Goal: Task Accomplishment & Management: Use online tool/utility

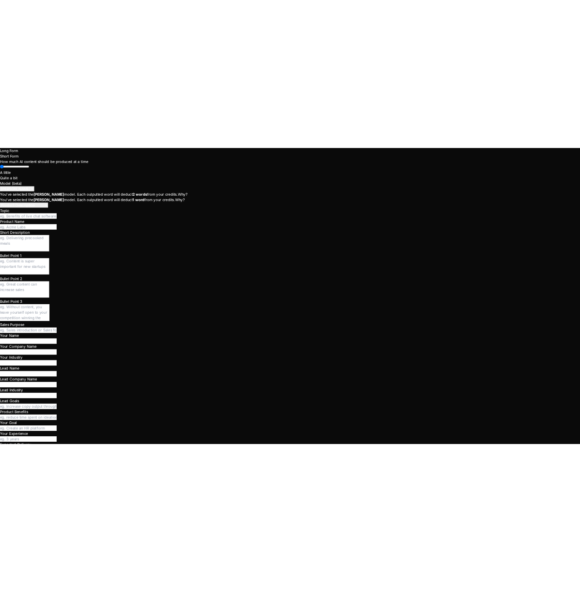
scroll to position [4926, 0]
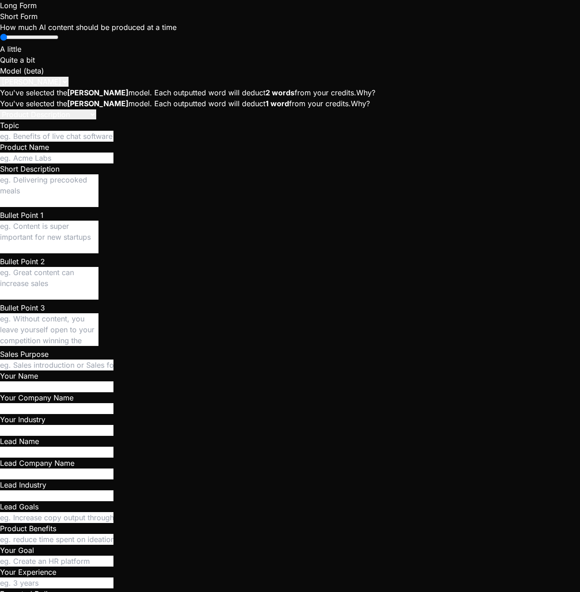
scroll to position [6150, 0]
type textarea "x"
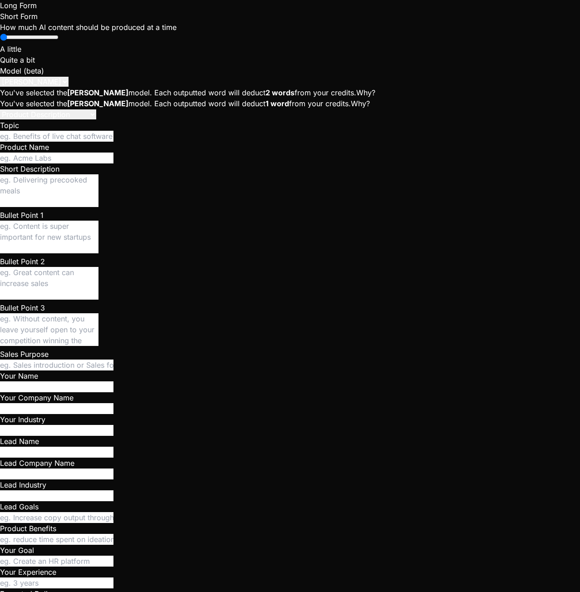
type textarea "// ui.js - Manages all User Interface interactions and rendering class UIManage…"
type textarea "x"
type textarea "// ui.js - Manages all User Interface interactions and rendering class UIManage…"
type textarea "x"
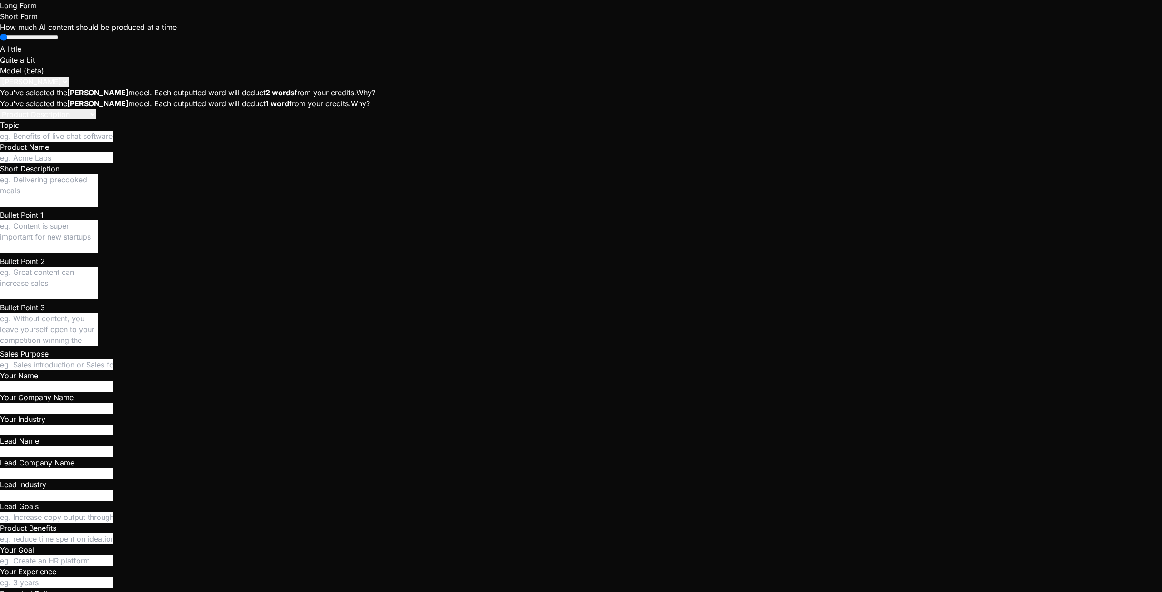
scroll to position [371, 0]
type textarea "let _myMembershipsChannel = null; function _assert() { if (!_sb) throw new Erro…"
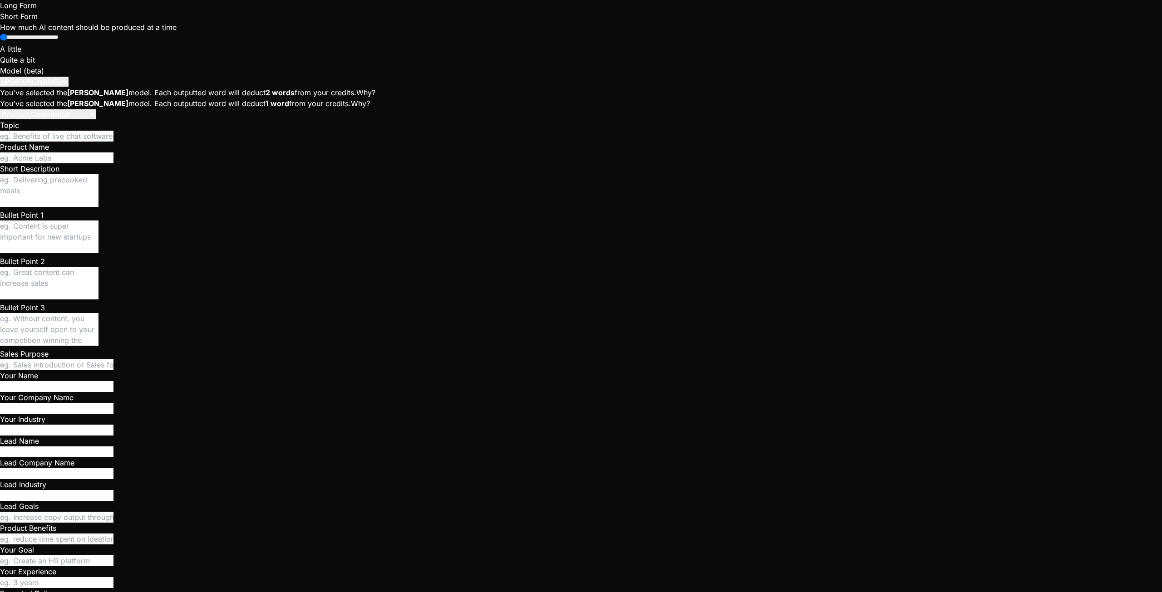
type textarea "f"
type textarea "function _safeEq(val) { return val === undefined || val === null ? null : val; …"
type textarea "fe"
type textarea "if (reqErr) { console.warn("[Warn] Failed to update related crew_requests to ca…"
type textarea "fetchAgora"
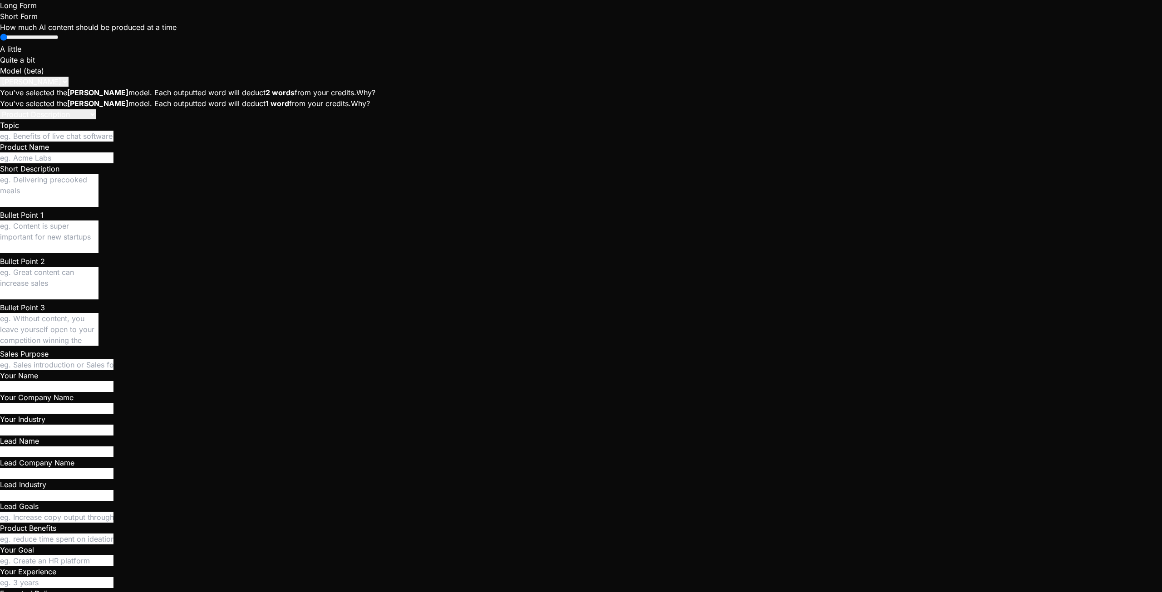
drag, startPoint x: 545, startPoint y: 353, endPoint x: 591, endPoint y: 366, distance: 48.1
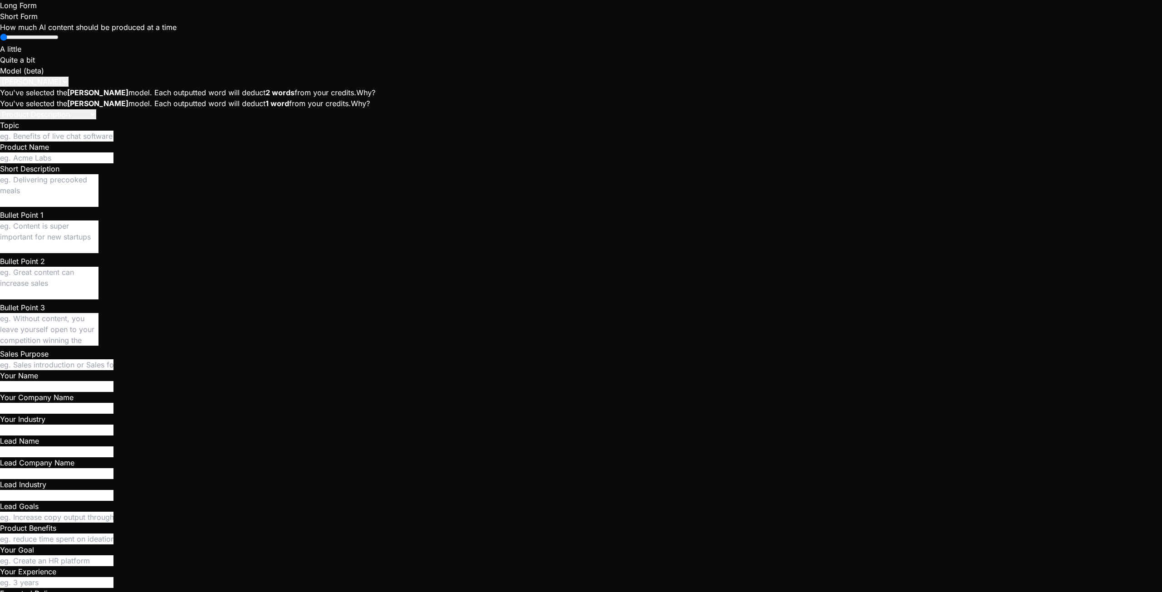
drag, startPoint x: 544, startPoint y: 355, endPoint x: 579, endPoint y: 410, distance: 65.2
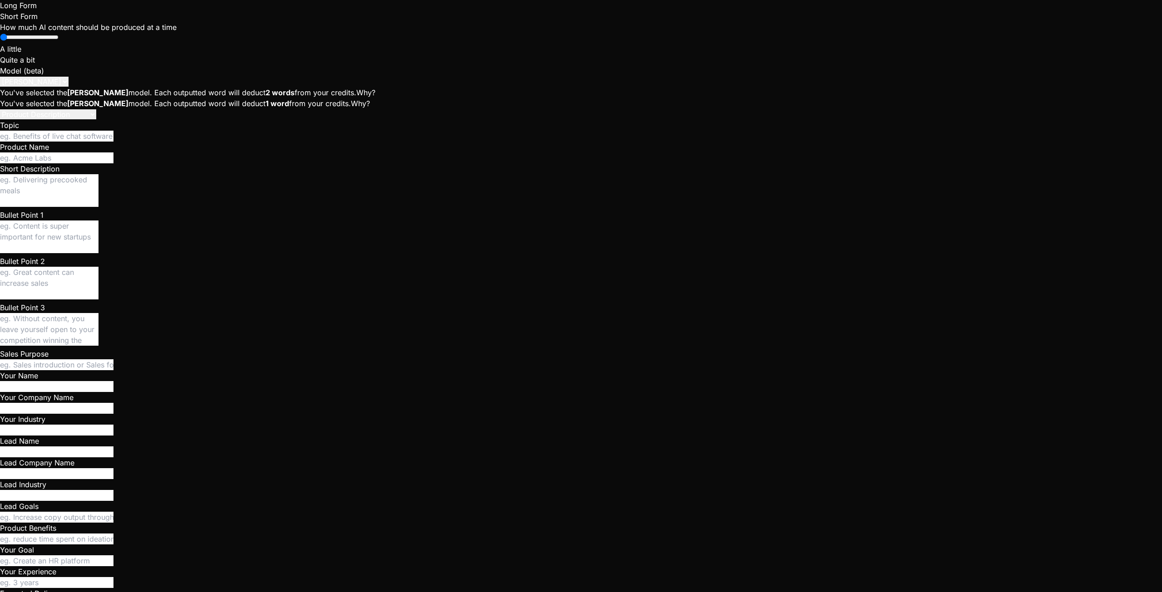
drag, startPoint x: 544, startPoint y: 354, endPoint x: 617, endPoint y: 411, distance: 93.1
type textarea "method: 'POST', headers: { 'Content-Type': 'application/json', }, body: JSON.st…"
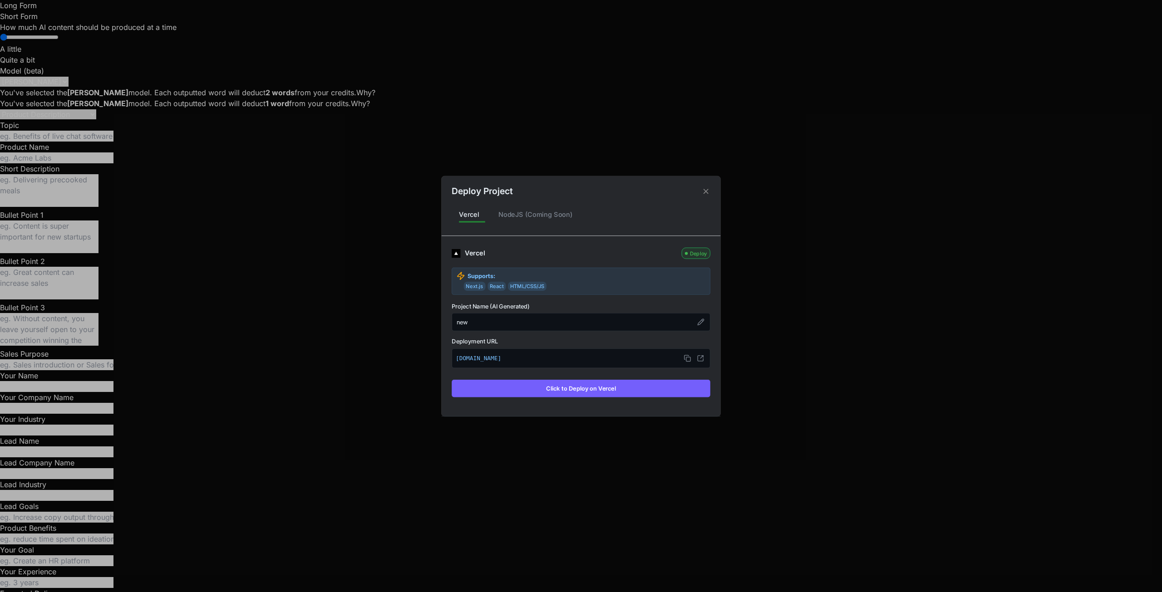
click at [638, 399] on div "Vercel Deploy Supports: Next.js React HTML/CSS/JS Project Name (AI Generated) n…" at bounding box center [581, 321] width 279 height 170
click at [572, 389] on button "Click to Deploy on Vercel" at bounding box center [581, 388] width 259 height 17
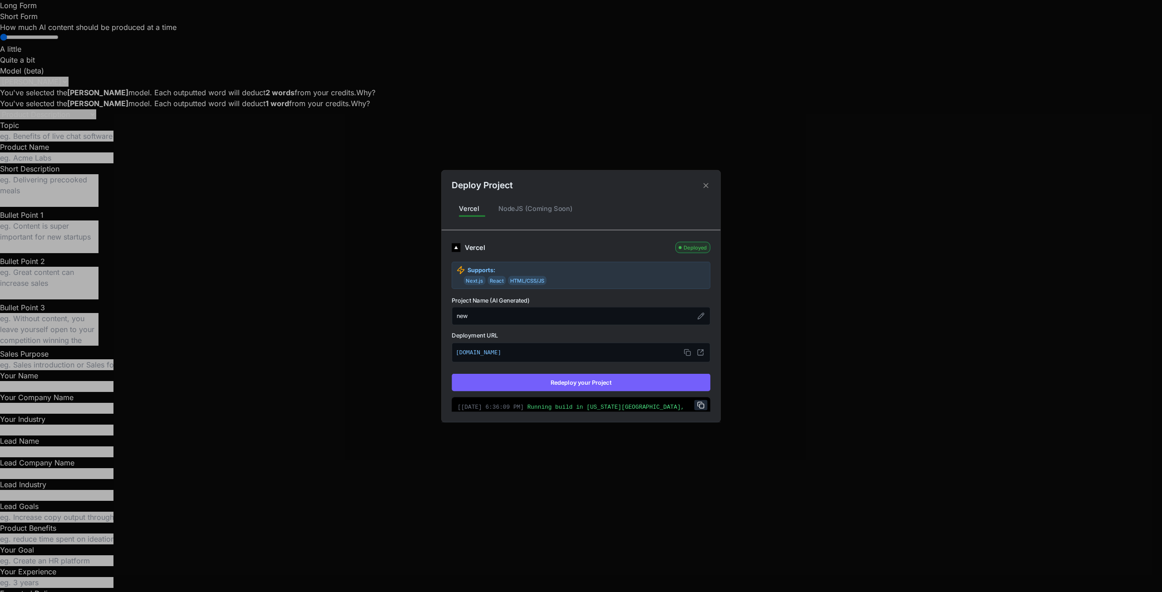
type textarea "x"
click at [697, 352] on icon at bounding box center [700, 352] width 7 height 7
click at [704, 179] on div "Deploy Project" at bounding box center [581, 181] width 279 height 22
click at [705, 184] on icon at bounding box center [706, 185] width 9 height 9
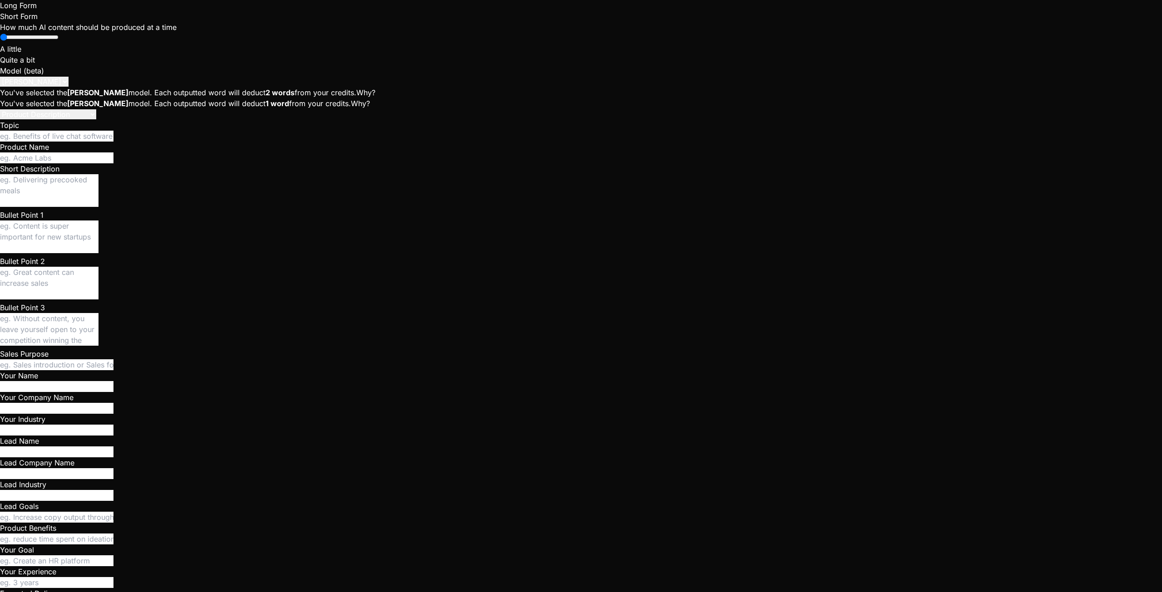
scroll to position [664, 0]
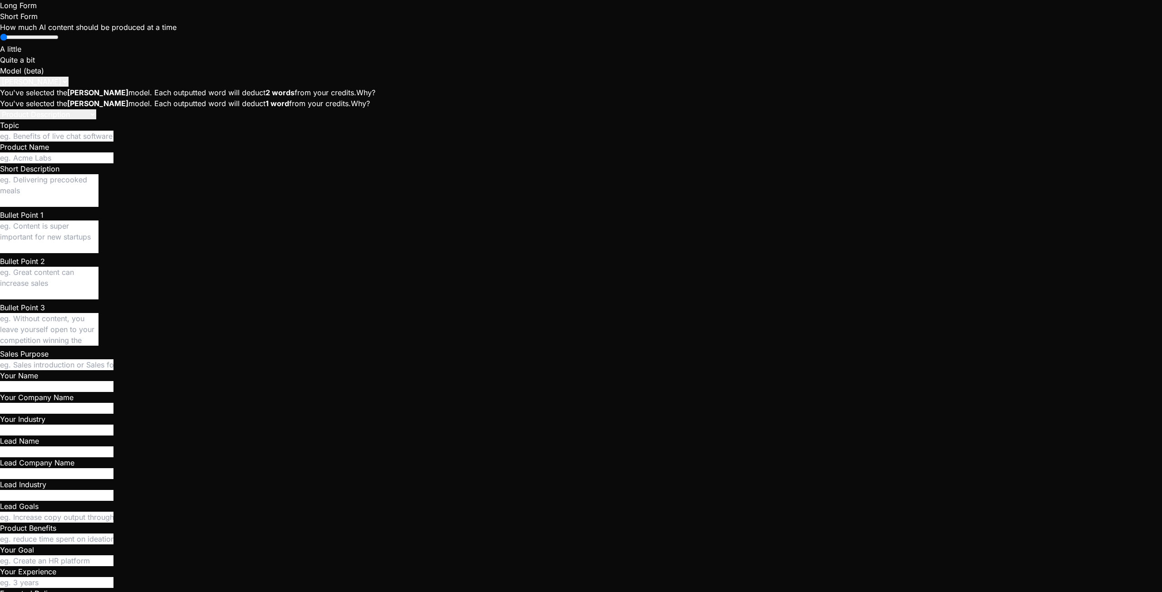
drag, startPoint x: 555, startPoint y: 413, endPoint x: 600, endPoint y: 408, distance: 44.7
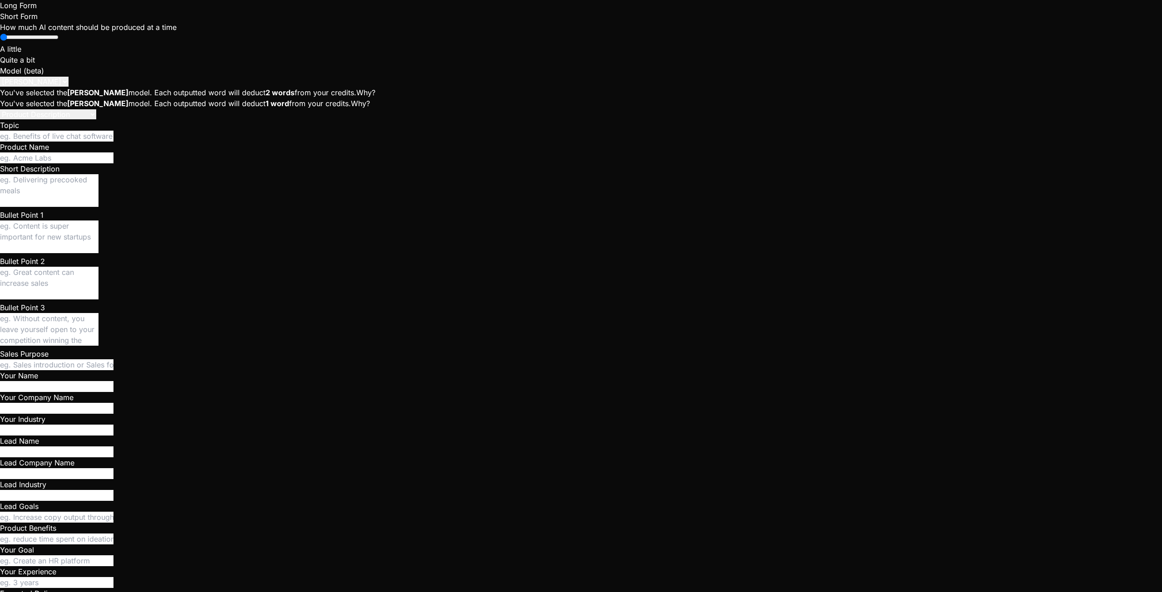
type textarea "if (reqErr) { console.warn("[Warn] Failed to update related crew_requests to ca…"
type textarea "fetchAgoraToken"
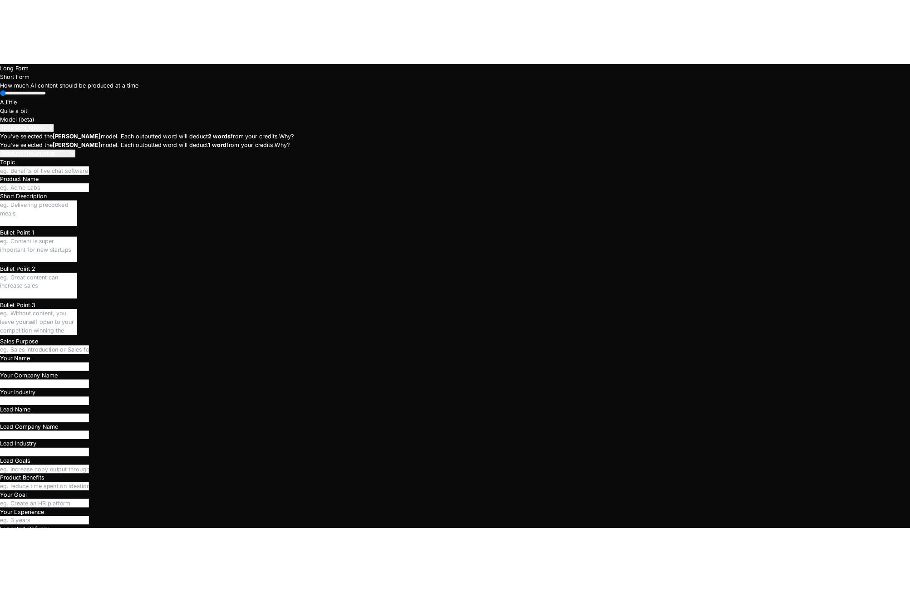
scroll to position [811, 0]
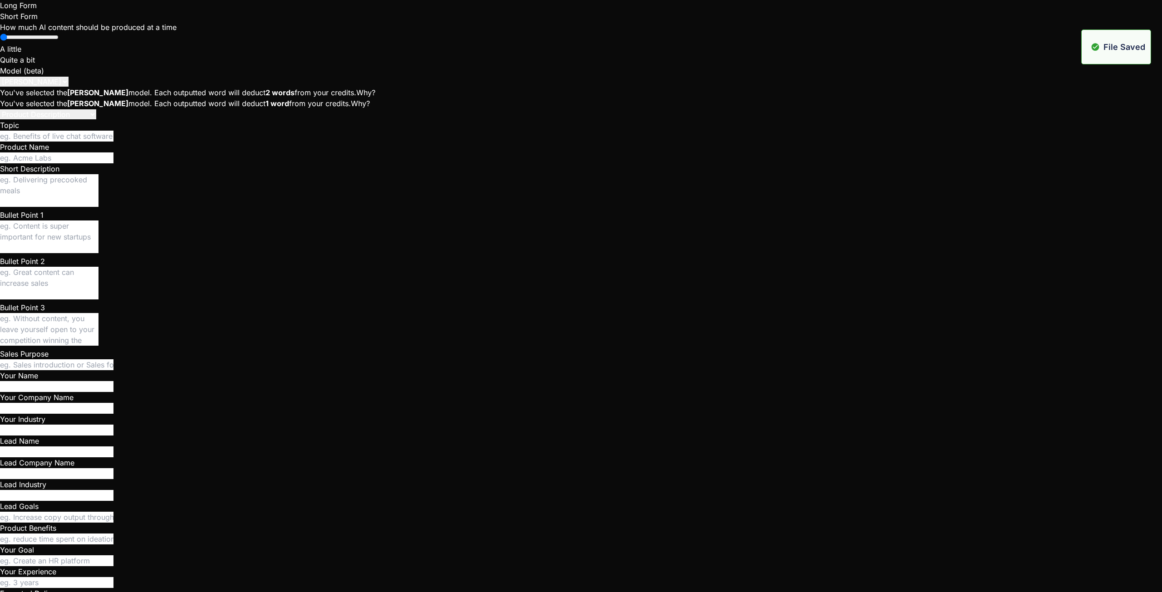
type textarea "method: 'POST', headers: { 'Content-Type': 'application/json', }, body: JSON.st…"
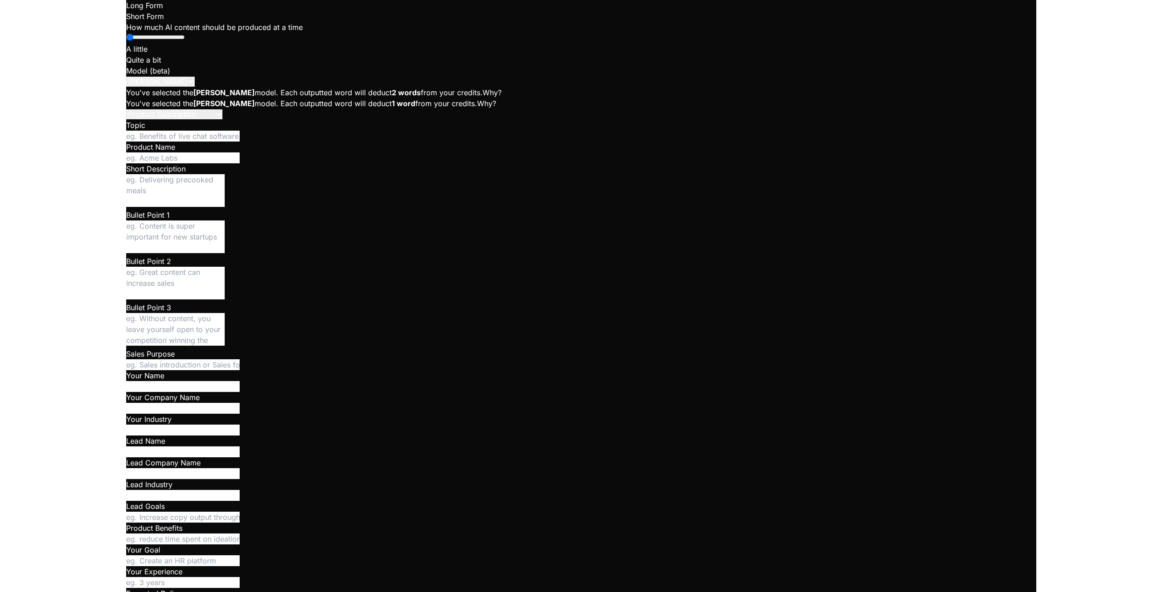
scroll to position [888, 0]
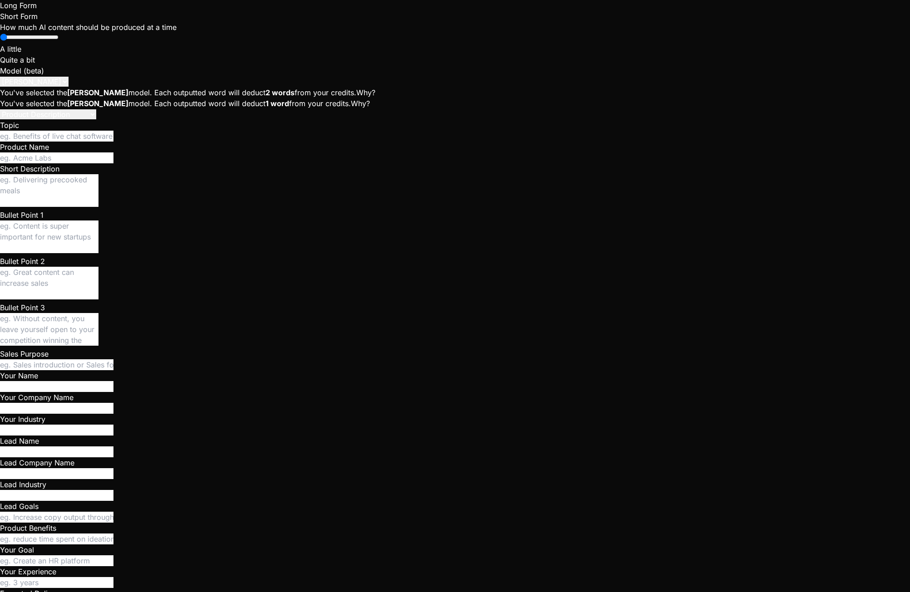
type textarea "x"
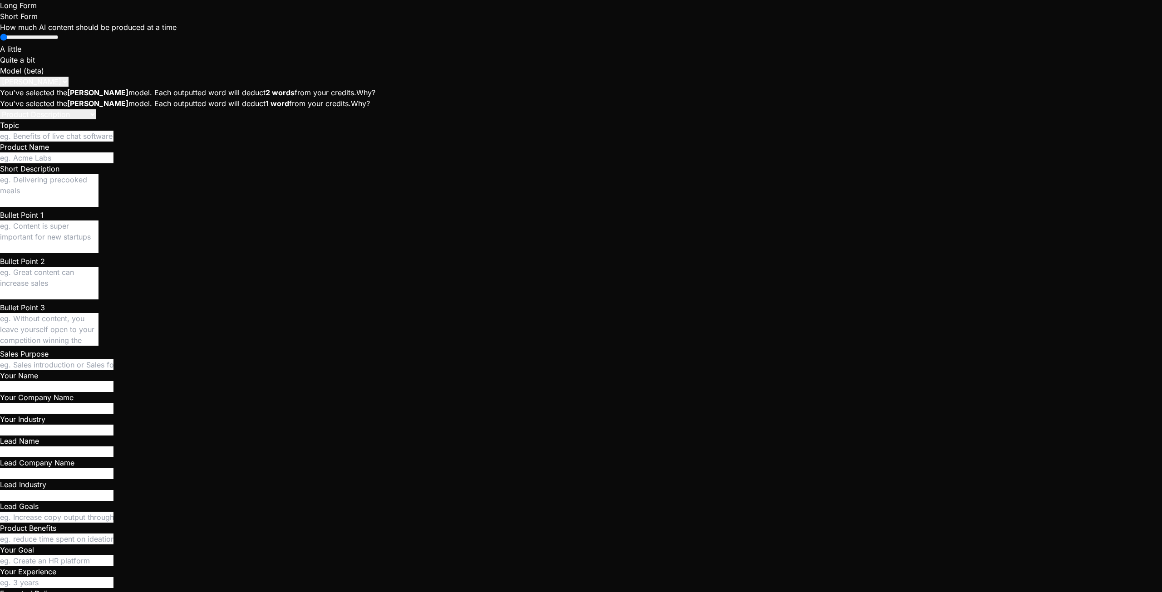
scroll to position [845, 0]
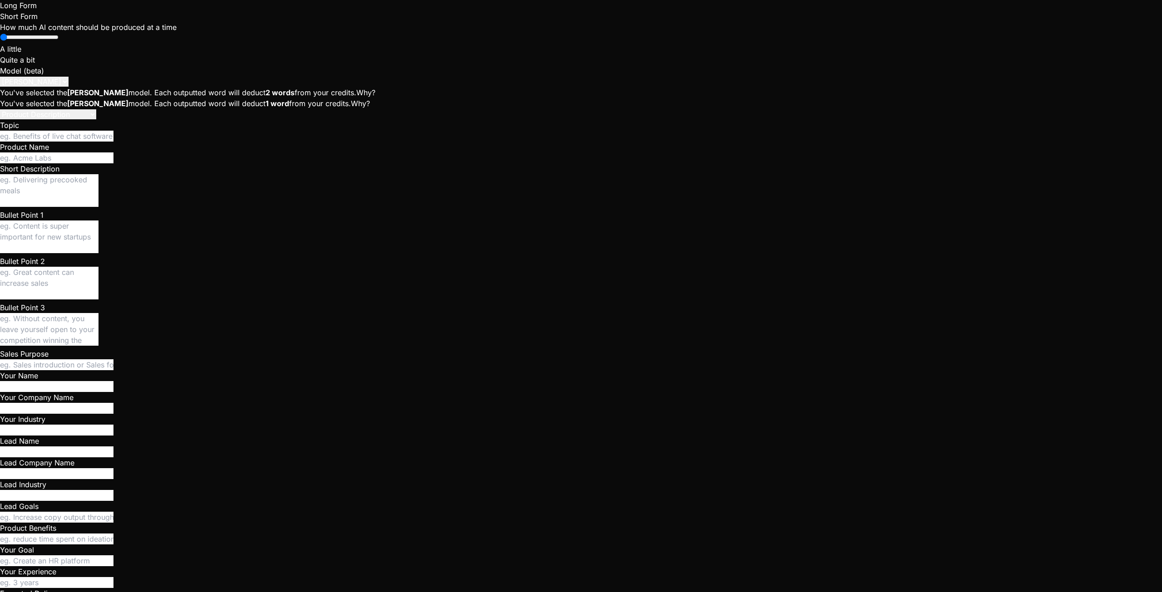
drag, startPoint x: 426, startPoint y: 15, endPoint x: 441, endPoint y: 28, distance: 19.3
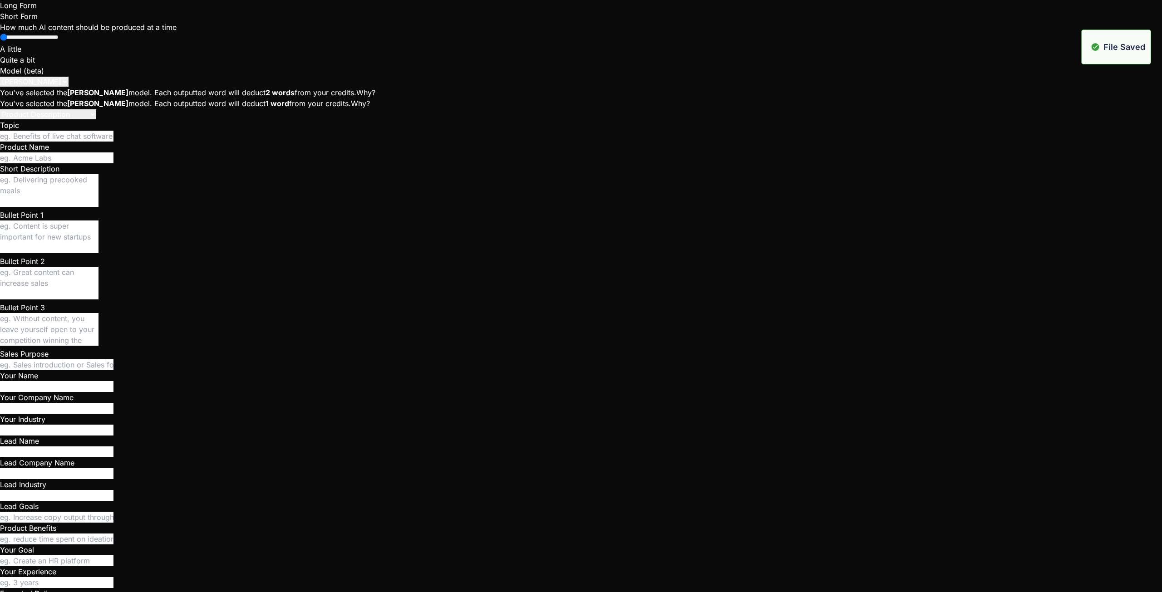
scroll to position [1285, 0]
type textarea "// supabase.js - Supabase Client & App Data APIs // IMPORTANT: Supabase JS v2 i…"
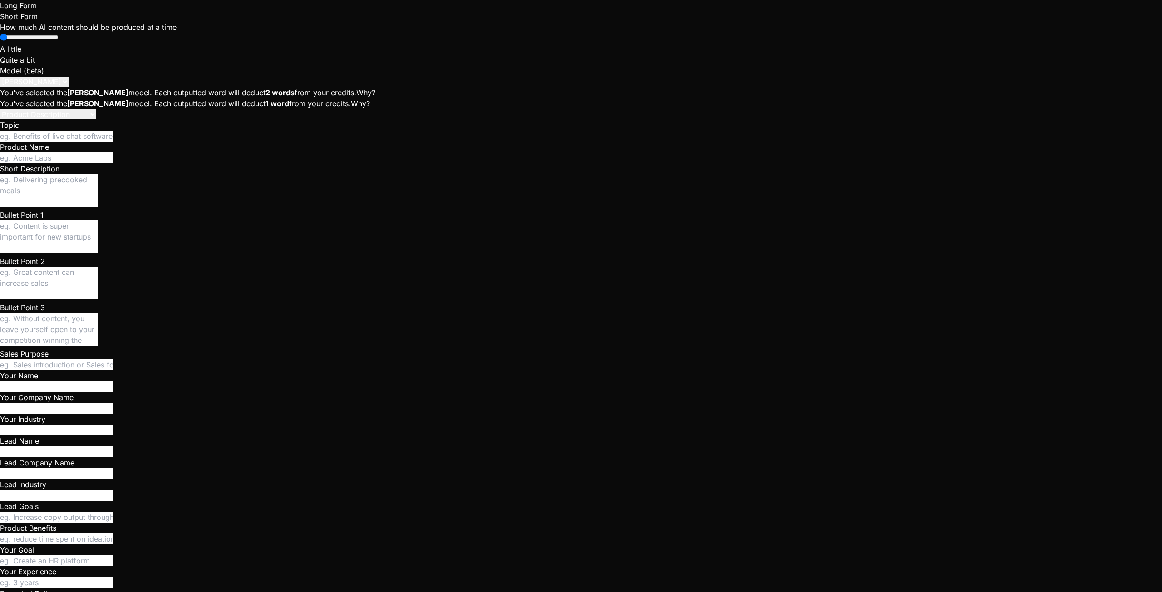
scroll to position [9, 0]
type textarea "// supabase.js - Supabase Client & App Data APIs // IMPORTANT: Supabase JS v2 i…"
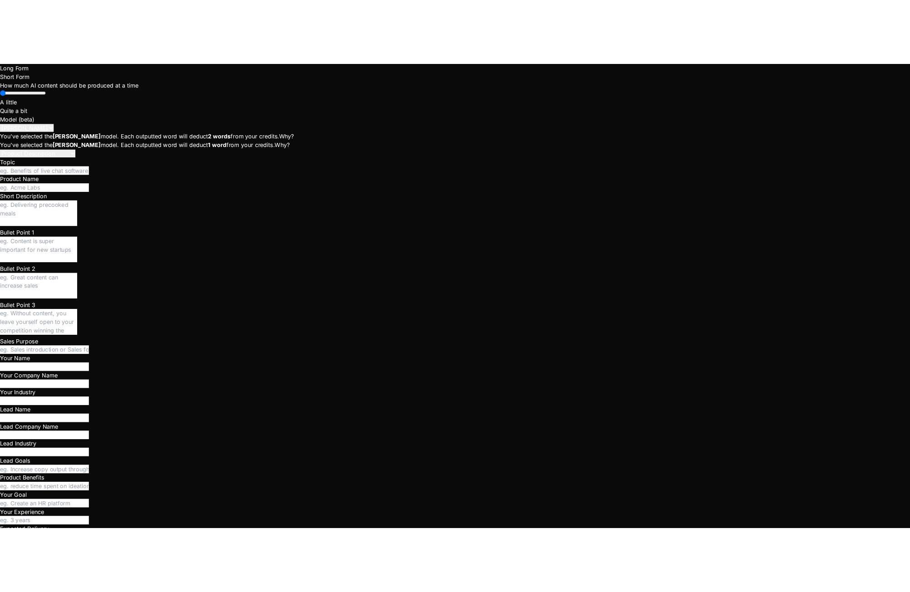
scroll to position [1432, 0]
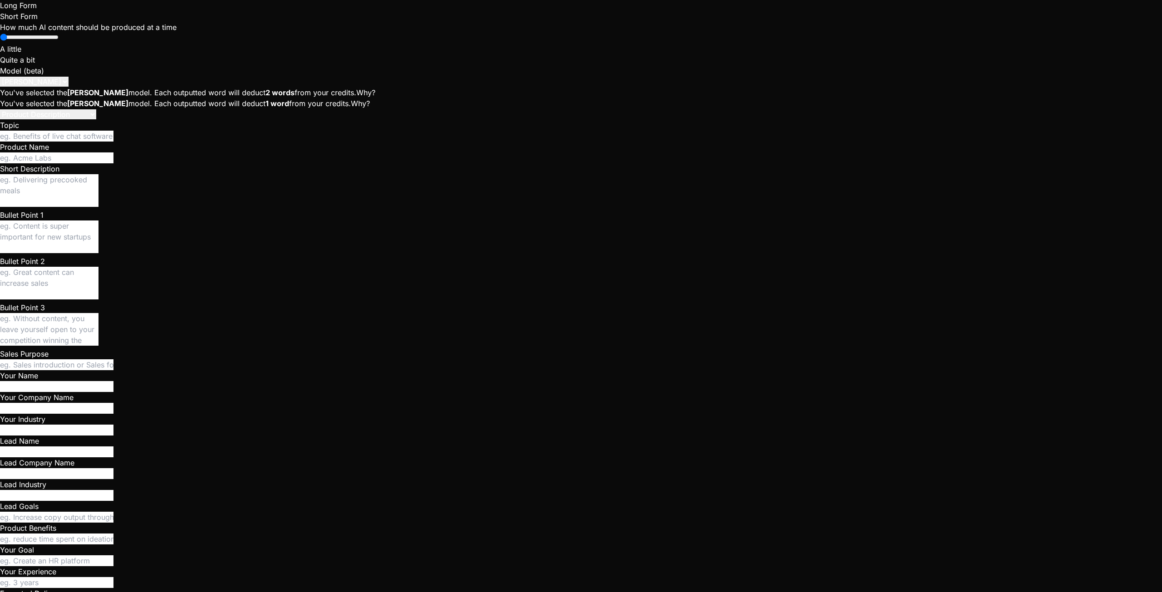
type textarea "x"
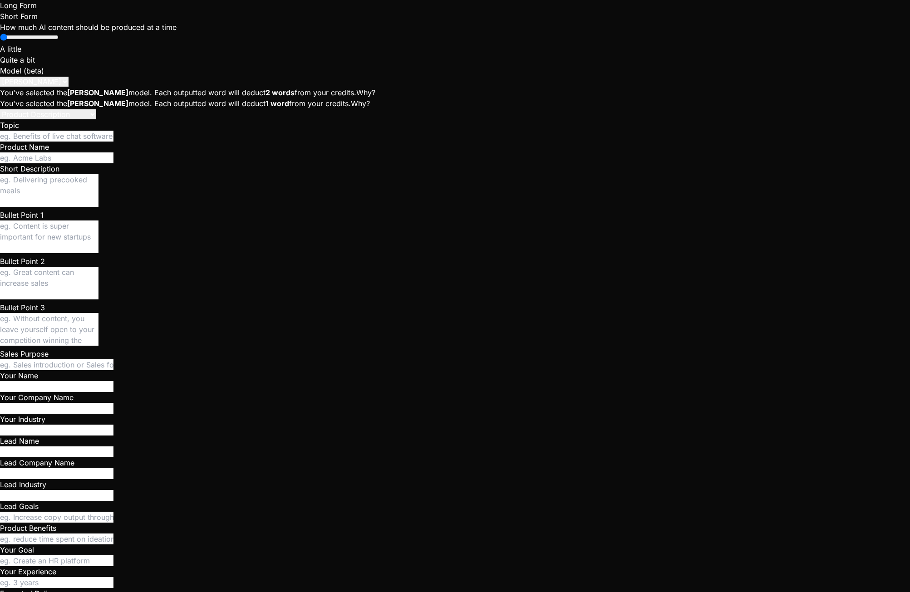
scroll to position [1544, 0]
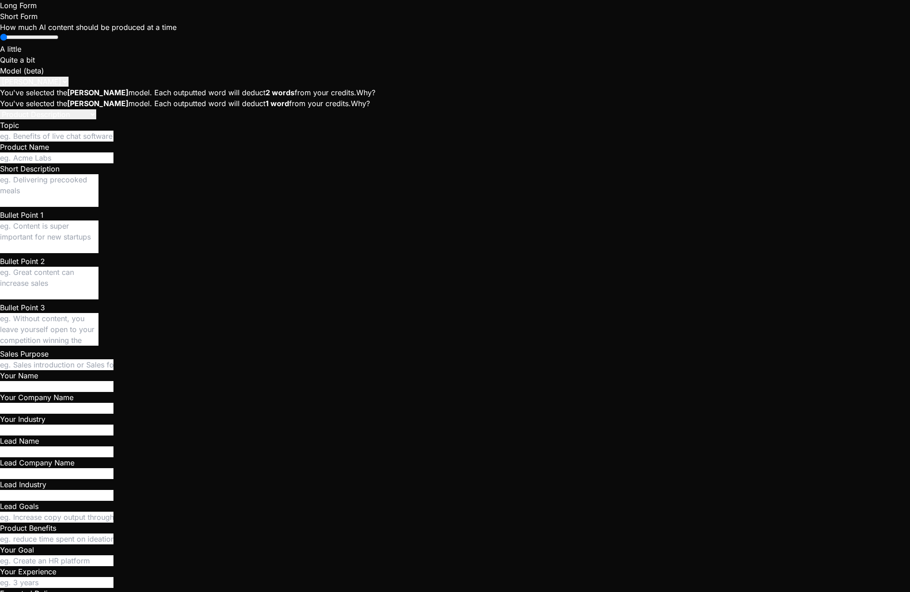
drag, startPoint x: 566, startPoint y: 93, endPoint x: 613, endPoint y: 93, distance: 47.2
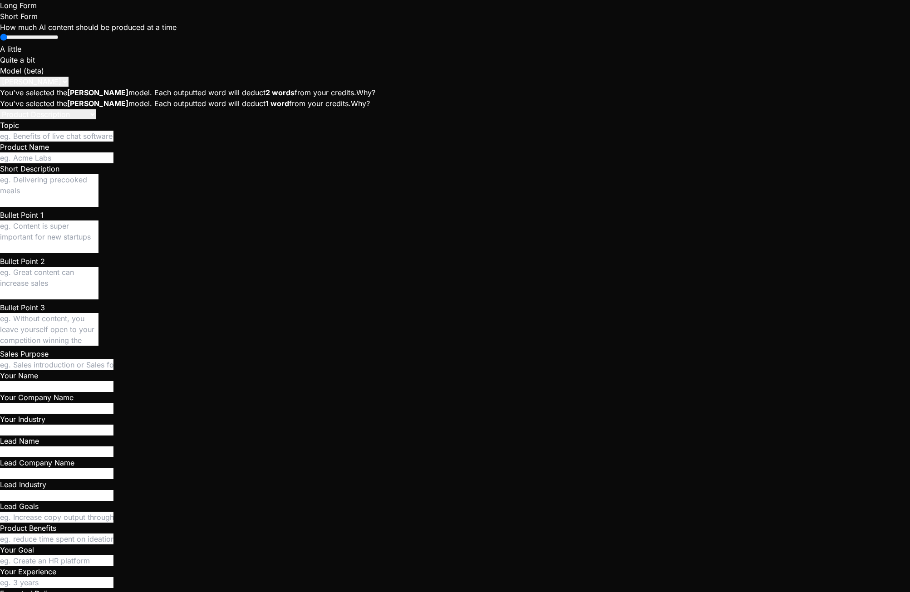
drag, startPoint x: 566, startPoint y: 89, endPoint x: 594, endPoint y: 89, distance: 28.1
drag, startPoint x: 567, startPoint y: 89, endPoint x: 686, endPoint y: 89, distance: 118.5
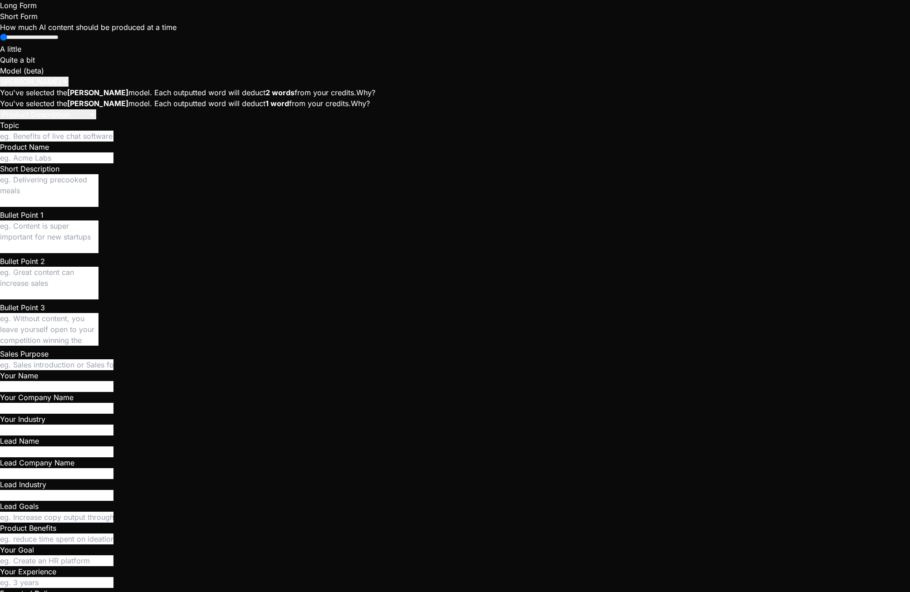
drag, startPoint x: 536, startPoint y: 89, endPoint x: 685, endPoint y: 90, distance: 149.3
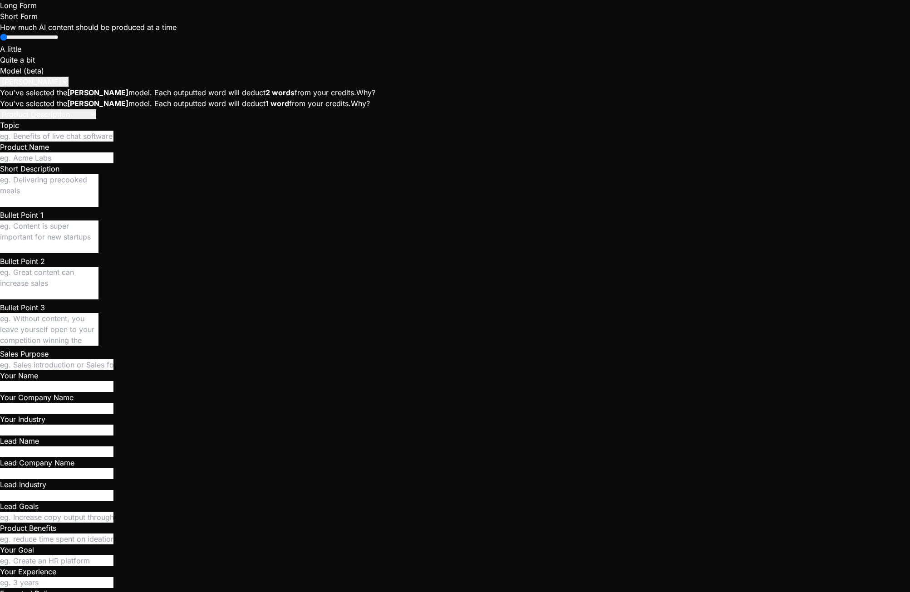
drag, startPoint x: 636, startPoint y: 277, endPoint x: 649, endPoint y: 277, distance: 12.7
drag, startPoint x: 637, startPoint y: 278, endPoint x: 658, endPoint y: 277, distance: 21.4
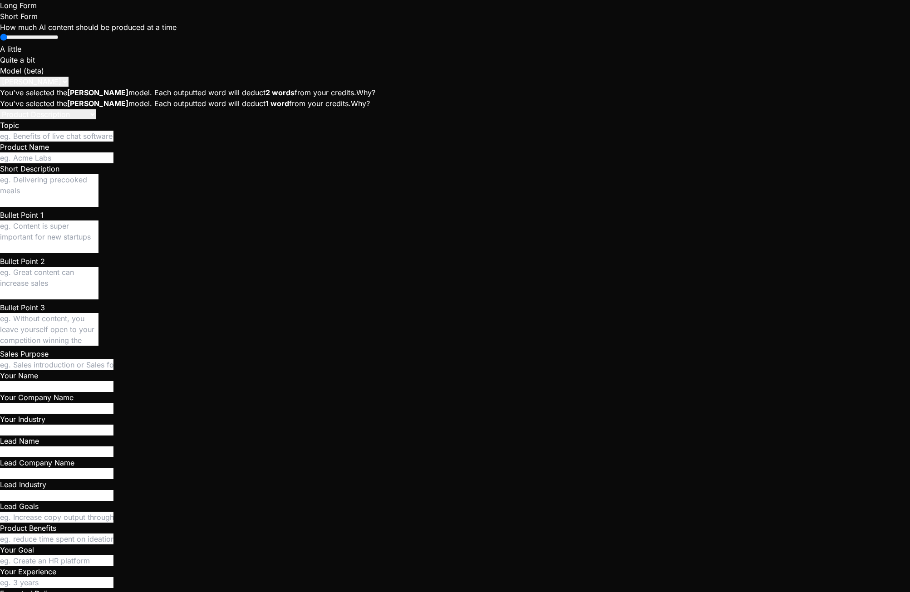
type textarea "if (reqErr) { console.warn("[Warn] Failed to update related crew_requests to ca…"
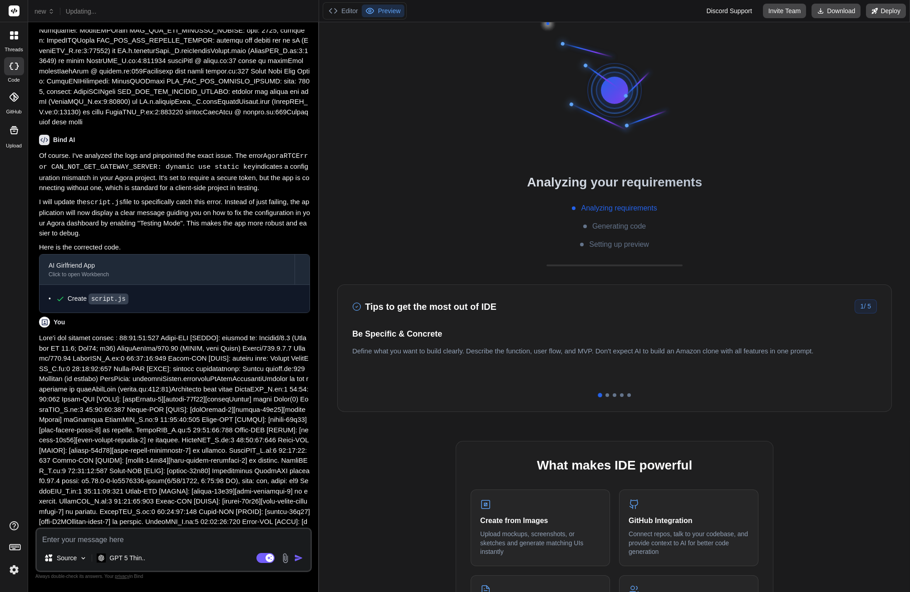
scroll to position [2190, 0]
click at [349, 13] on button "Editor" at bounding box center [343, 11] width 37 height 13
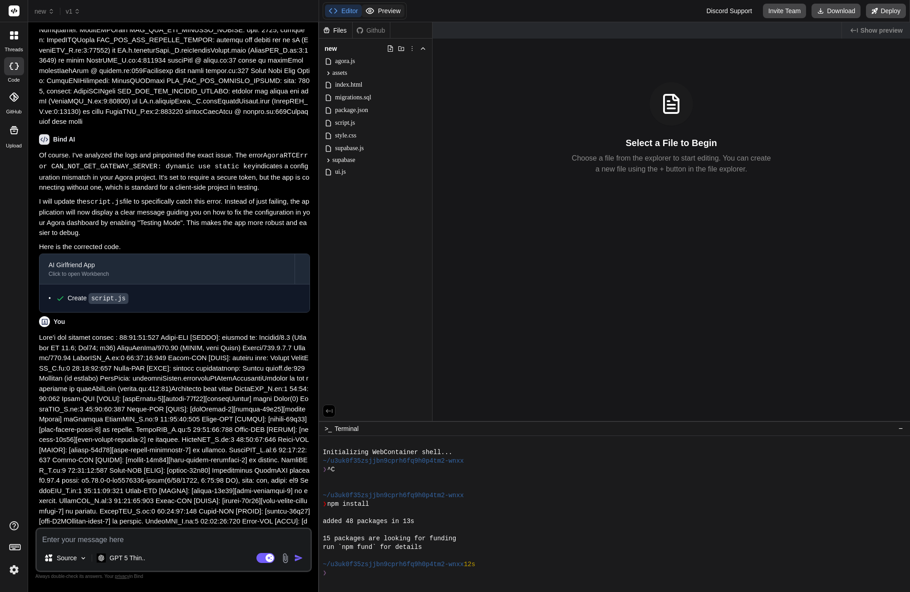
click at [385, 8] on button "Preview" at bounding box center [383, 11] width 43 height 13
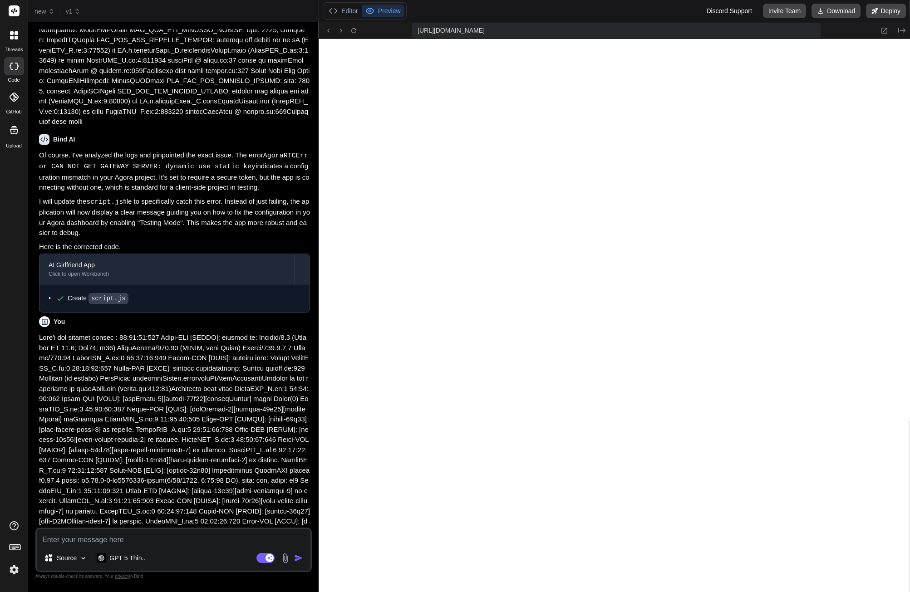
scroll to position [440, 0]
click at [346, 12] on button "Editor" at bounding box center [343, 11] width 37 height 13
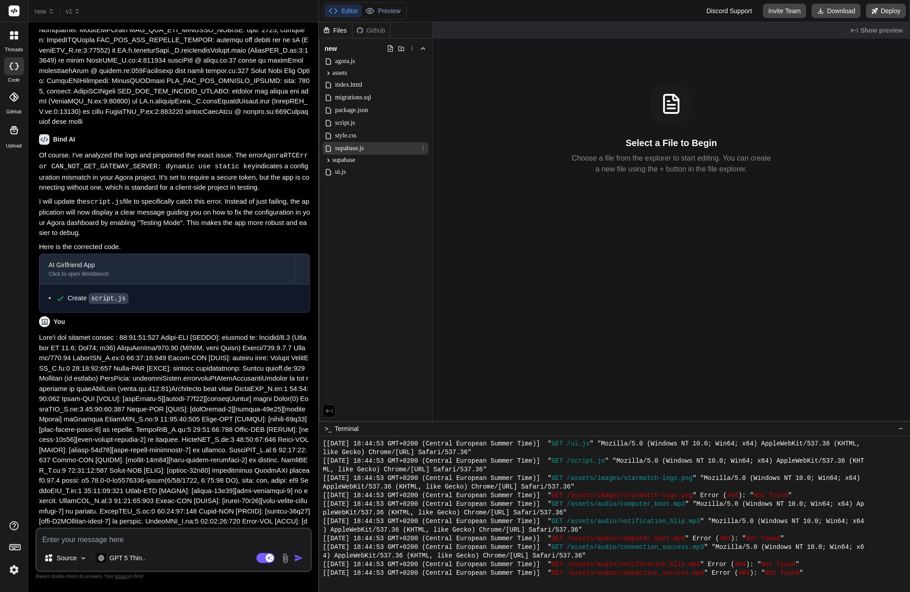
click at [352, 145] on span "supabase.js" at bounding box center [349, 148] width 30 height 11
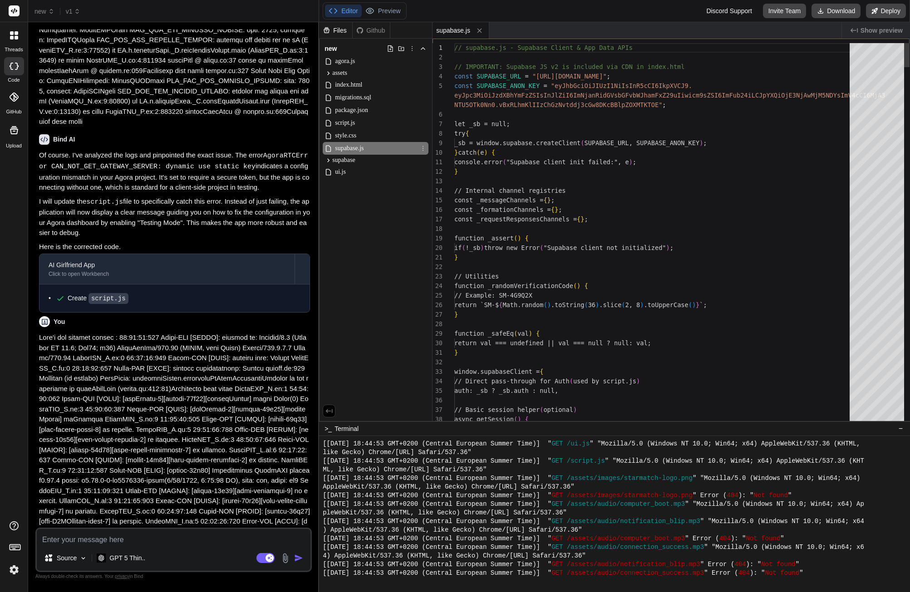
type textarea "x"
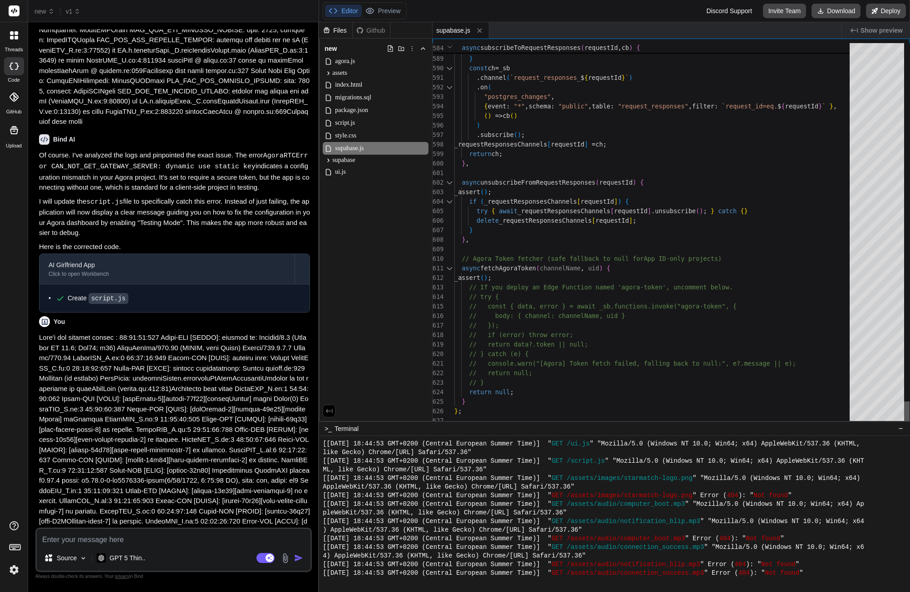
click at [910, 426] on div at bounding box center [906, 414] width 5 height 24
type textarea "// return data?.token || null; // } catch (e) { // console.warn("[Agora] Token …"
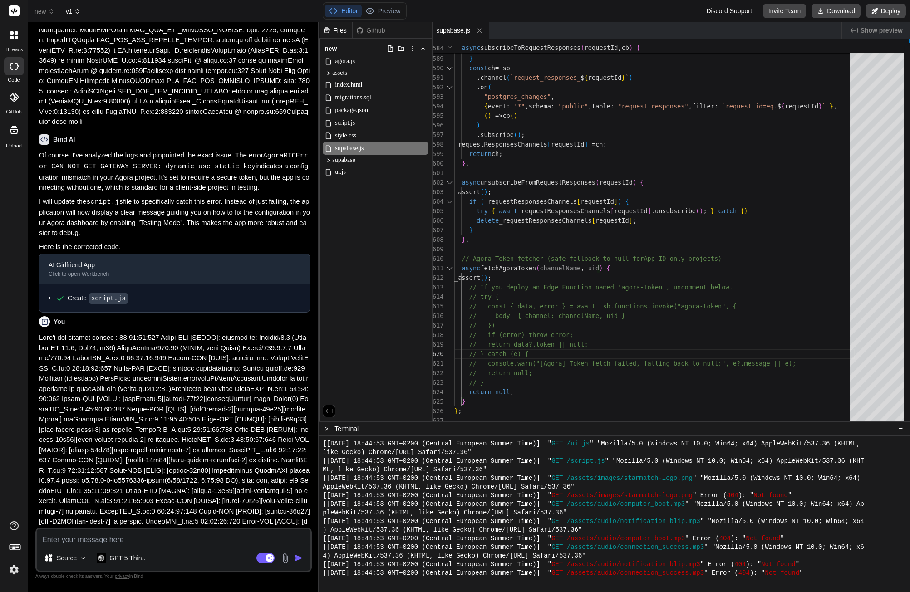
click at [73, 12] on span "v1" at bounding box center [73, 11] width 15 height 9
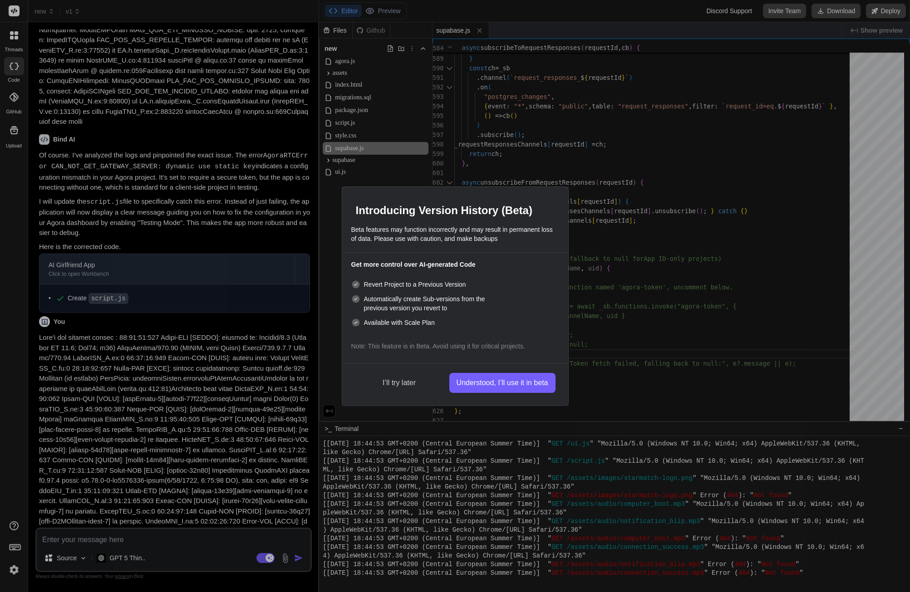
click at [396, 383] on button "I’ll try later" at bounding box center [399, 383] width 89 height 20
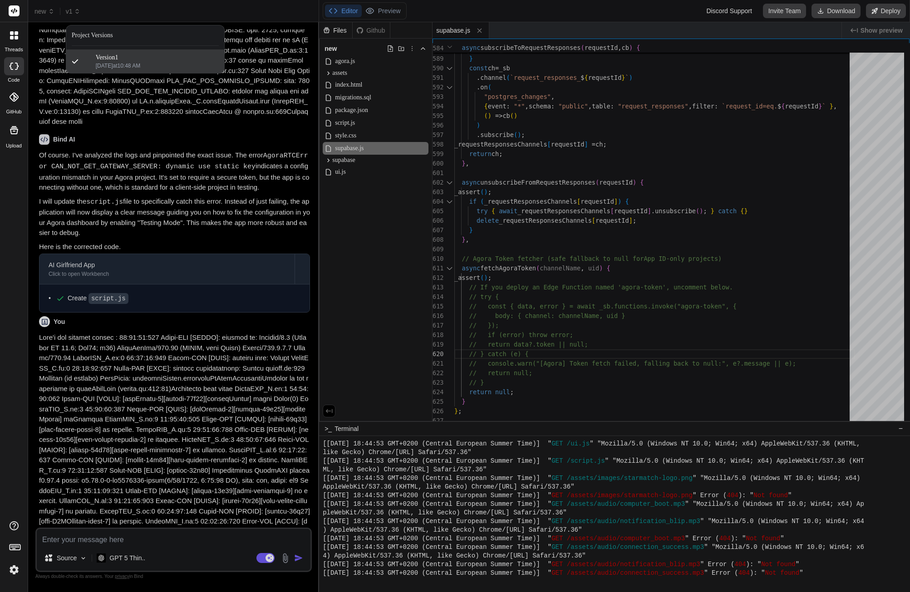
click at [141, 61] on div "Version 1" at bounding box center [157, 57] width 123 height 9
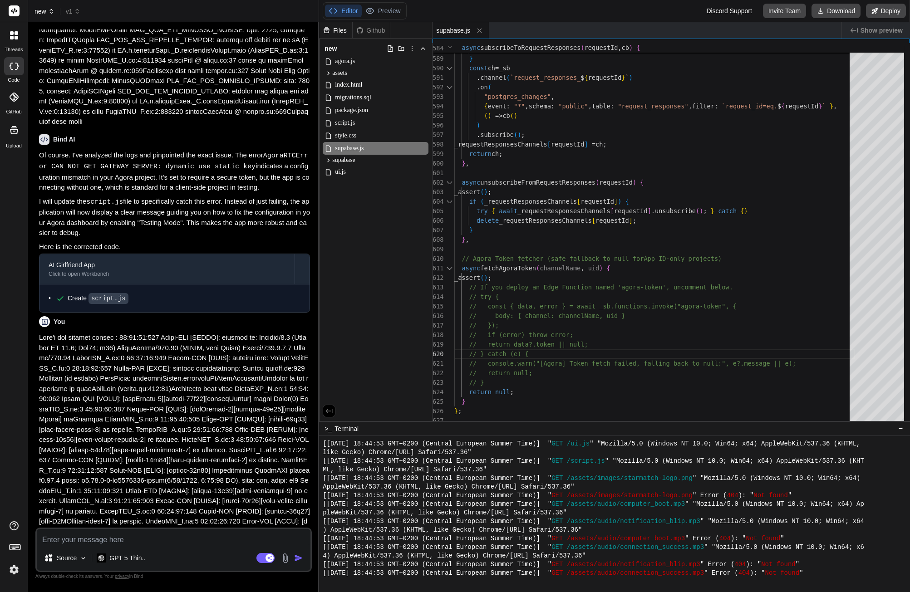
click at [39, 10] on span "new" at bounding box center [44, 11] width 20 height 9
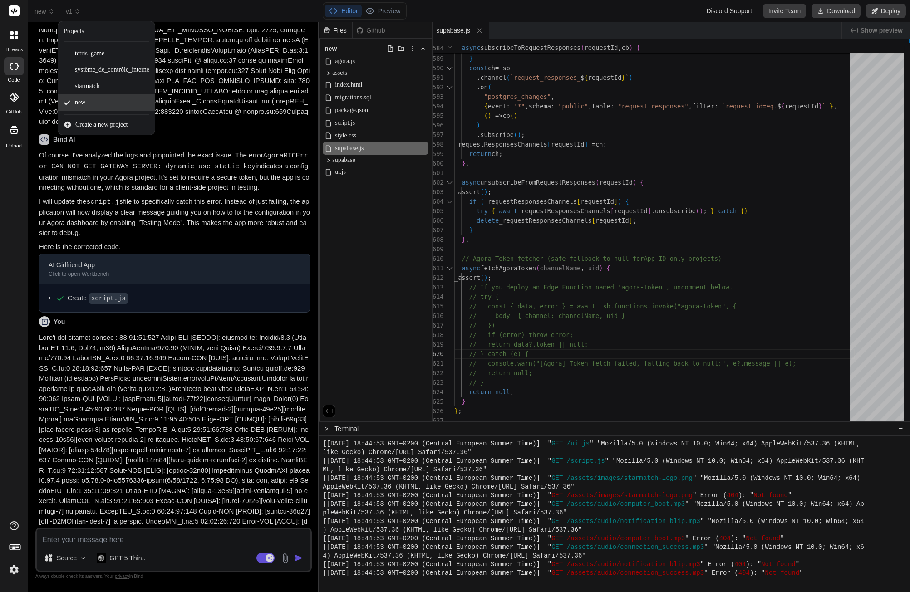
click at [108, 98] on div "new" at bounding box center [106, 102] width 97 height 16
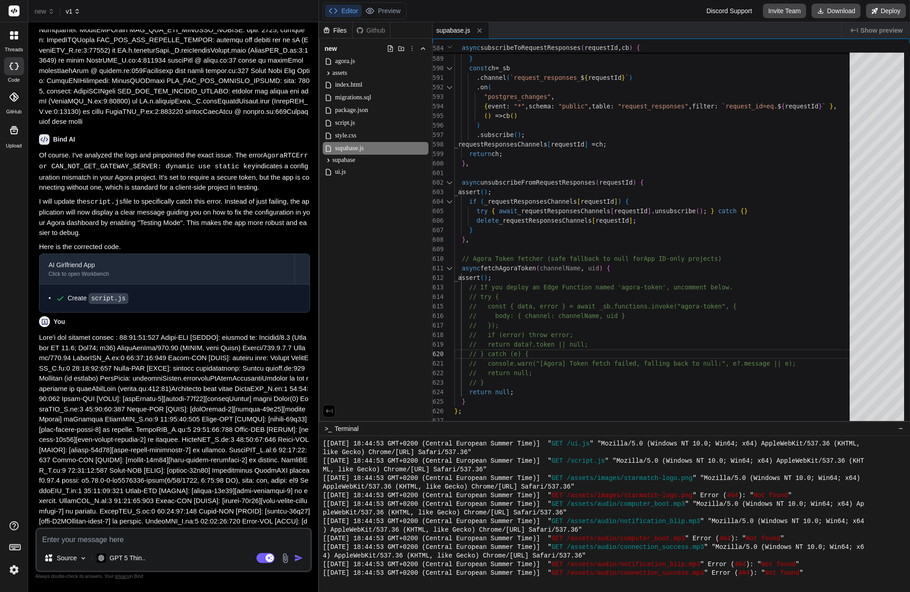
click at [69, 13] on span "v1" at bounding box center [73, 11] width 15 height 9
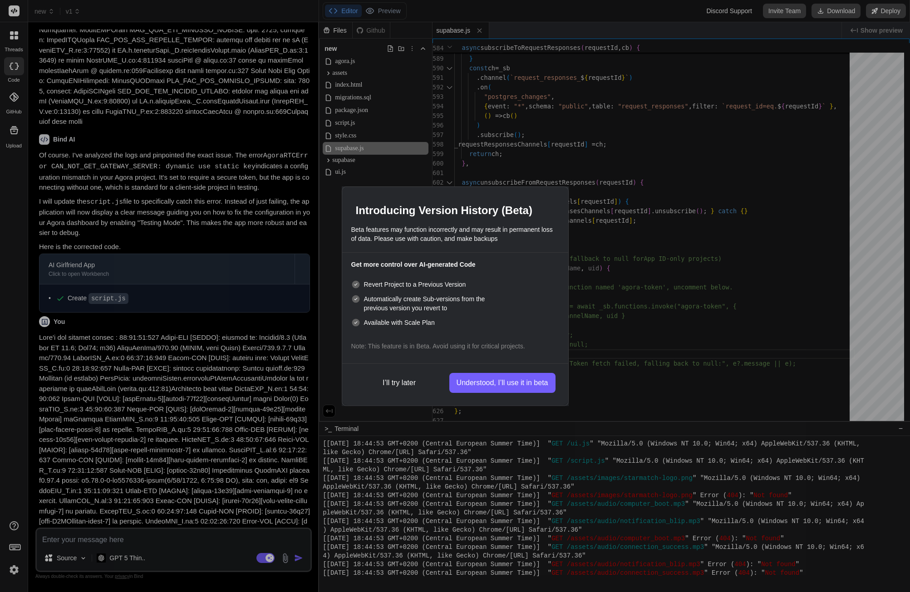
click at [356, 284] on icon at bounding box center [356, 284] width 8 height 8
click at [395, 384] on button "I’ll try later" at bounding box center [399, 383] width 89 height 20
type textarea "x"
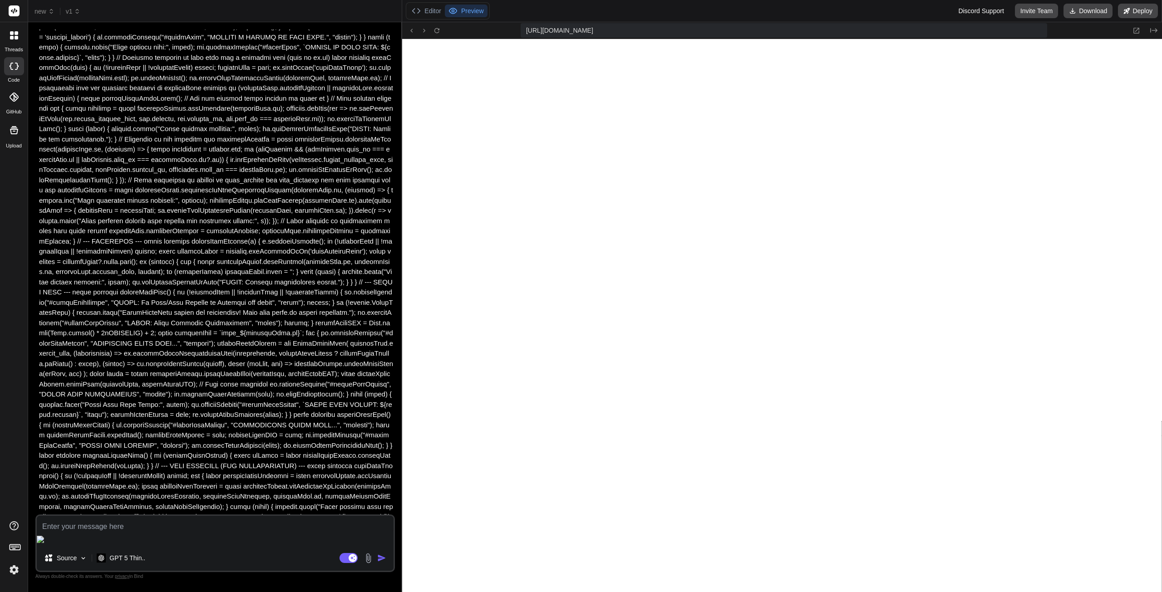
scroll to position [3824, 0]
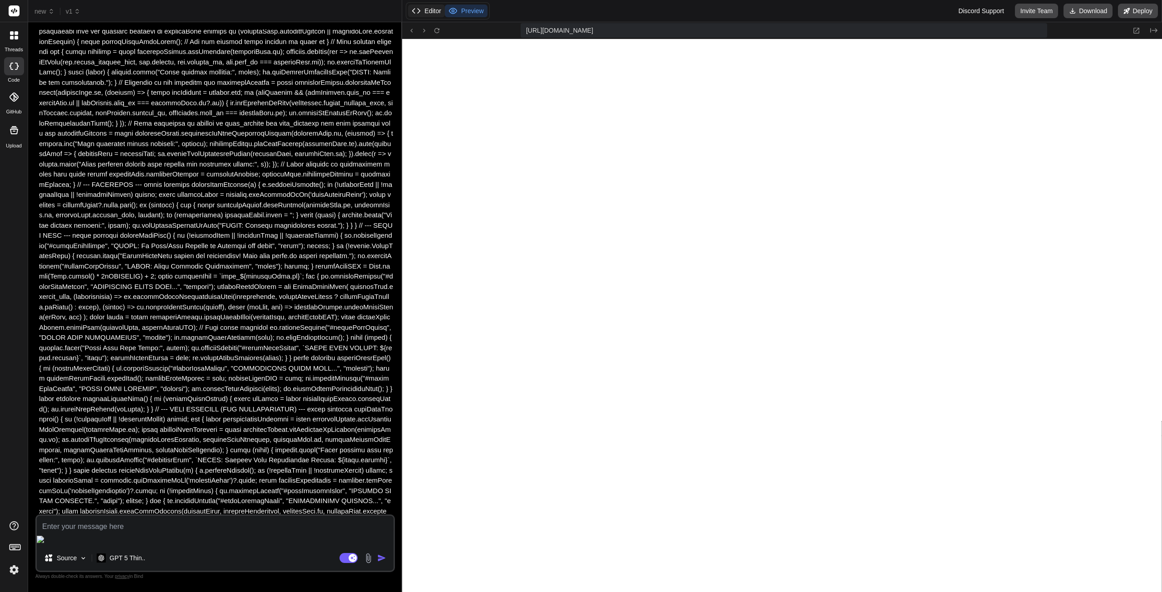
click at [430, 10] on button "Editor" at bounding box center [426, 11] width 37 height 13
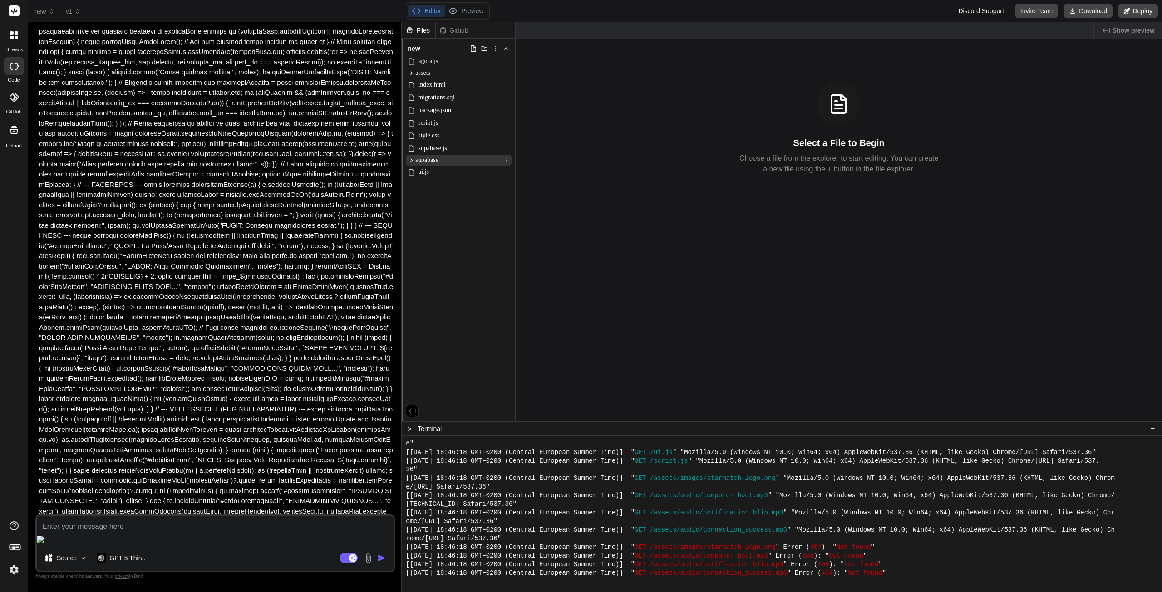
click at [440, 160] on div "supabase" at bounding box center [459, 160] width 106 height 11
click at [428, 159] on span "supabase" at bounding box center [426, 160] width 23 height 9
click at [431, 148] on span "supabase.js" at bounding box center [432, 148] width 30 height 11
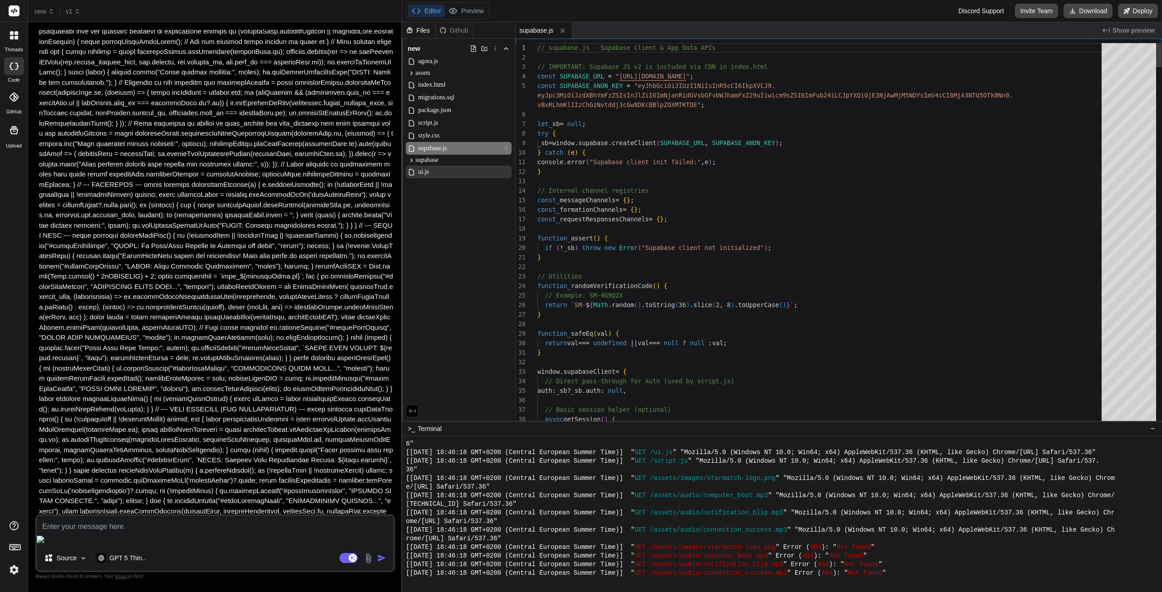
type textarea "x"
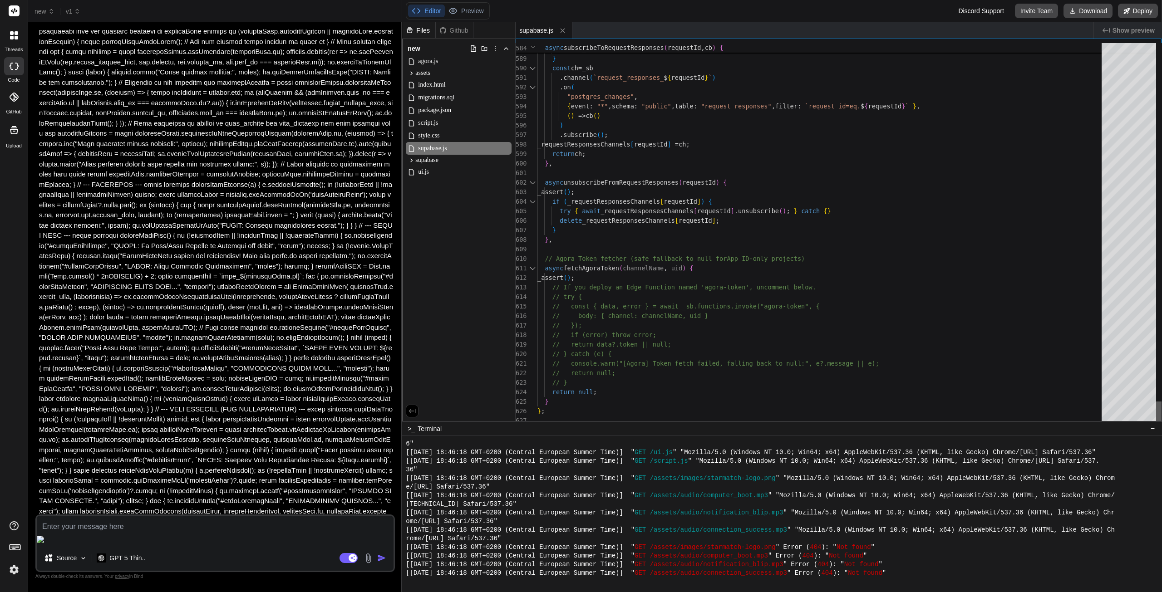
click at [910, 426] on div at bounding box center [1158, 414] width 5 height 24
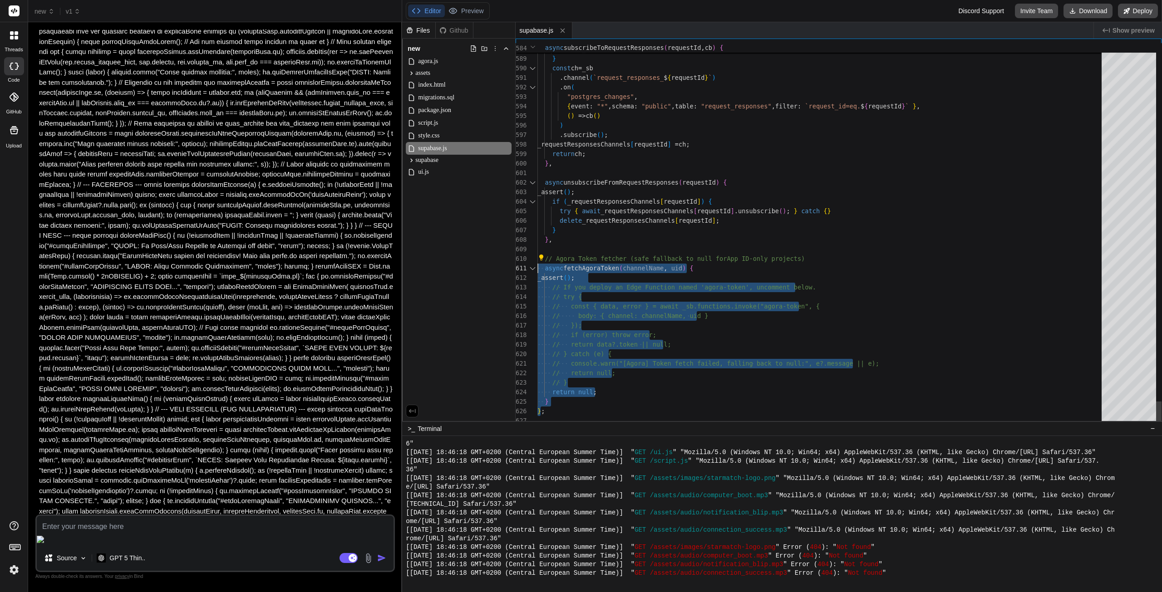
drag, startPoint x: 540, startPoint y: 410, endPoint x: 536, endPoint y: 267, distance: 143.0
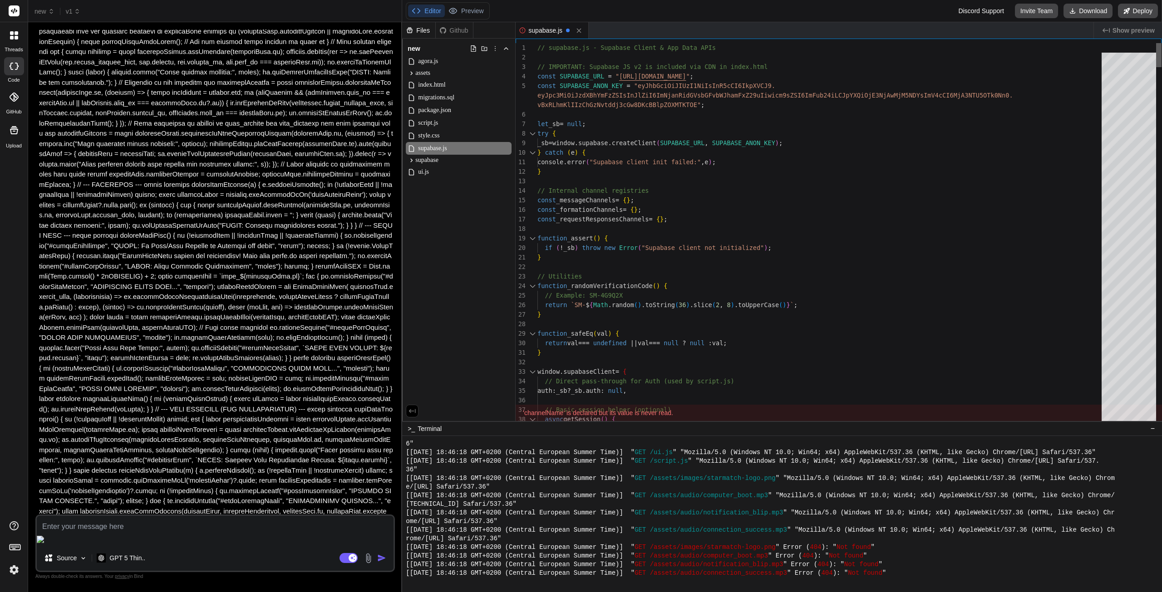
click at [910, 43] on div at bounding box center [1158, 55] width 5 height 24
drag, startPoint x: 654, startPoint y: 80, endPoint x: 679, endPoint y: 80, distance: 25.0
drag, startPoint x: 644, startPoint y: 70, endPoint x: 673, endPoint y: 70, distance: 29.1
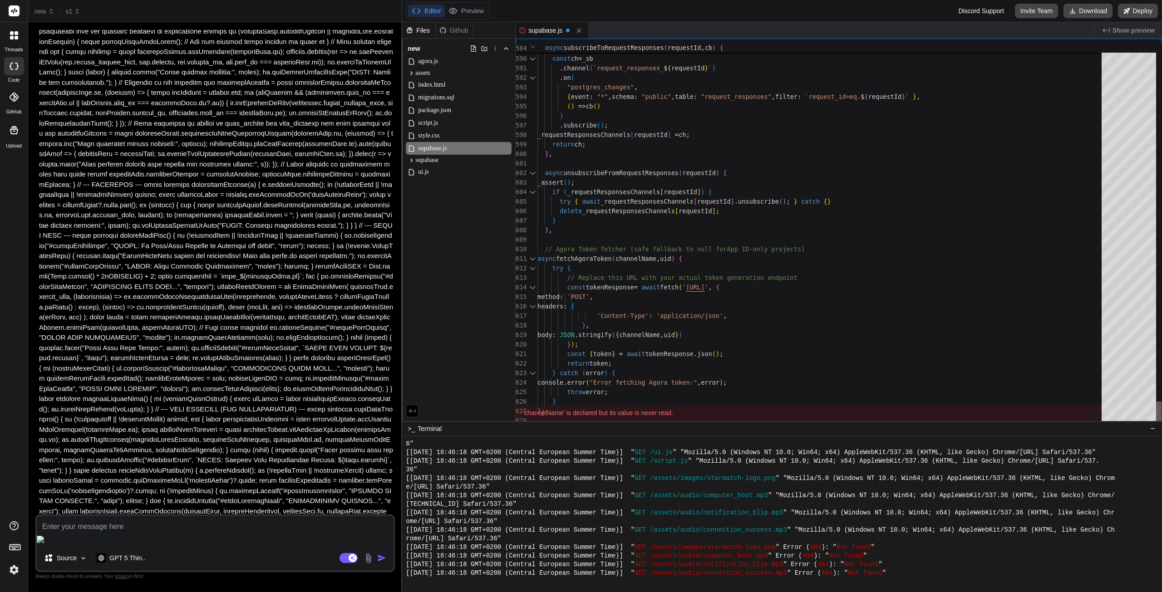
click at [910, 426] on div at bounding box center [1158, 414] width 5 height 24
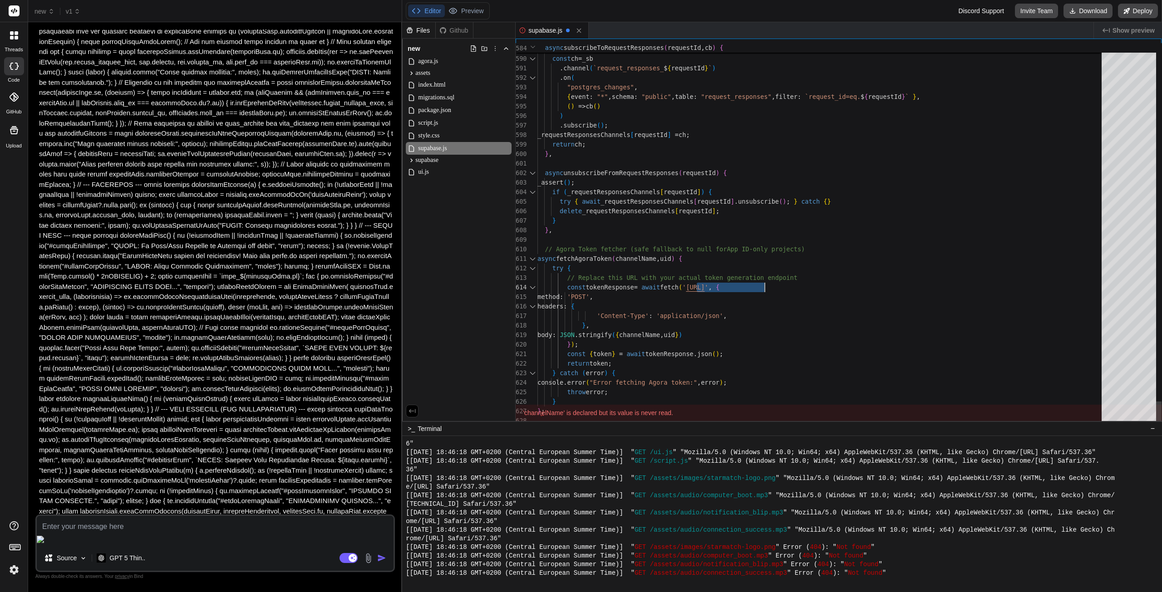
type textarea "// Agora Token fetcher (safe fallback to null for App ID-only projects) async f…"
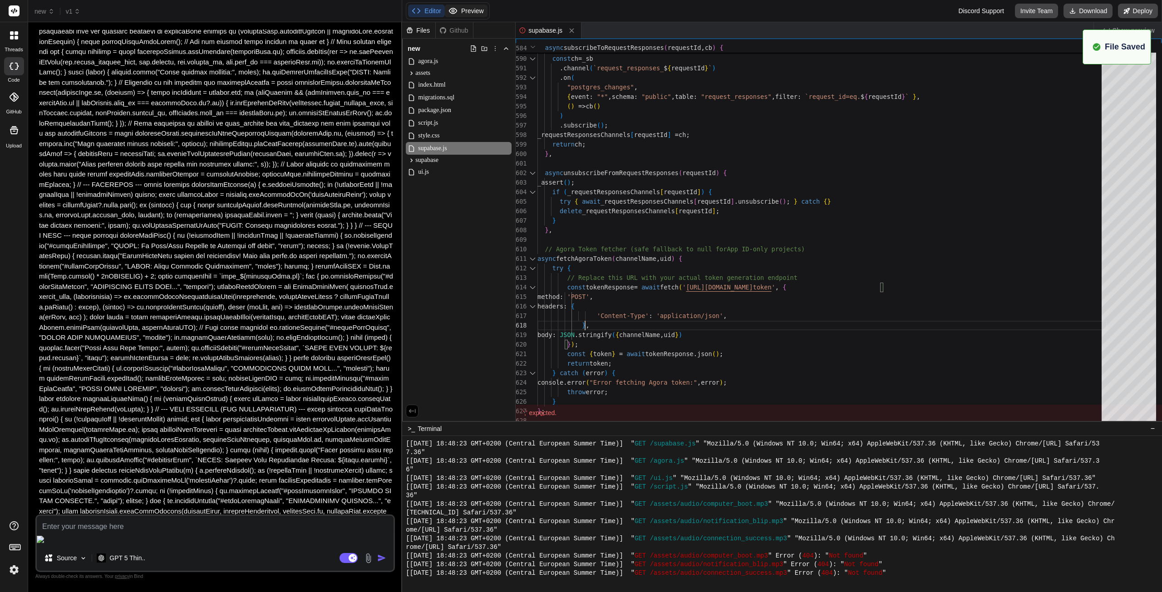
click at [481, 13] on button "Preview" at bounding box center [466, 11] width 43 height 13
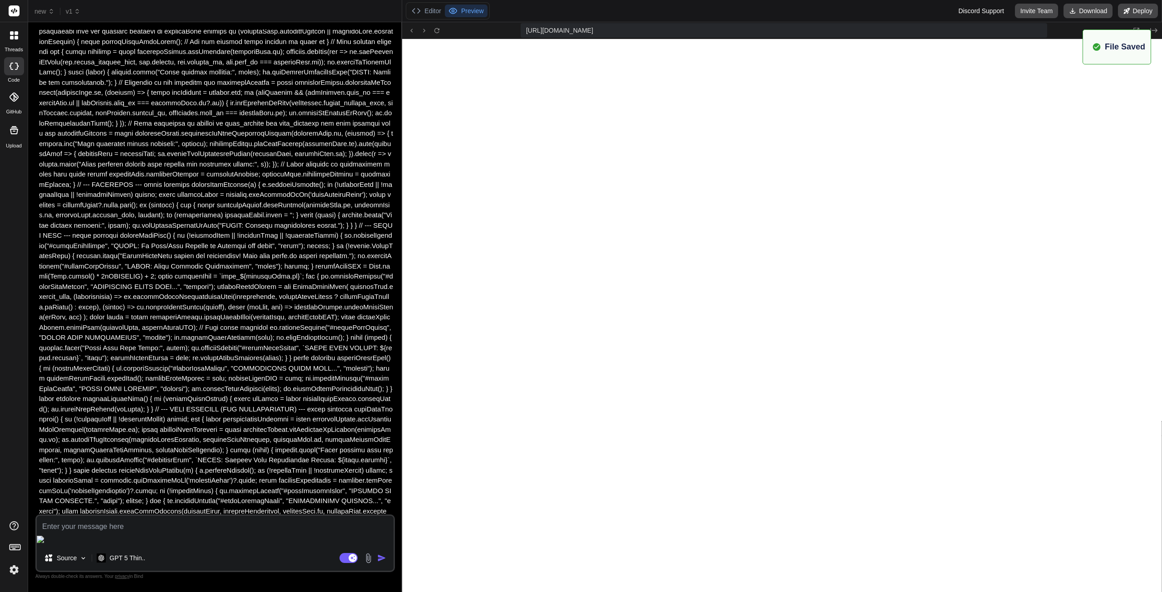
type textarea "x"
click at [429, 9] on button "Editor" at bounding box center [426, 11] width 37 height 13
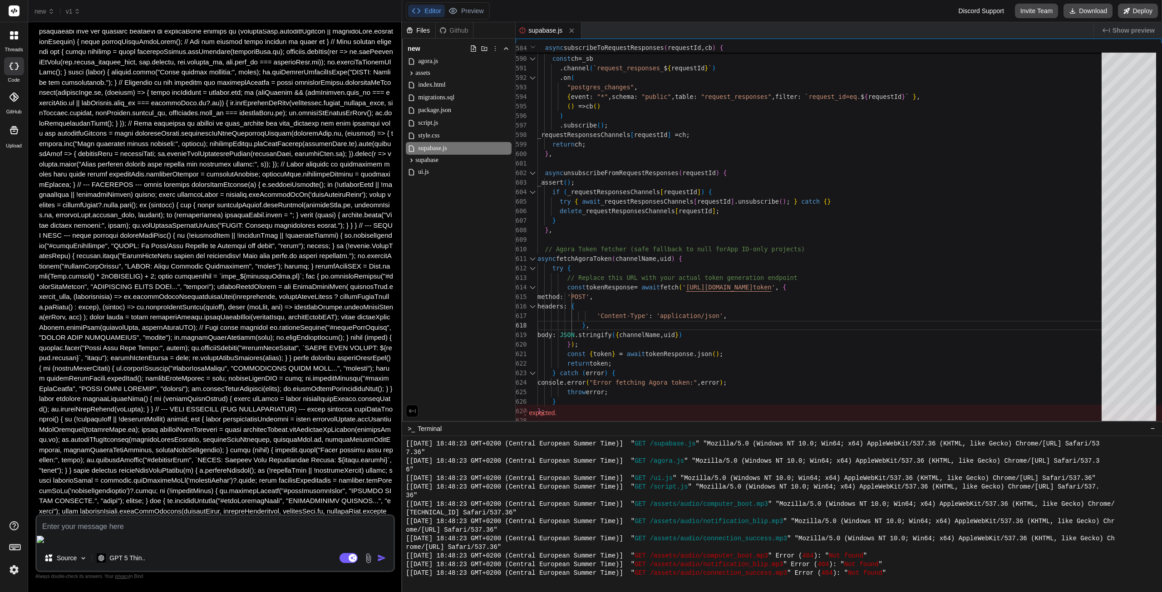
click at [556, 410] on div "',' expected." at bounding box center [839, 413] width 646 height 16
click at [562, 413] on div "',' expected." at bounding box center [839, 413] width 646 height 16
click at [548, 411] on div "',' expected." at bounding box center [839, 413] width 646 height 16
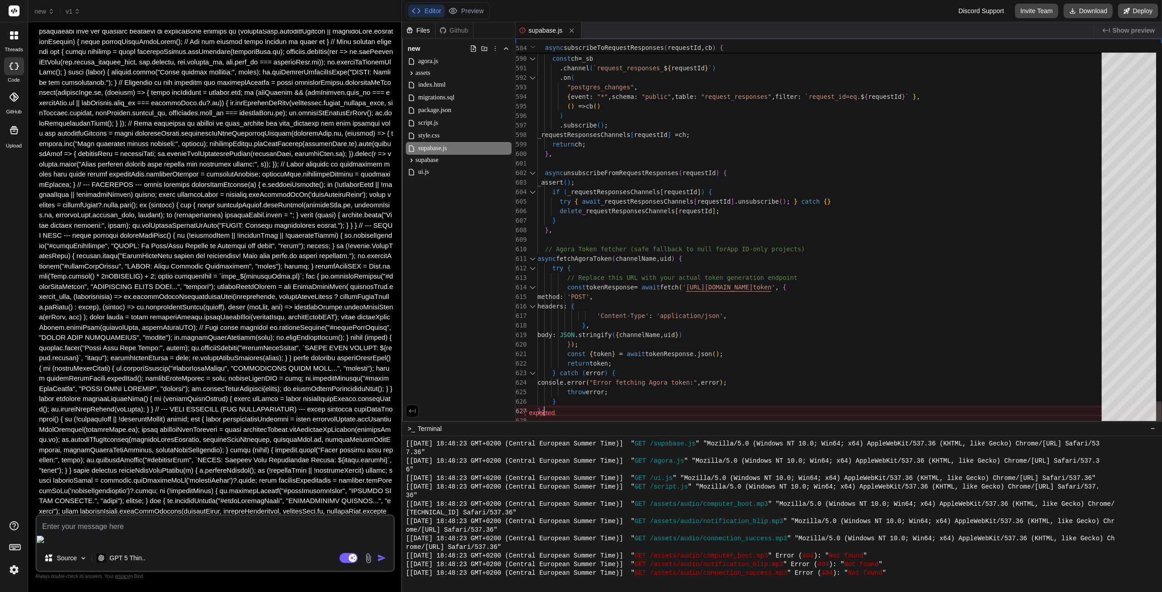
type textarea "body: JSON.stringify({ channelName, uid }) }); const { token } = await tokenRes…"
click at [458, 6] on button "Preview" at bounding box center [466, 11] width 43 height 13
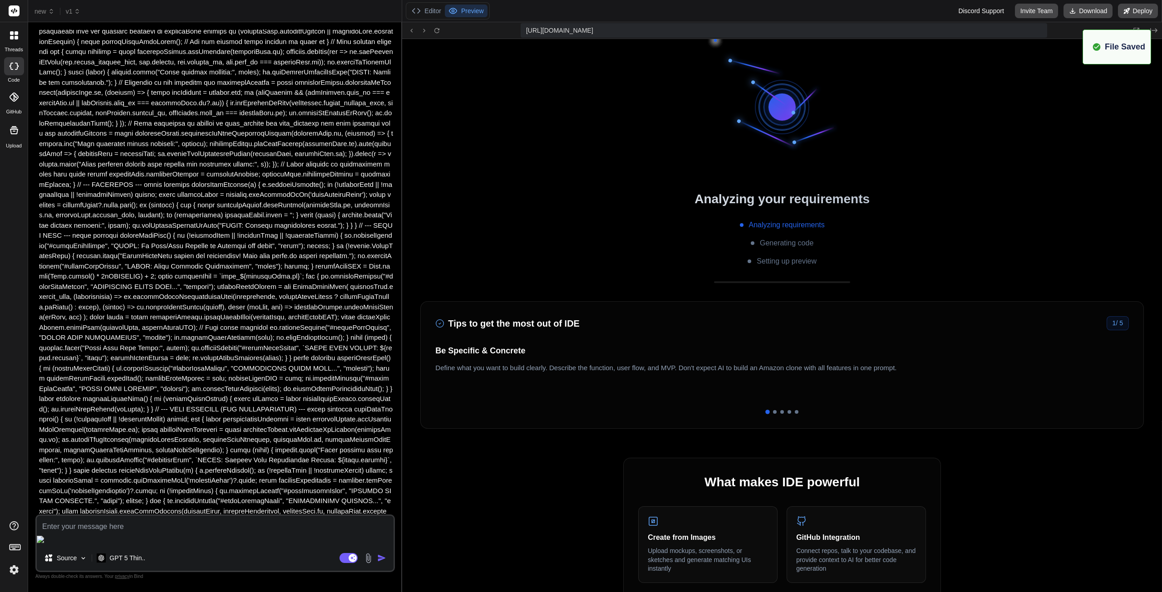
type textarea "x"
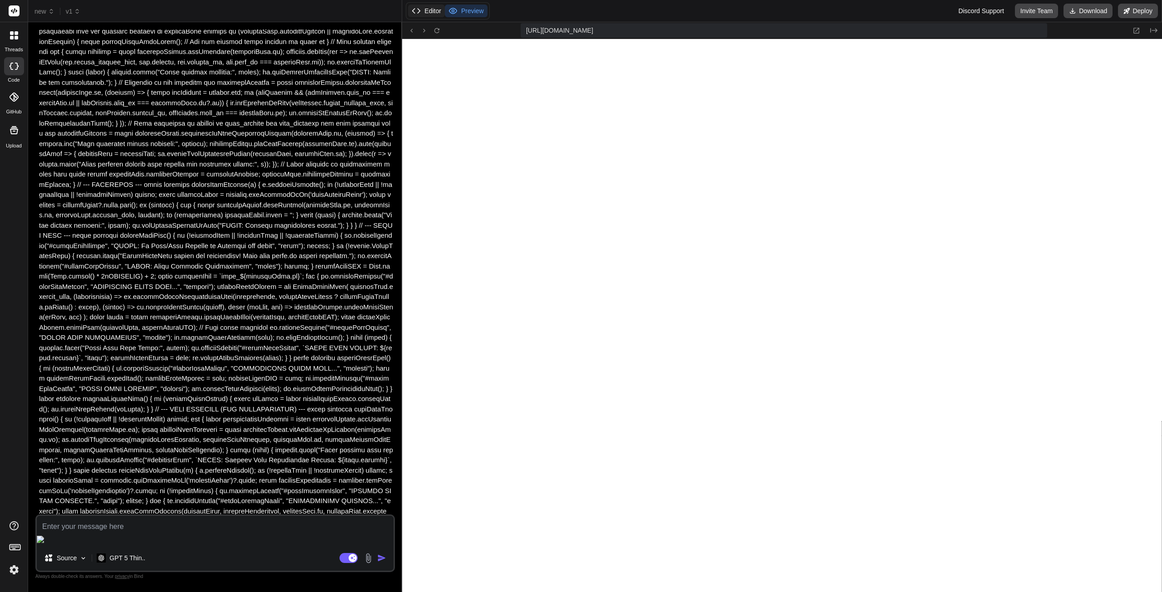
click at [435, 14] on button "Editor" at bounding box center [426, 11] width 37 height 13
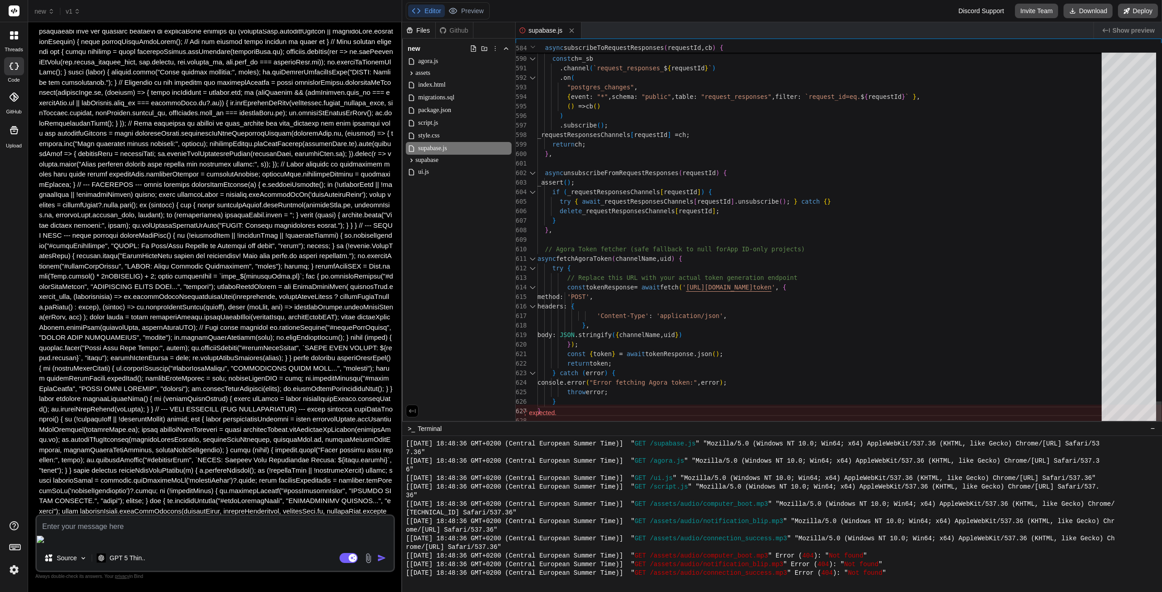
scroll to position [0, 0]
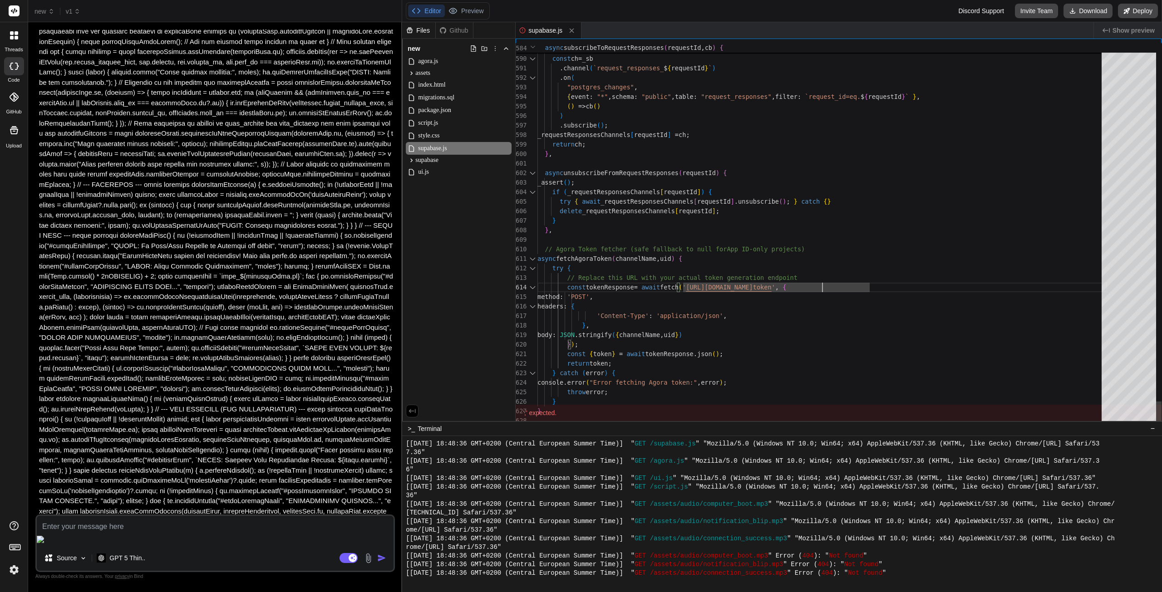
scroll to position [49, 0]
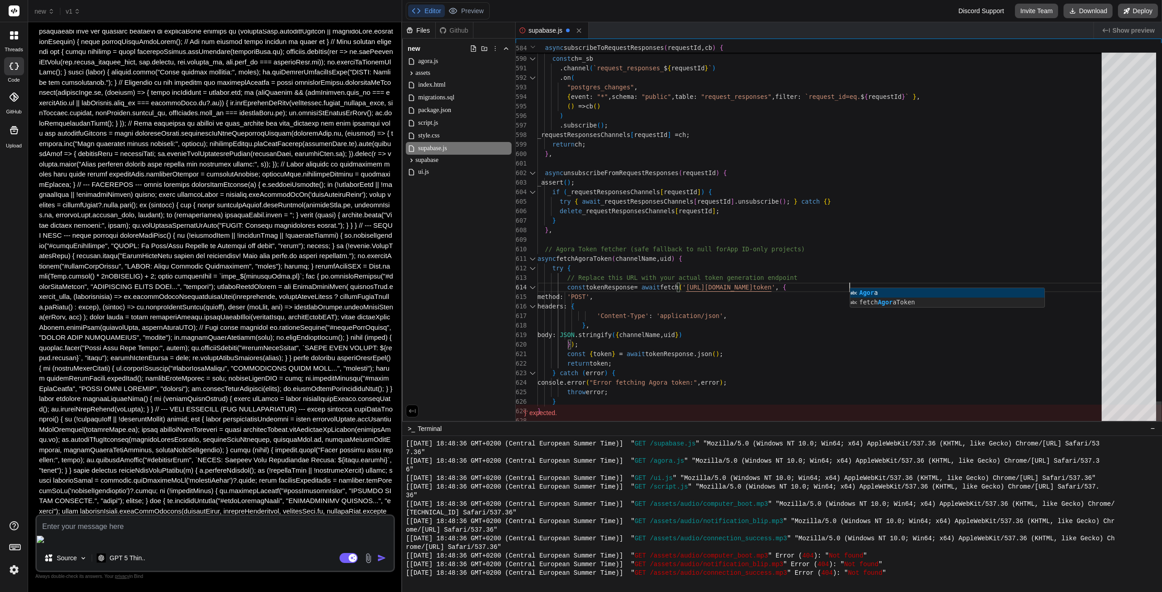
type textarea "// Agora Token fetcher (safe fallback to null for App ID-only projects) async f…"
type textarea "x"
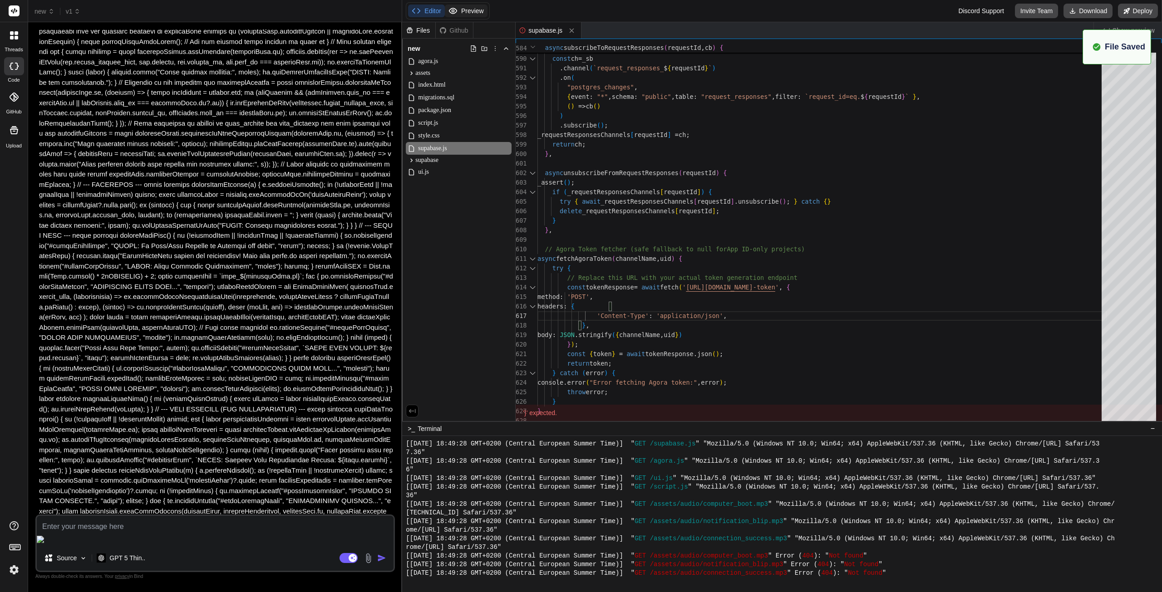
type textarea "// Agora Token fetcher (safe fallback to null for App ID-only projects) async f…"
click at [470, 9] on button "Preview" at bounding box center [466, 11] width 43 height 13
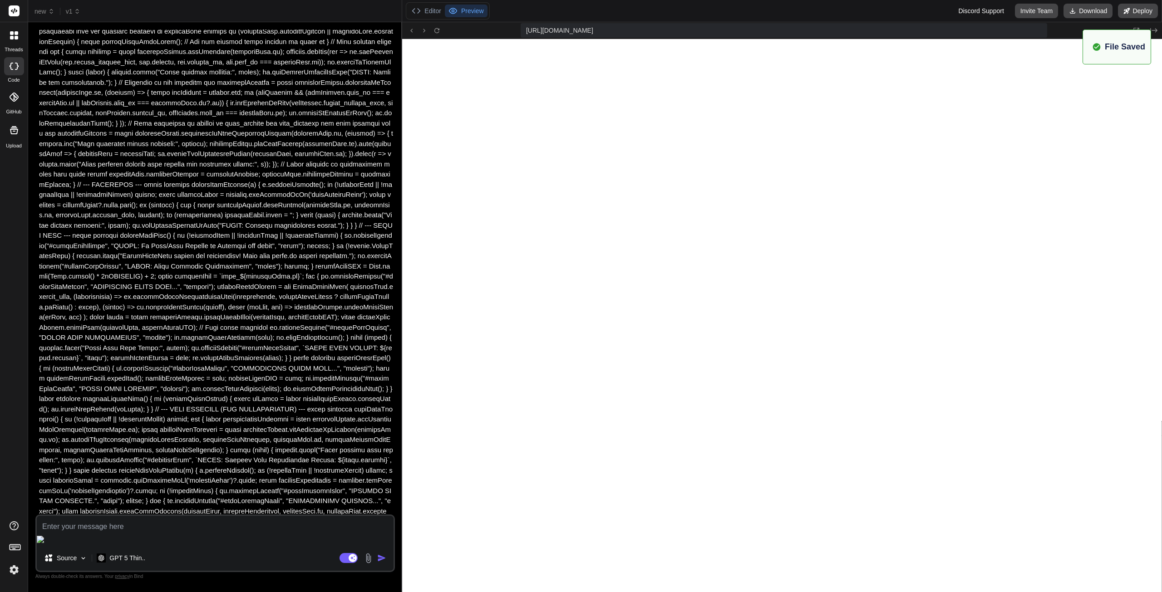
type textarea "x"
click at [439, 27] on icon at bounding box center [437, 31] width 8 height 8
click at [433, 9] on button "Editor" at bounding box center [426, 11] width 37 height 13
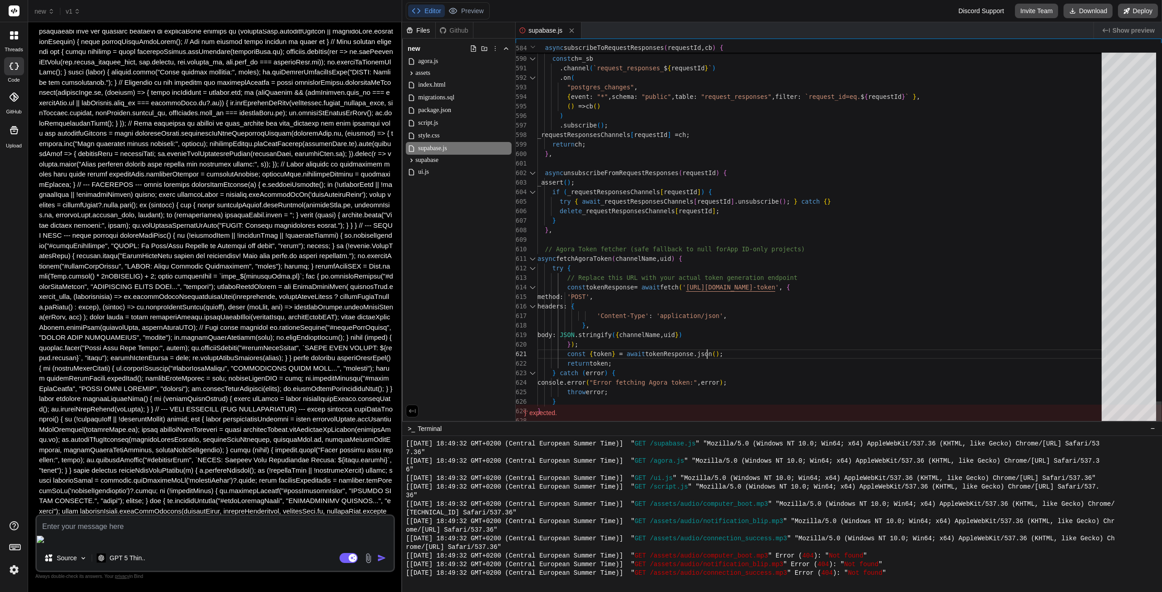
click at [431, 123] on span "script.js" at bounding box center [428, 123] width 22 height 11
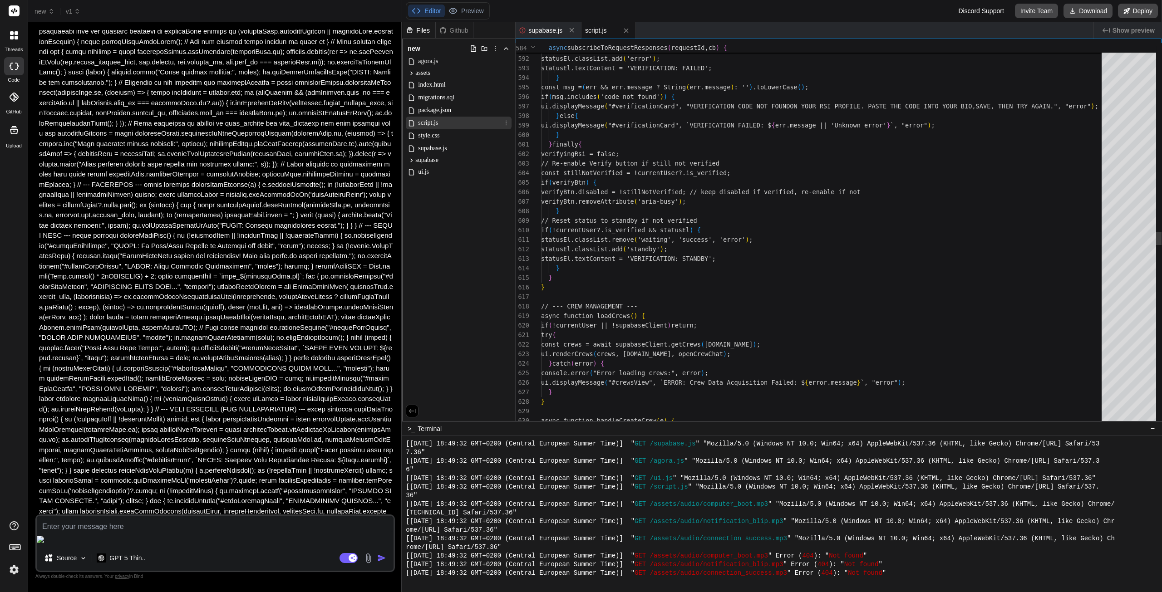
scroll to position [28, 0]
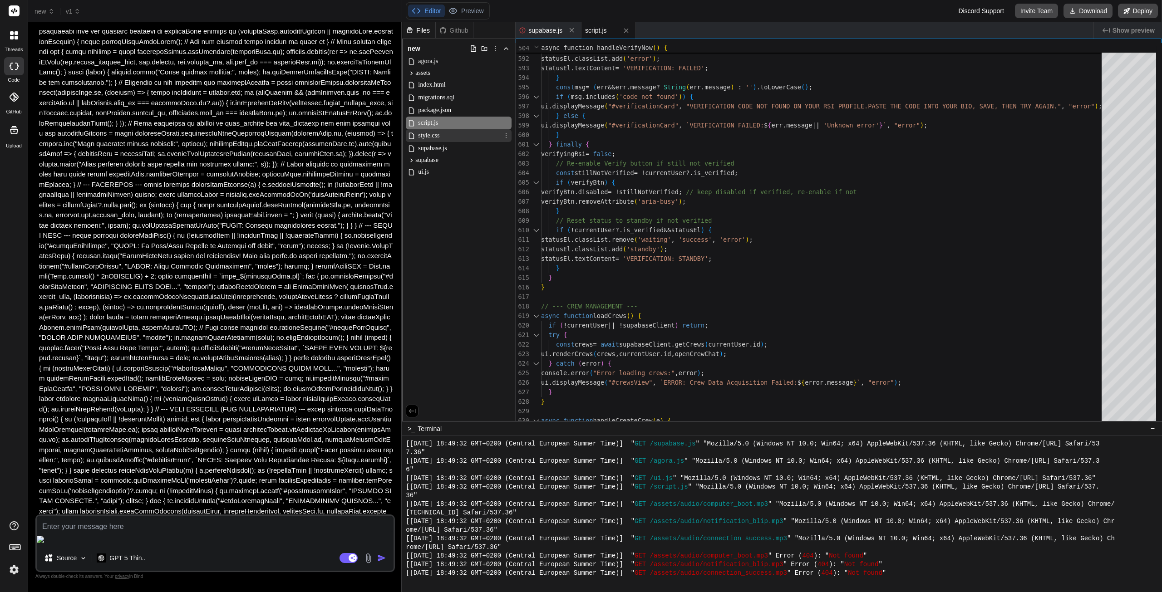
click at [433, 134] on span "style.css" at bounding box center [428, 135] width 23 height 11
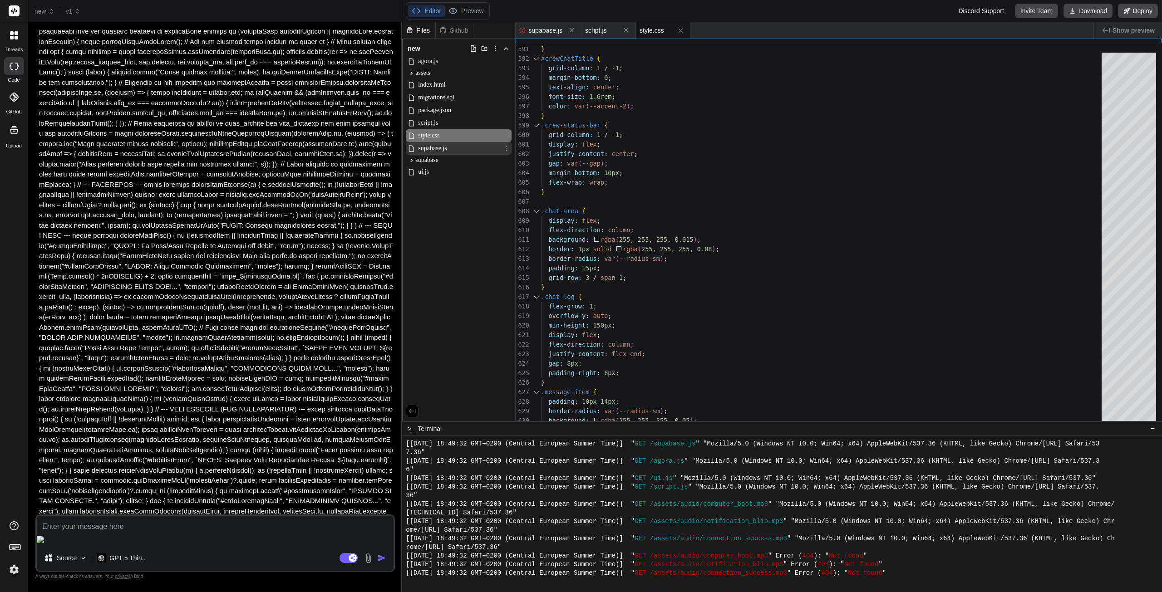
click at [434, 152] on span "supabase.js" at bounding box center [432, 148] width 30 height 11
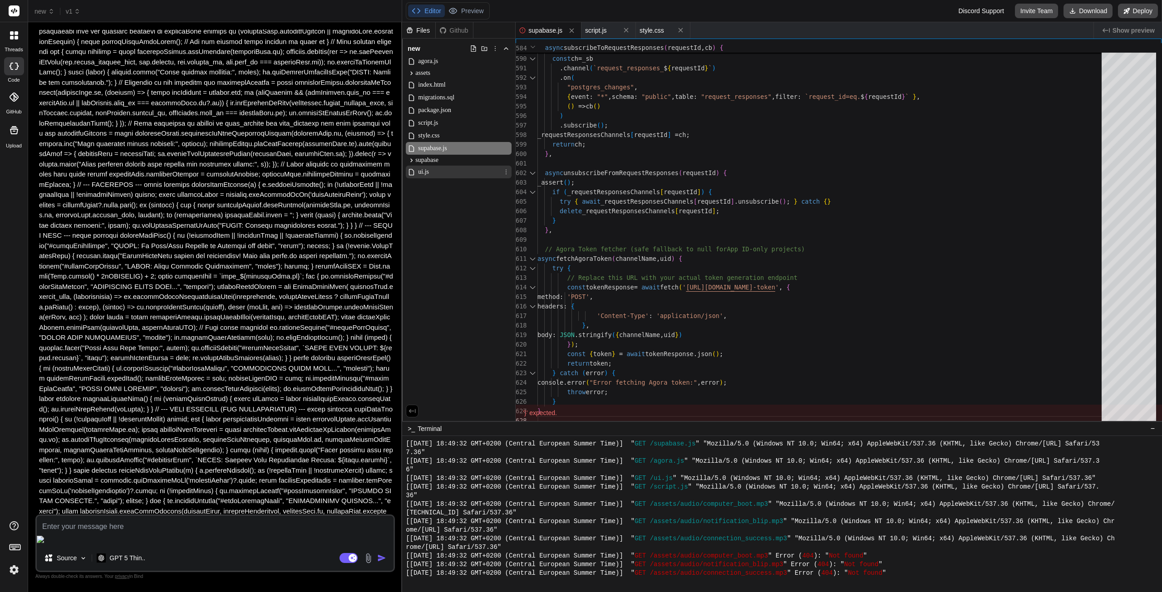
click at [439, 172] on div "ui.js" at bounding box center [459, 172] width 106 height 13
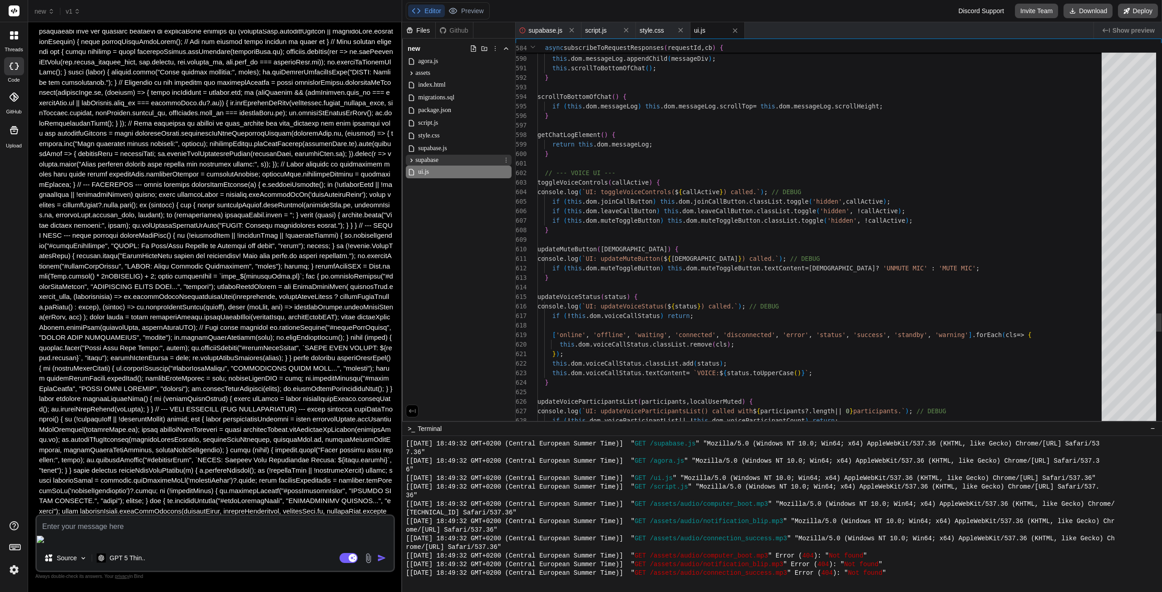
click at [435, 159] on span "supabase" at bounding box center [426, 160] width 23 height 9
click at [433, 171] on span "edge-functions" at bounding box center [442, 171] width 38 height 9
click at [436, 197] on div "ui.js" at bounding box center [459, 197] width 106 height 13
click at [437, 164] on span "supabase" at bounding box center [426, 160] width 23 height 9
click at [443, 146] on span "supabase.js" at bounding box center [432, 148] width 30 height 11
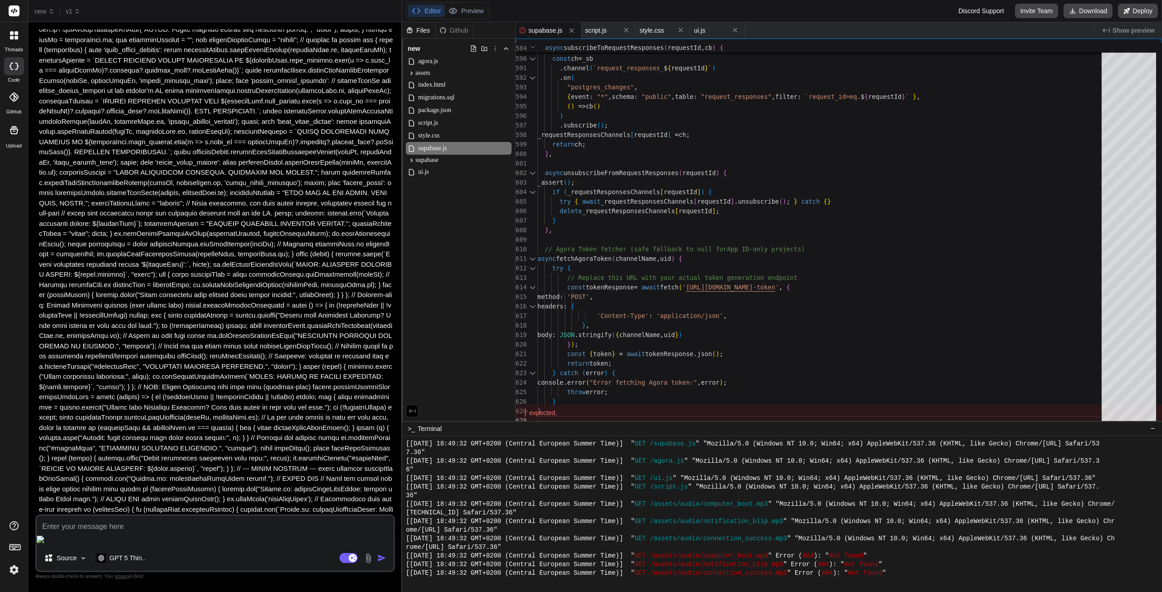
scroll to position [4651, 0]
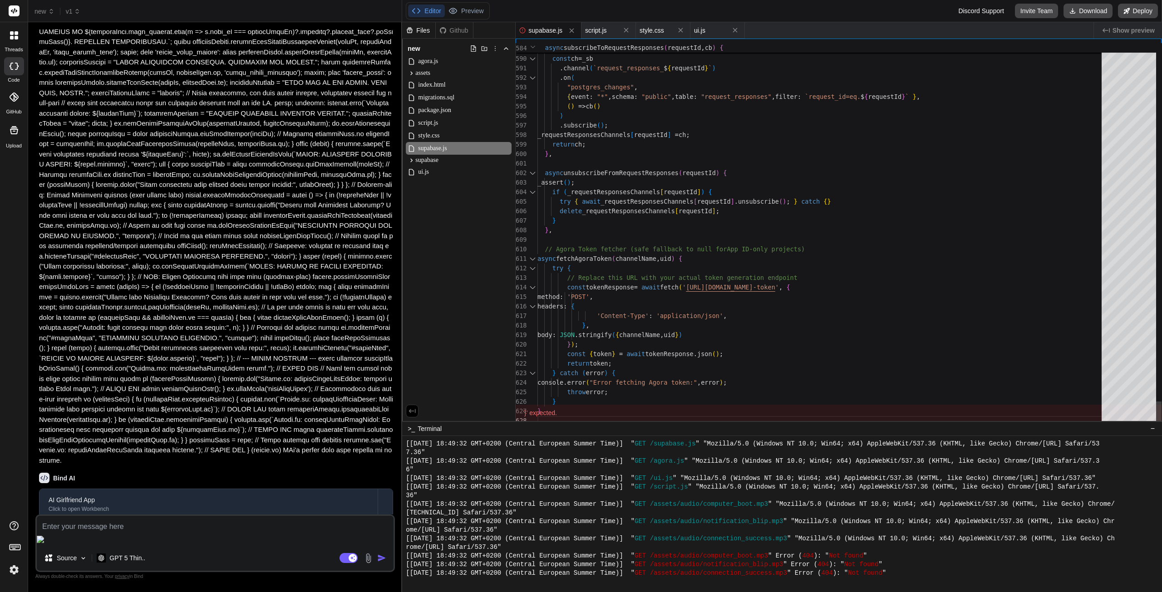
type textarea "// Agora Token fetcher (safe fallback to null for App ID-only projects) async f…"
click at [140, 532] on textarea at bounding box center [215, 524] width 357 height 16
click at [137, 532] on textarea at bounding box center [215, 524] width 357 height 16
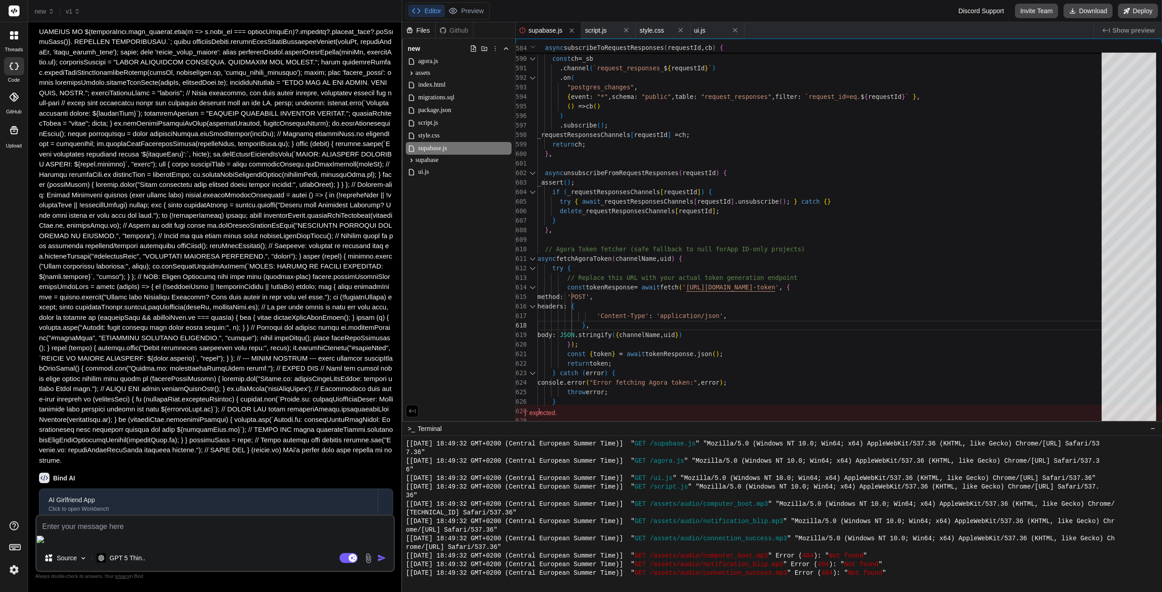
type textarea "I"
type textarea "x"
type textarea "I"
type textarea "x"
type textarea "I n"
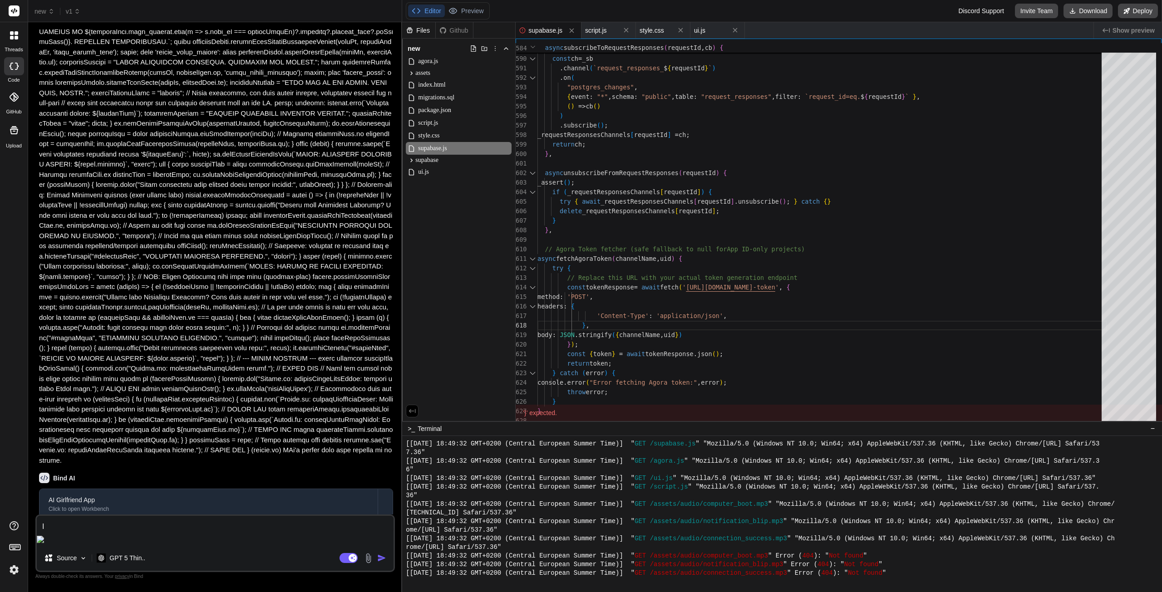
type textarea "x"
type textarea "I ne"
type textarea "x"
type textarea "I nee"
type textarea "x"
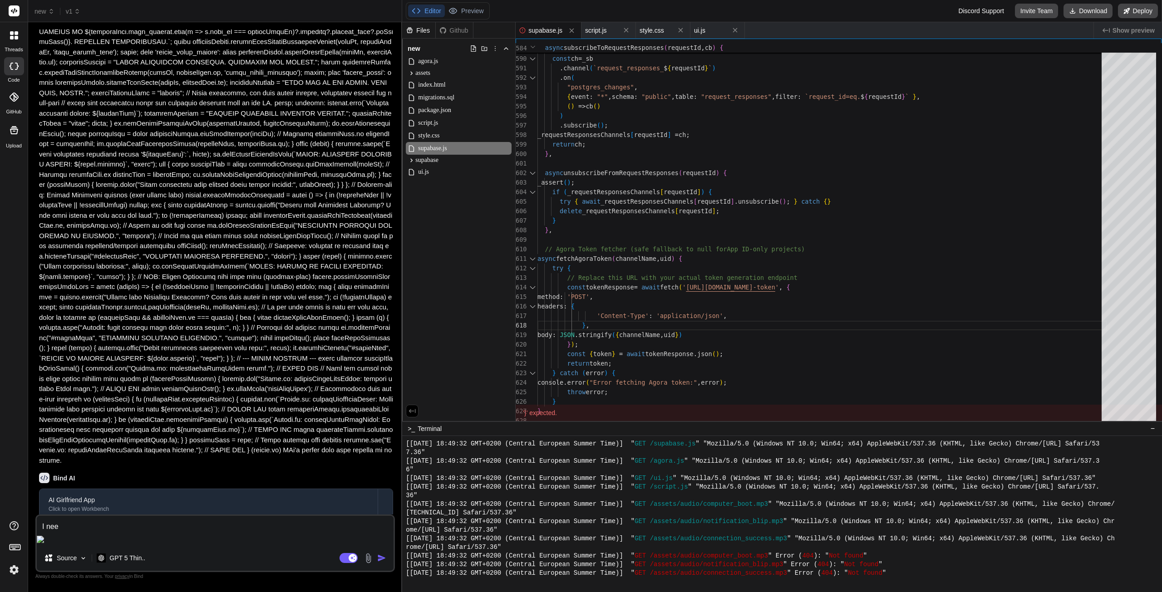
type textarea "I need"
type textarea "x"
type textarea "I need"
type textarea "x"
type textarea "I need t"
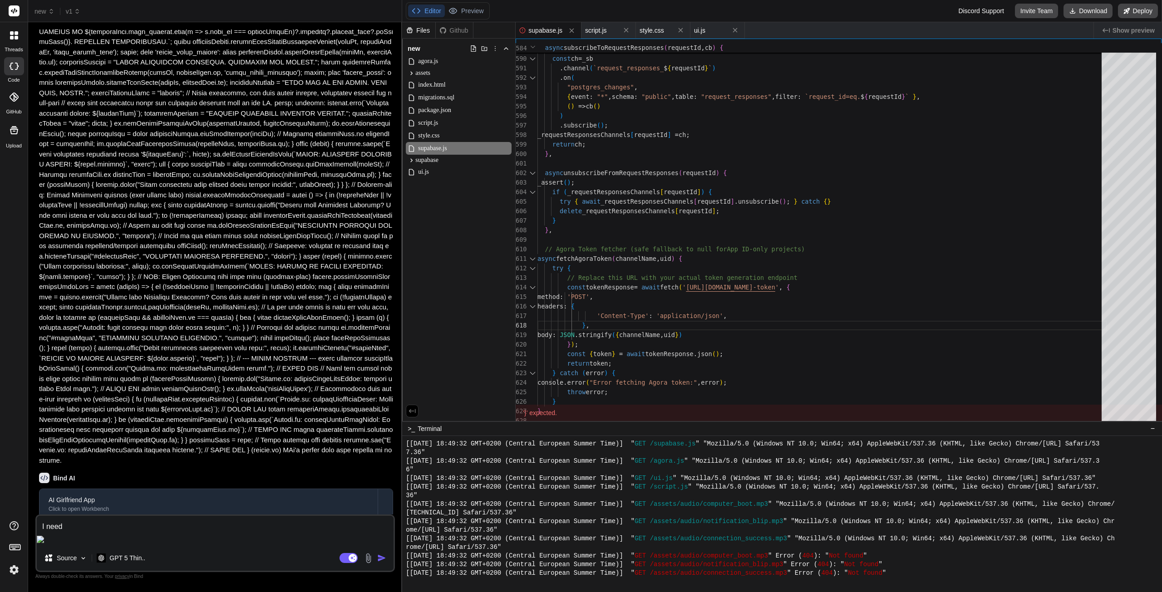
type textarea "x"
type textarea "I need to"
type textarea "x"
type textarea "I need to"
type textarea "x"
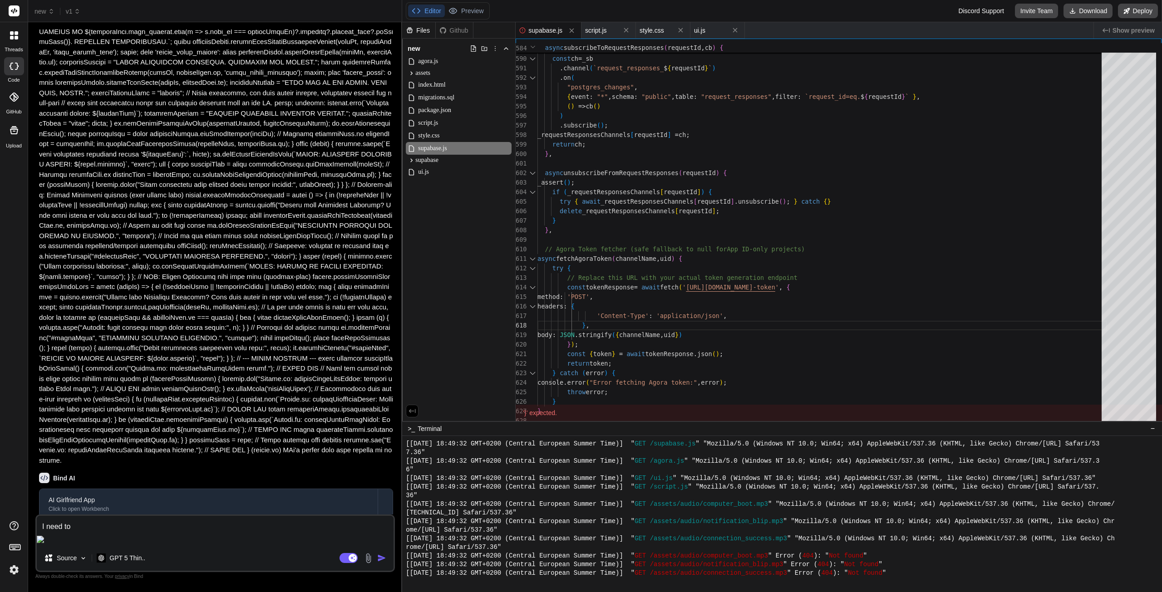
type textarea "I need to a"
type textarea "x"
type textarea "I need to ad"
type textarea "x"
type textarea "I need to add"
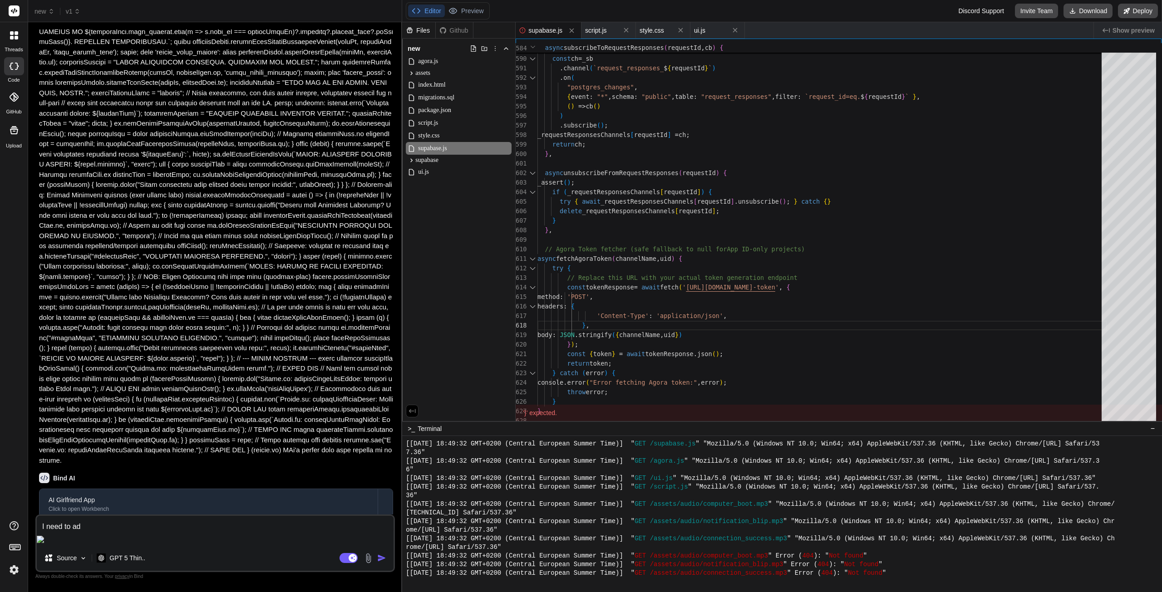
type textarea "x"
type textarea "I need to add"
type textarea "x"
type textarea "I need to add t"
type textarea "x"
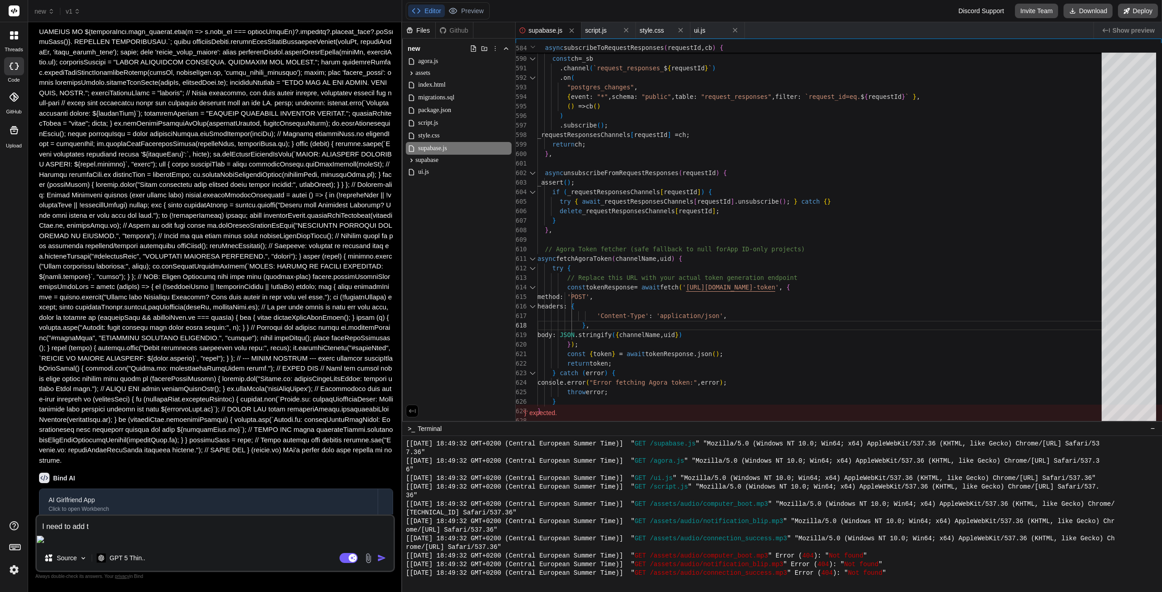
type textarea "I need to add th"
type textarea "x"
type textarea "I need to add thi"
type textarea "x"
type textarea "I need to add this"
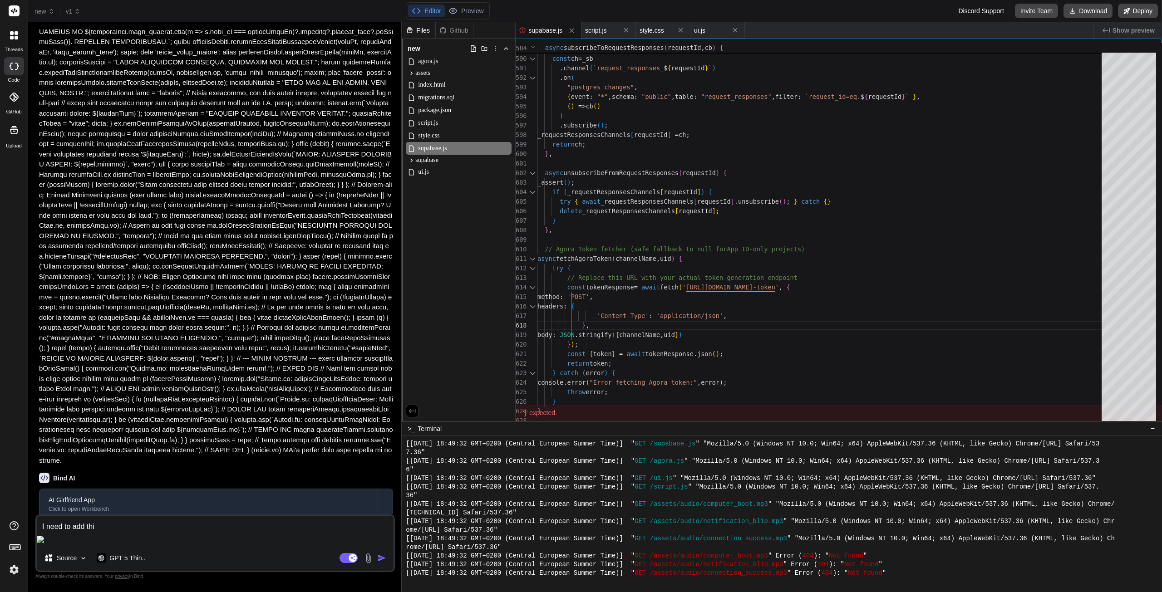
type textarea "x"
type textarea "I need to add this"
type textarea "x"
type textarea "I need to add this c"
type textarea "x"
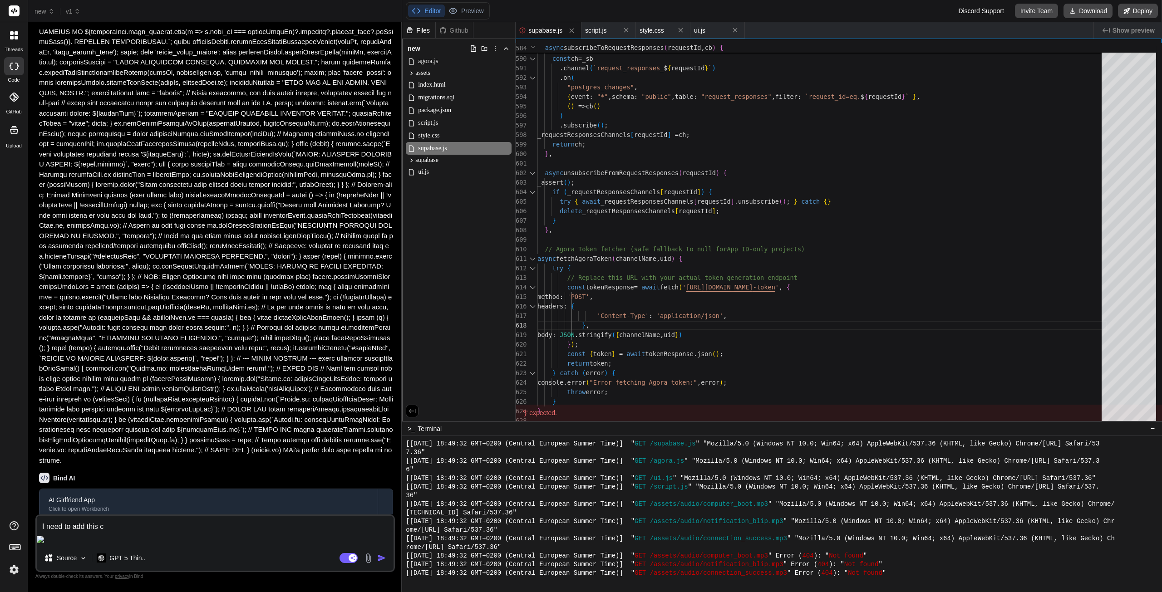
type textarea "I need to add this co"
type textarea "x"
type textarea "I need to add this cod"
type textarea "x"
type textarea "I need to add this code"
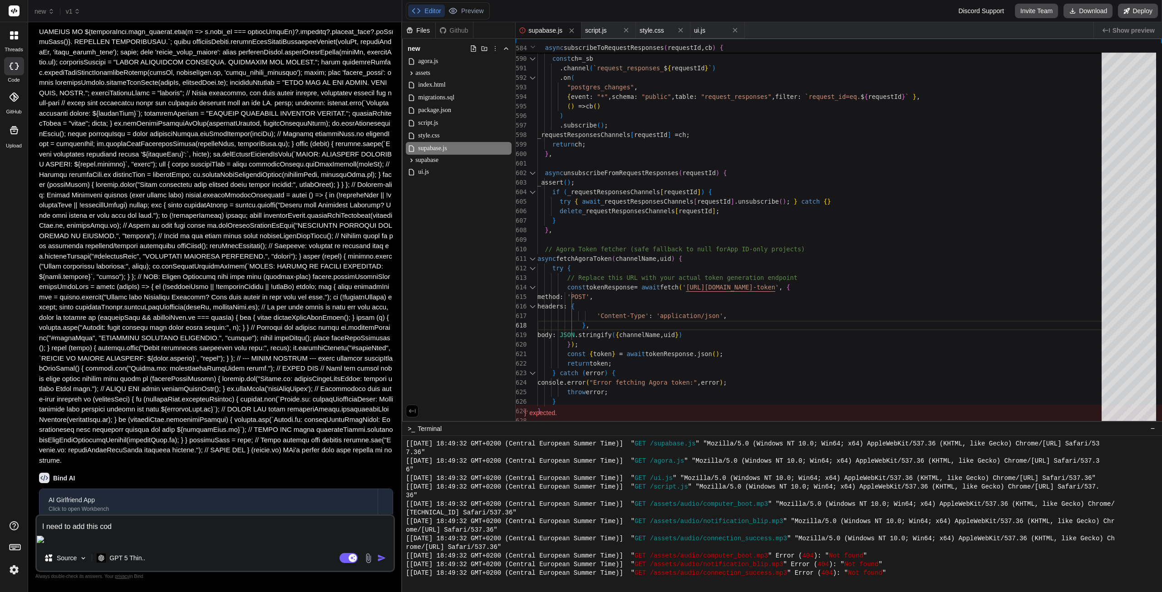
type textarea "x"
type textarea "I need to add this code"
type textarea "x"
type textarea "I need to add this code i"
type textarea "x"
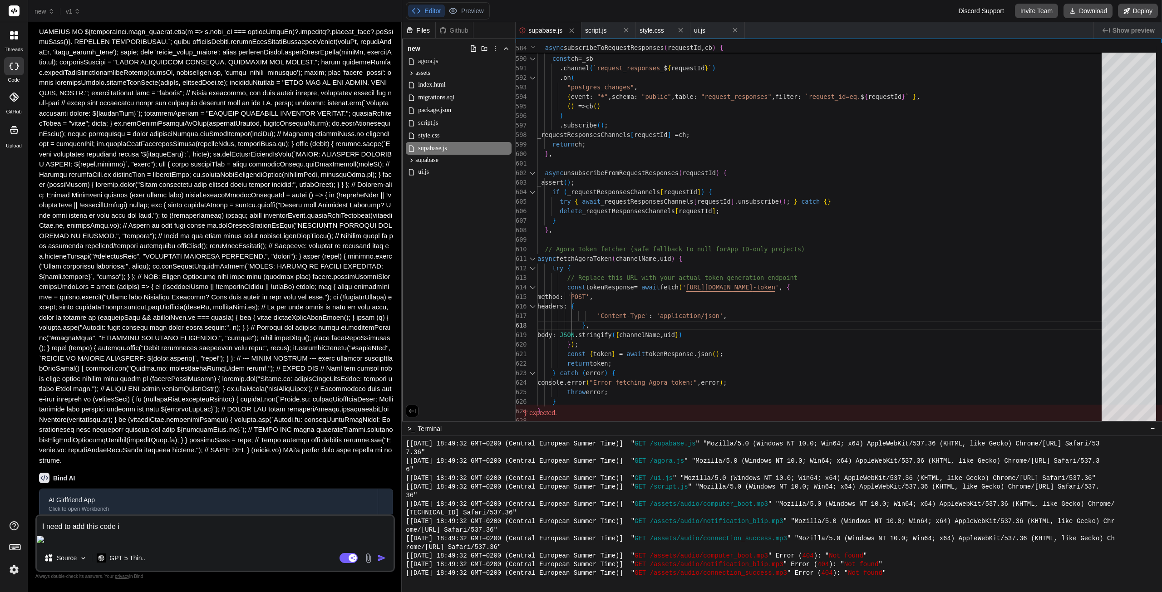
type textarea "I need to add this code in"
type textarea "x"
type textarea "I need to add this code int"
type textarea "x"
type textarea "I need to add this code into"
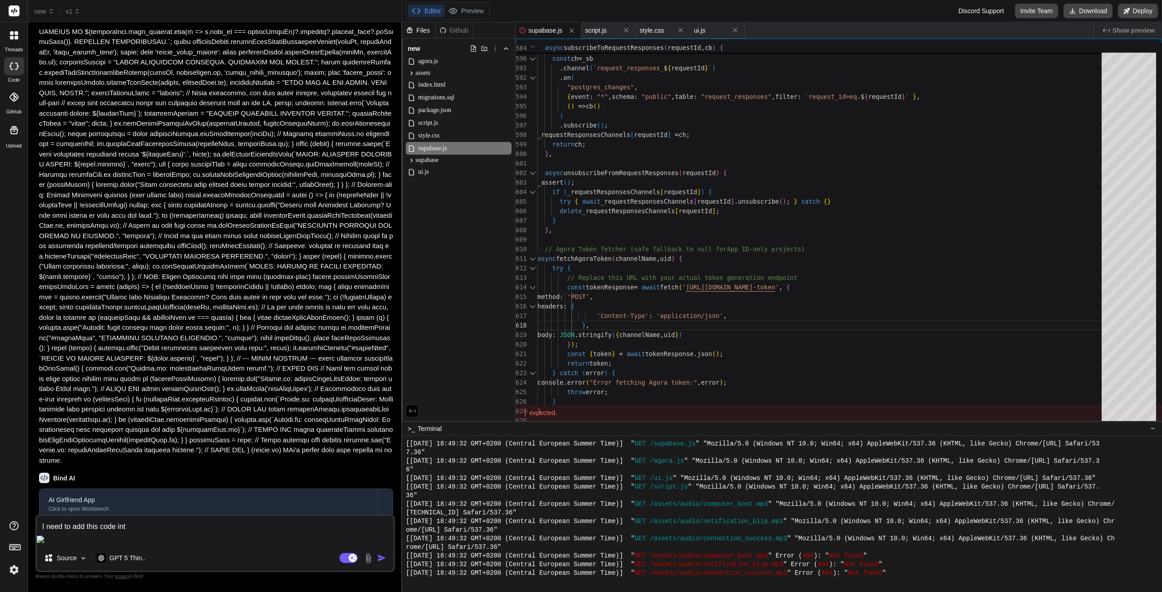
type textarea "x"
type textarea "I need to add this code into"
type textarea "x"
type textarea "I need to add this code into :"
type textarea "x"
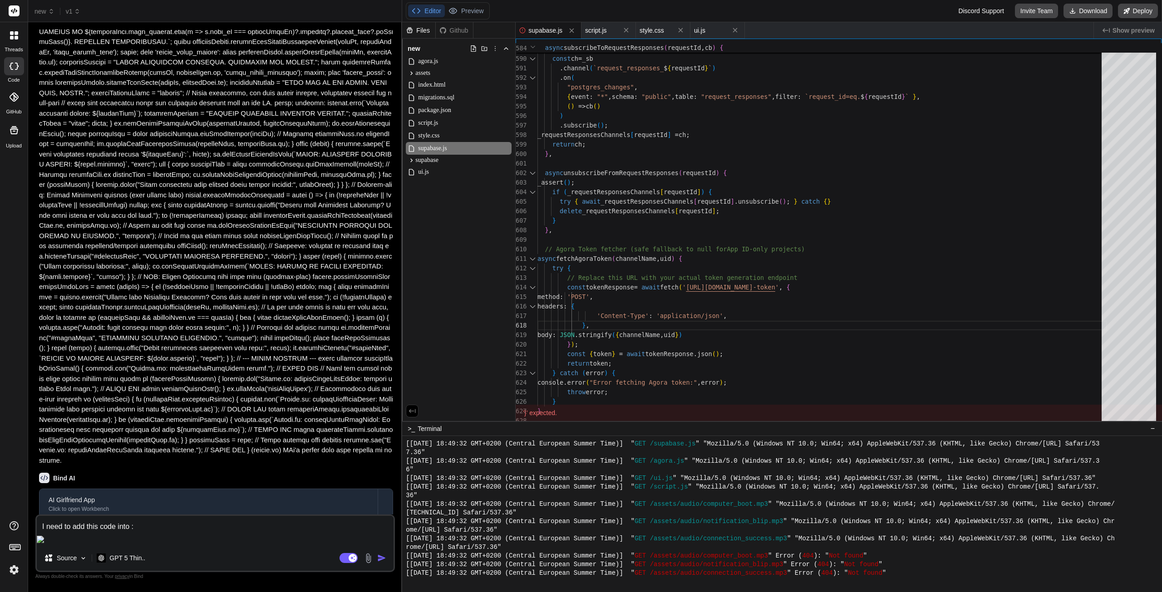
type textarea "I need to add this code into :"
type textarea "x"
type textarea "I need to add this code into :"
type textarea "x"
type textarea "I need to add this code into"
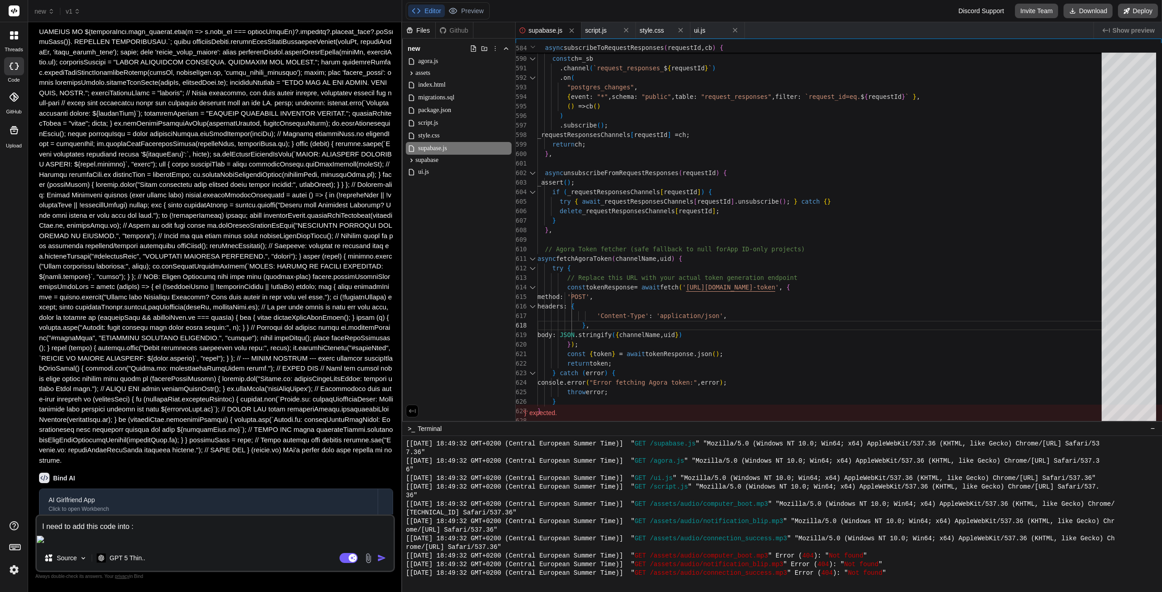
type textarea "x"
type textarea "I need to add this code into s"
type textarea "x"
type textarea "I need to add this code into sc"
type textarea "x"
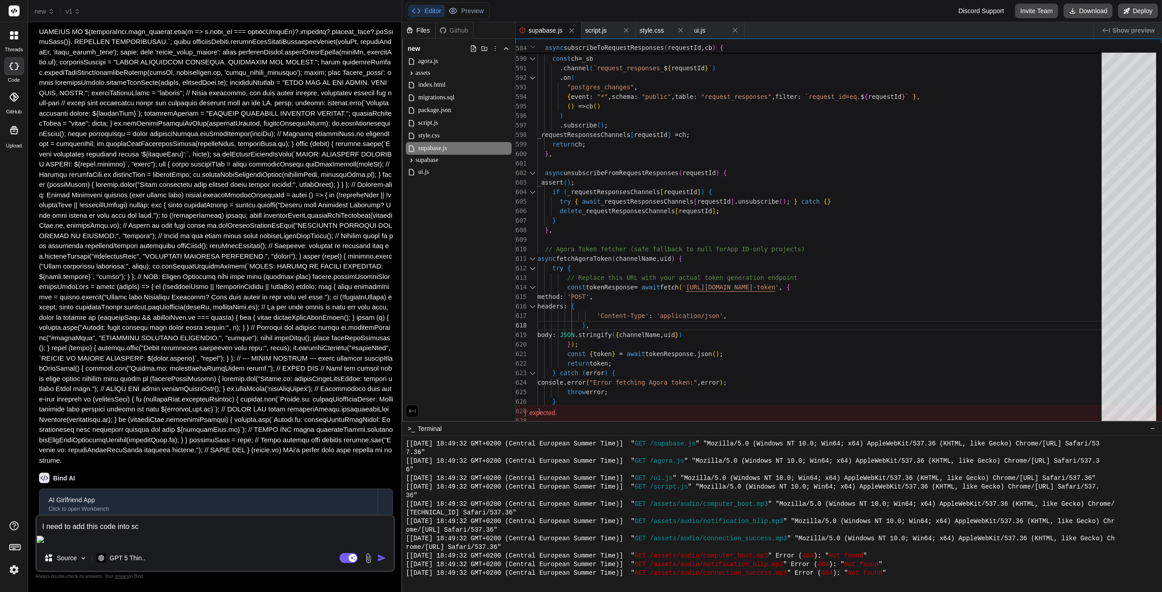
type textarea "I need to add this code into scr"
type textarea "x"
type textarea "I need to add this code into scri"
type textarea "x"
type textarea "I need to add this code into scrip"
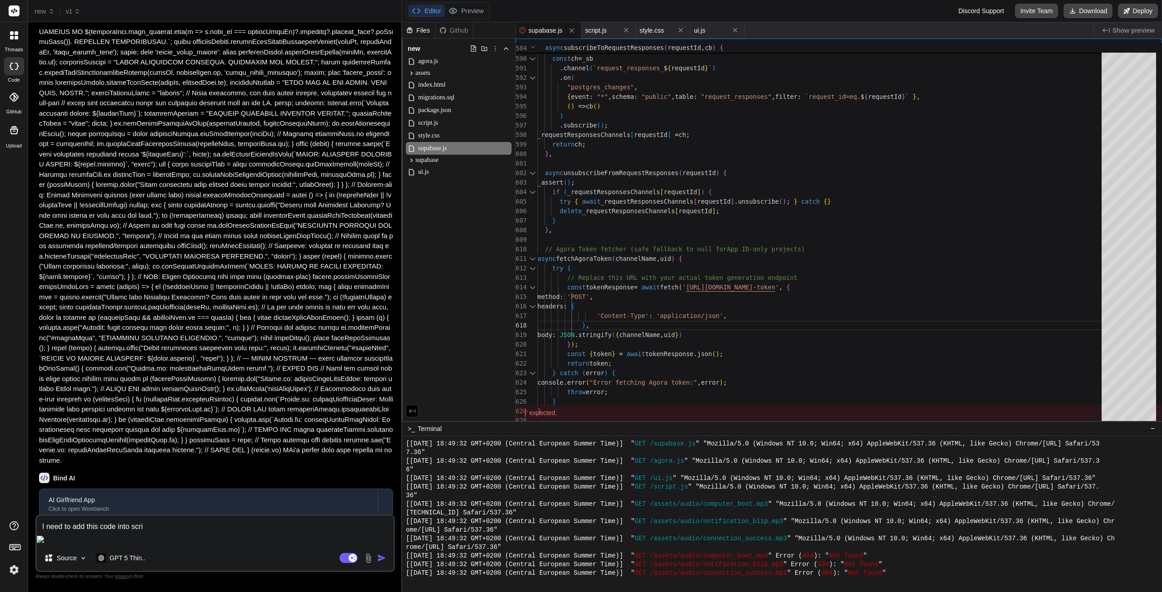
type textarea "x"
type textarea "I need to add this code into script"
type textarea "x"
type textarea "I need to add this code into scripti"
type textarea "x"
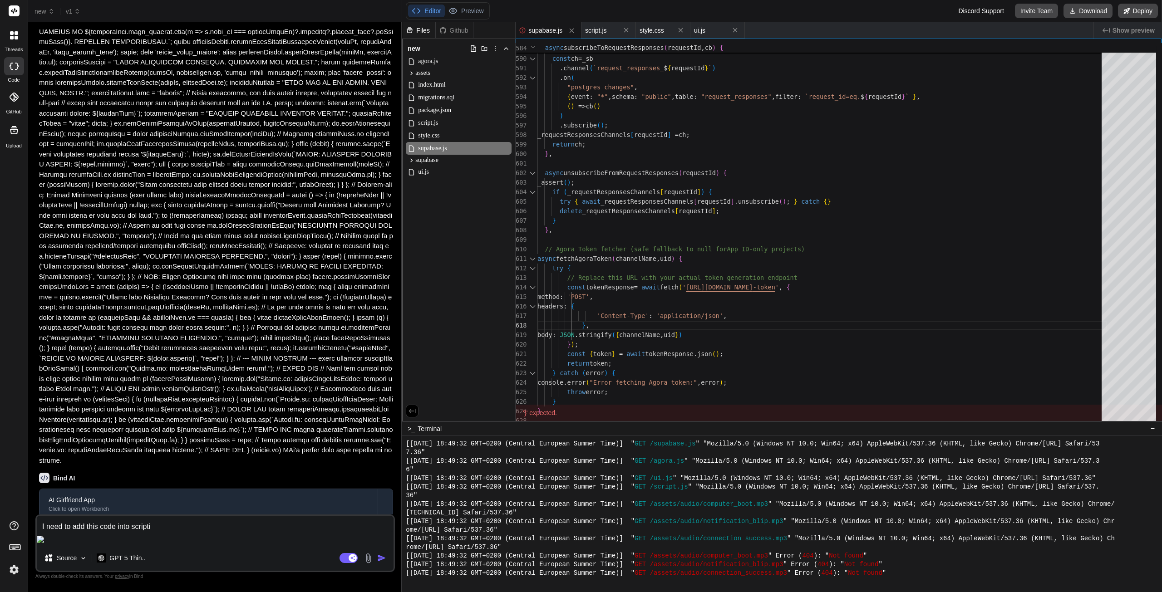
type textarea "I need to add this code into script"
type textarea "x"
type textarea "I need to add this code into scripts"
type textarea "x"
type textarea "I need to add this code into scripts."
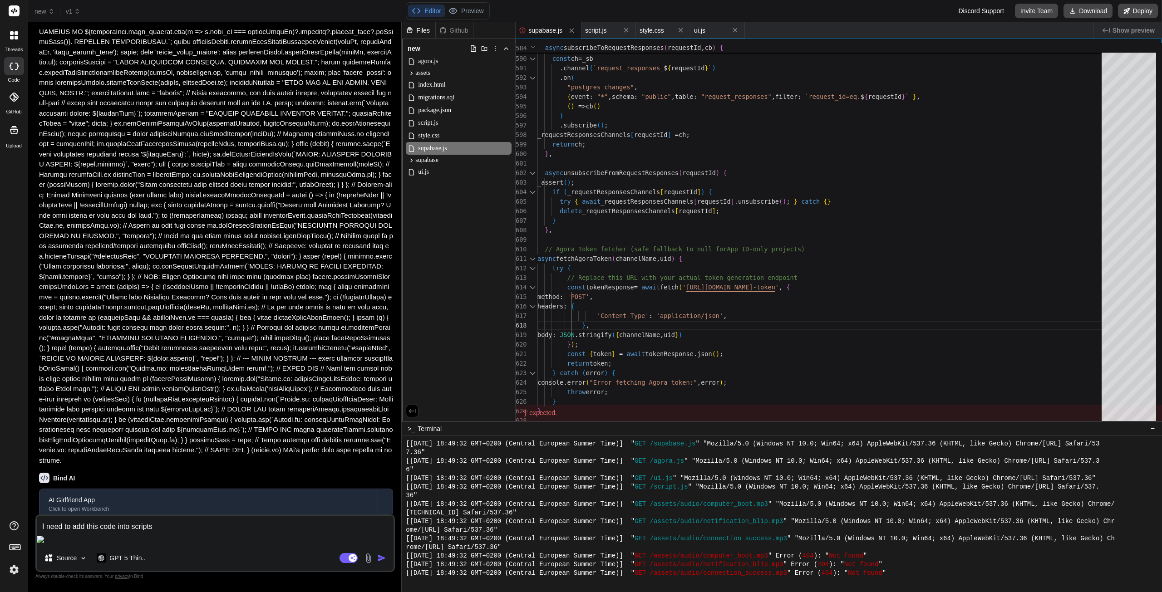
type textarea "x"
type textarea "I need to add this code into scripts.j"
type textarea "x"
type textarea "I need to add this code into scripts.js"
type textarea "x"
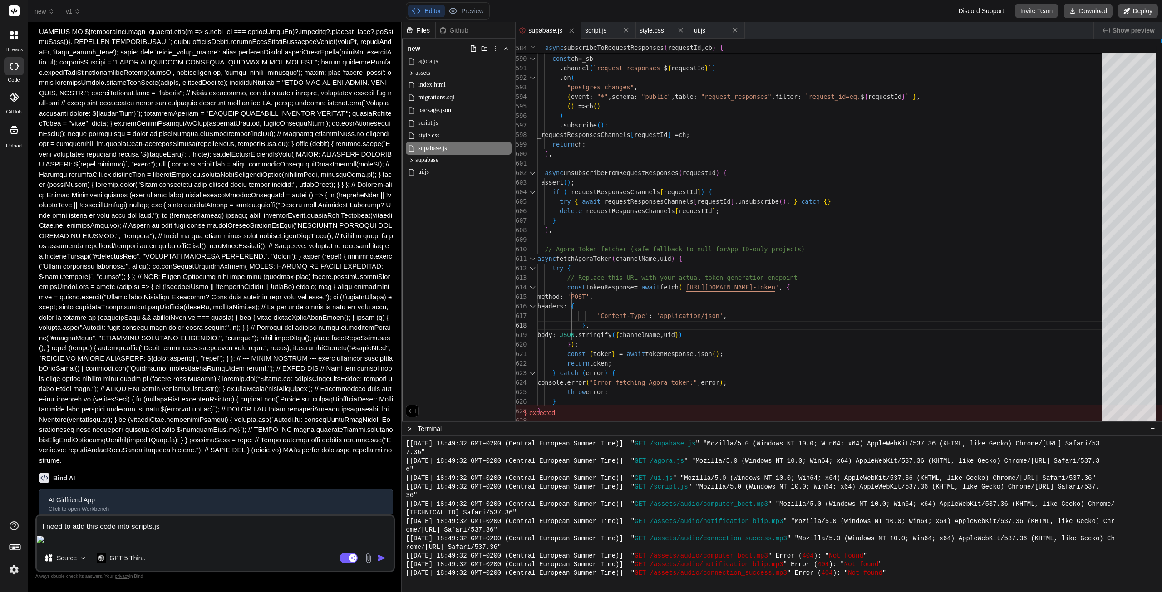
type textarea "I need to add this code into scripts.js"
type textarea "x"
type textarea "I need to add this code into scripts.js :"
type textarea "x"
type textarea "I need to add this code into scripts.js :"
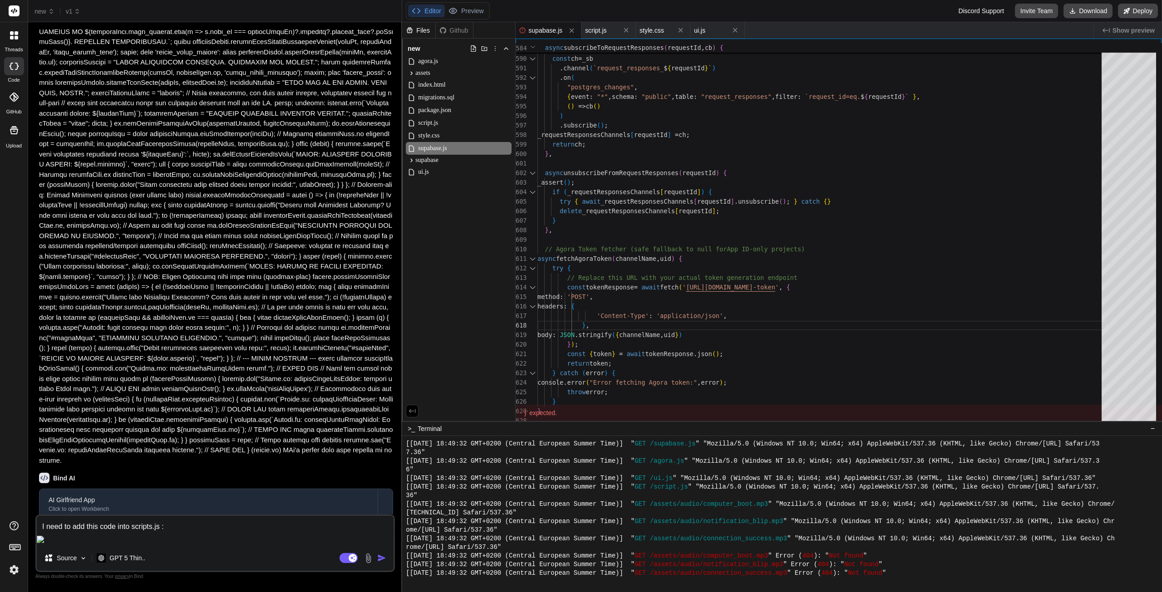
type textarea "x"
type textarea "I need to add this code into scripts.js : ""
type textarea "x"
paste textarea "async fetchAgoraToken(channelName, uid) { try { // Replace this URL with your a…"
type textarea "I need to add this code into scripts.js : "async fetchAgoraToken(channelName, u…"
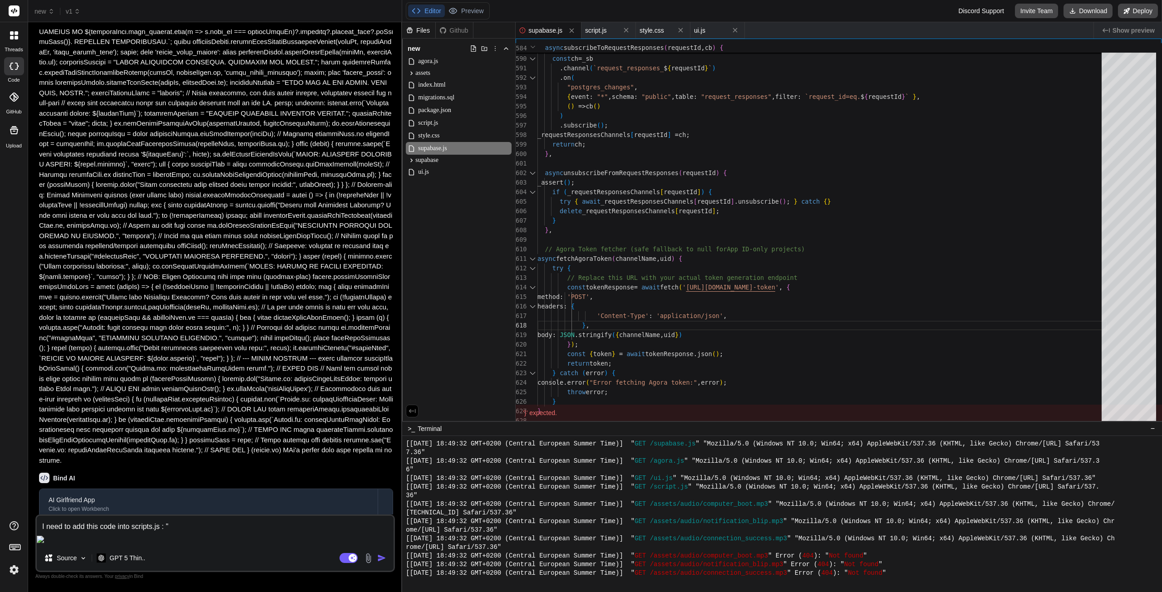
type textarea "x"
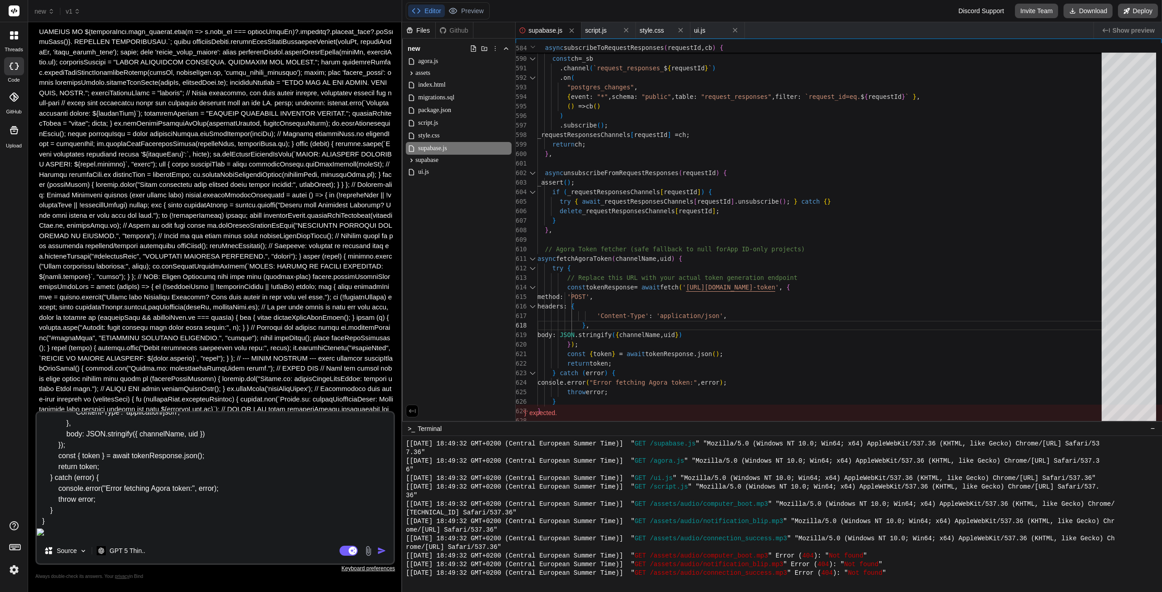
type textarea "I need to add this code into scripts.js : "async fetchAgoraToken(channelName, u…"
type textarea "x"
type textarea "I need to add this code into scripts.js : "async fetchAgoraToken(channelName, u…"
type textarea "x"
type textarea "I need to add this code into scripts.js : "async fetchAgoraToken(channelName, u…"
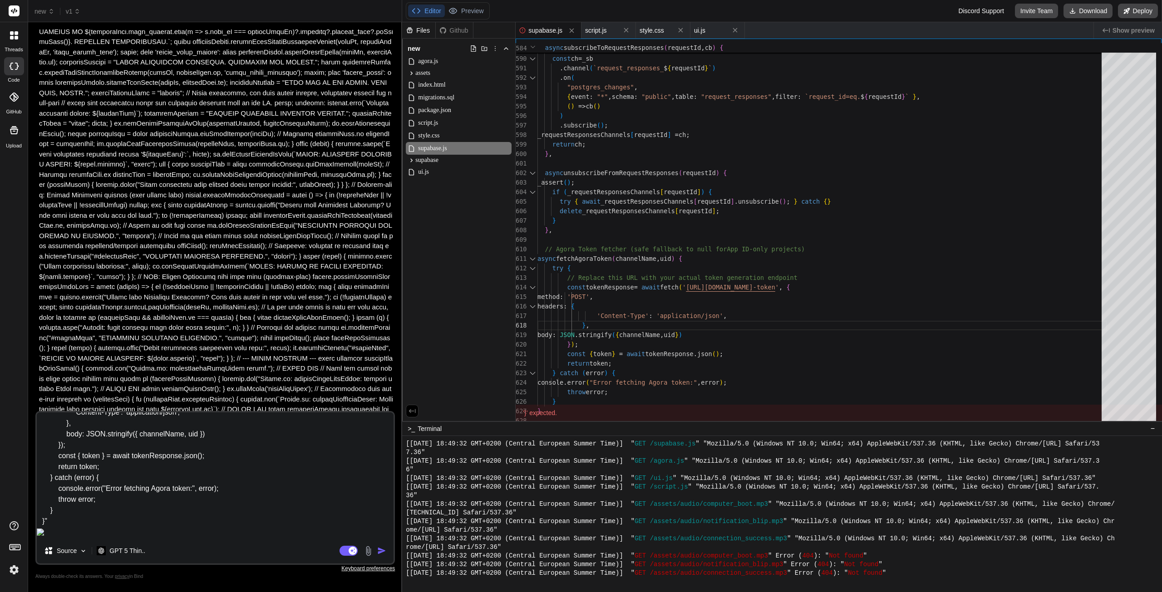
type textarea "x"
type textarea "I need to add this code into scripts.js : "async fetchAgoraToken(channelName, u…"
type textarea "x"
type textarea "I need to add this code into scripts.js : "async fetchAgoraToken(channelName, u…"
type textarea "x"
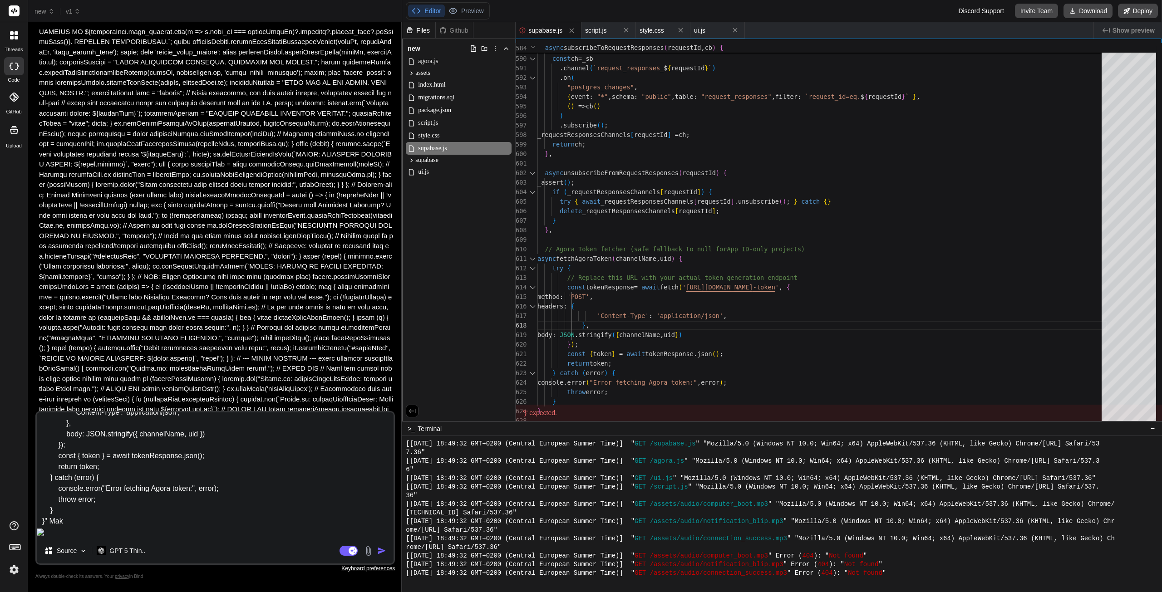
type textarea "I need to add this code into scripts.js : "async fetchAgoraToken(channelName, u…"
type textarea "x"
type textarea "I need to add this code into scripts.js : "async fetchAgoraToken(channelName, u…"
type textarea "x"
type textarea "I need to add this code into scripts.js : "async fetchAgoraToken(channelName, u…"
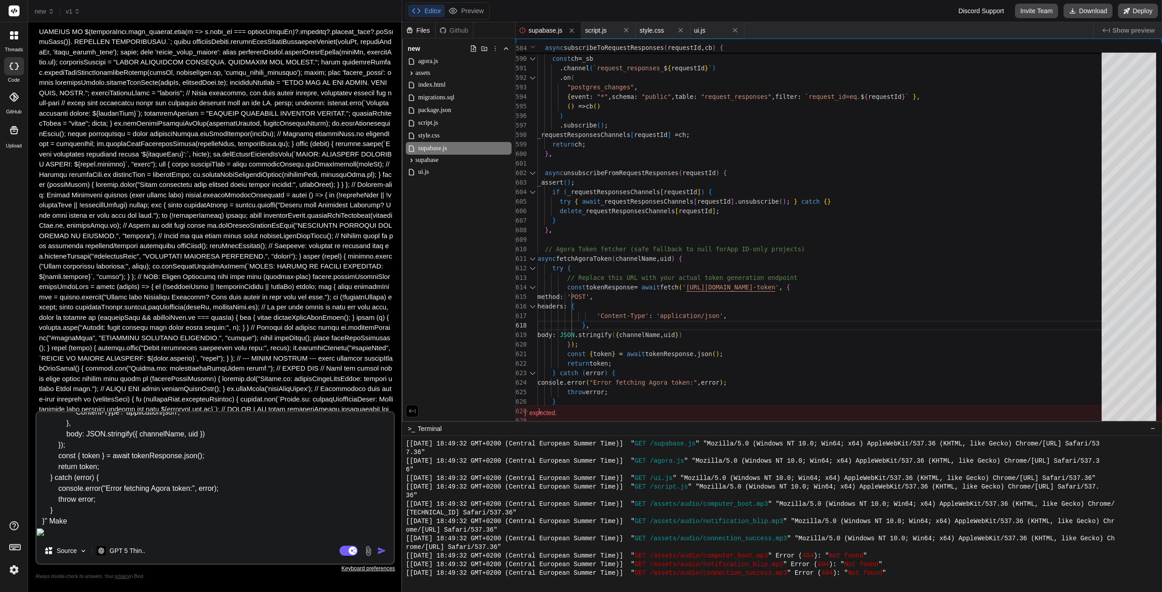
type textarea "x"
type textarea "I need to add this code into scripts.js : "async fetchAgoraToken(channelName, u…"
type textarea "x"
type textarea "I need to add this code into scripts.js : "async fetchAgoraToken(channelName, u…"
type textarea "x"
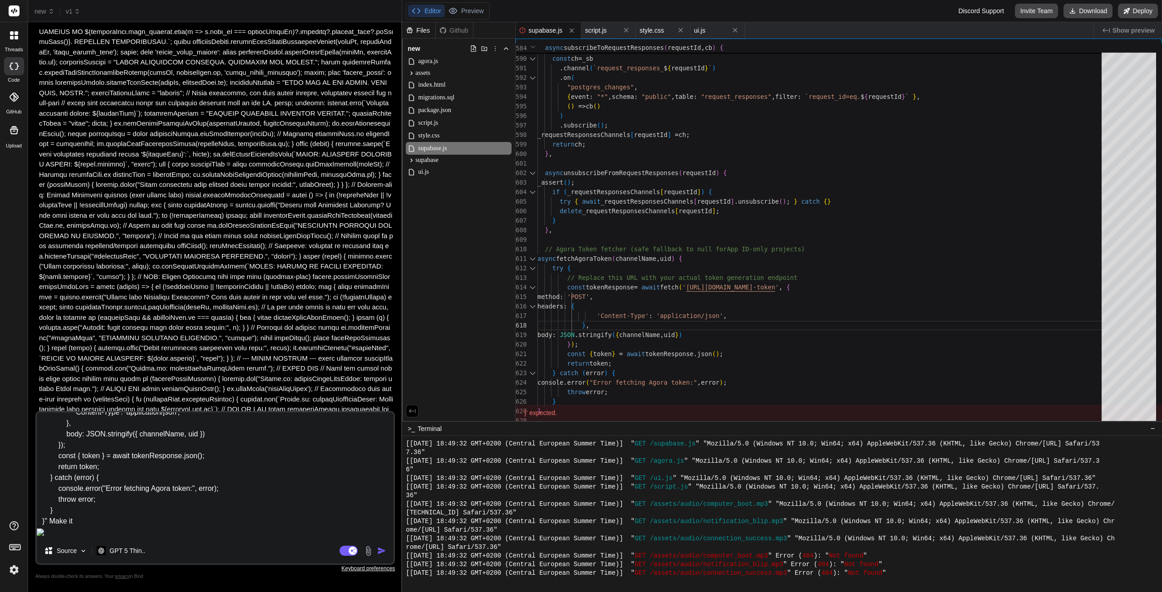
type textarea "I need to add this code into scripts.js : "async fetchAgoraToken(channelName, u…"
type textarea "x"
type textarea "I need to add this code into scripts.js : "async fetchAgoraToken(channelName, u…"
type textarea "x"
type textarea "I need to add this code into scripts.js : "async fetchAgoraToken(channelName, u…"
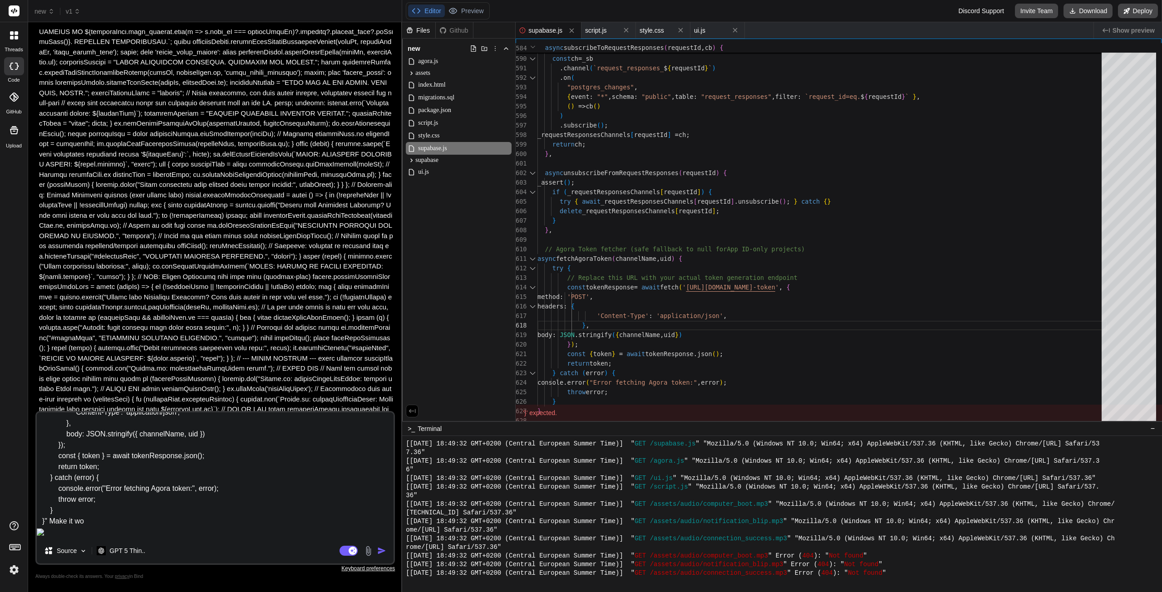
type textarea "x"
type textarea "I need to add this code into scripts.js : "async fetchAgoraToken(channelName, u…"
type textarea "x"
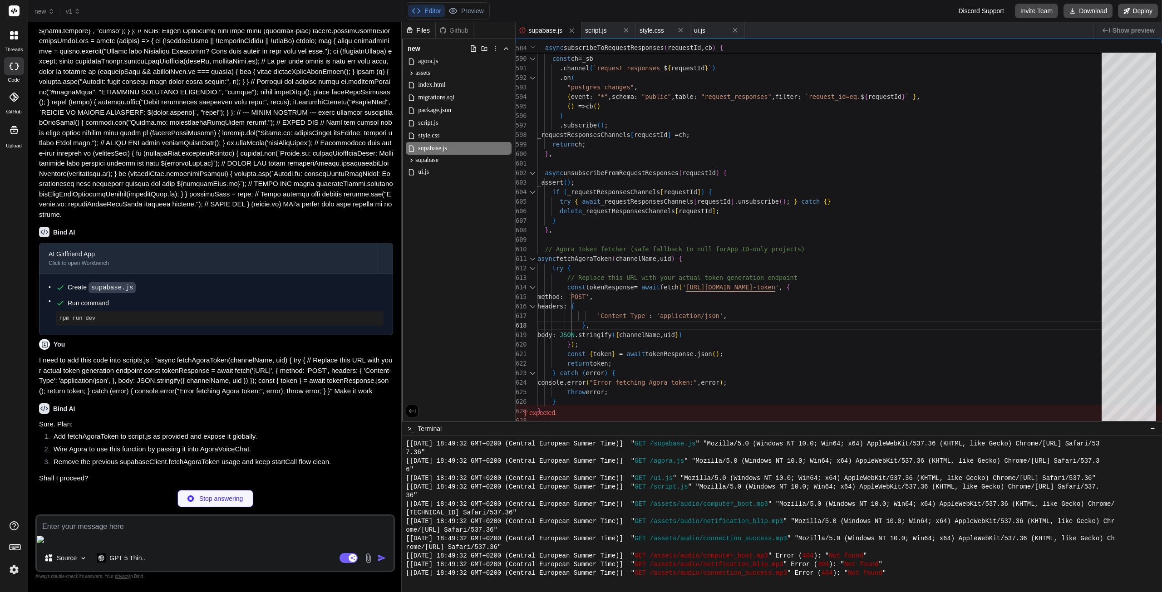
scroll to position [4901, 0]
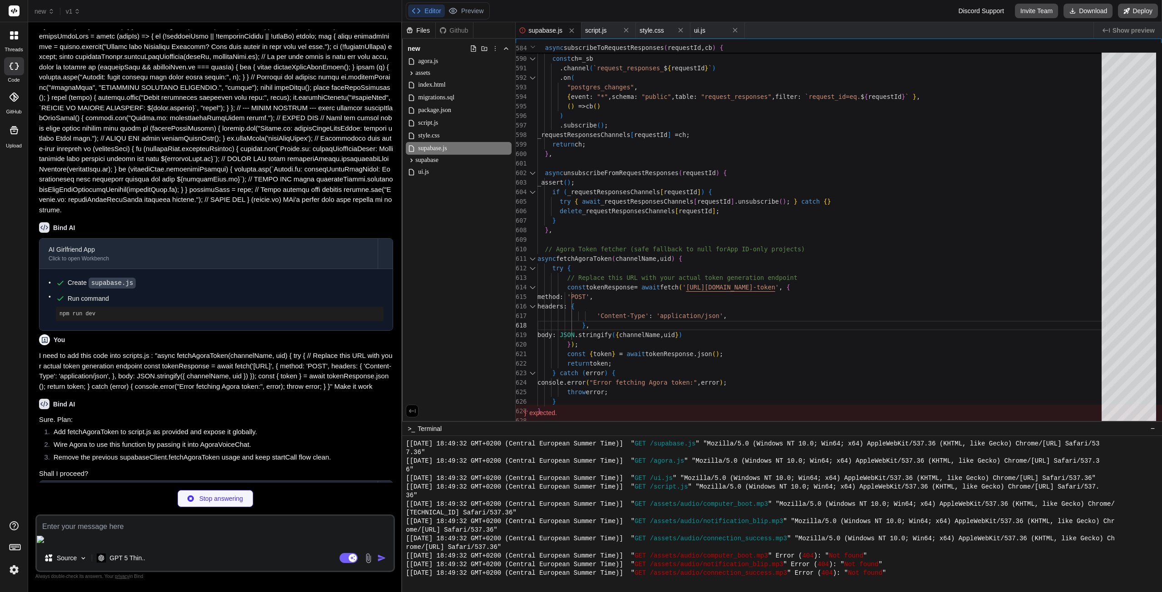
type textarea "x"
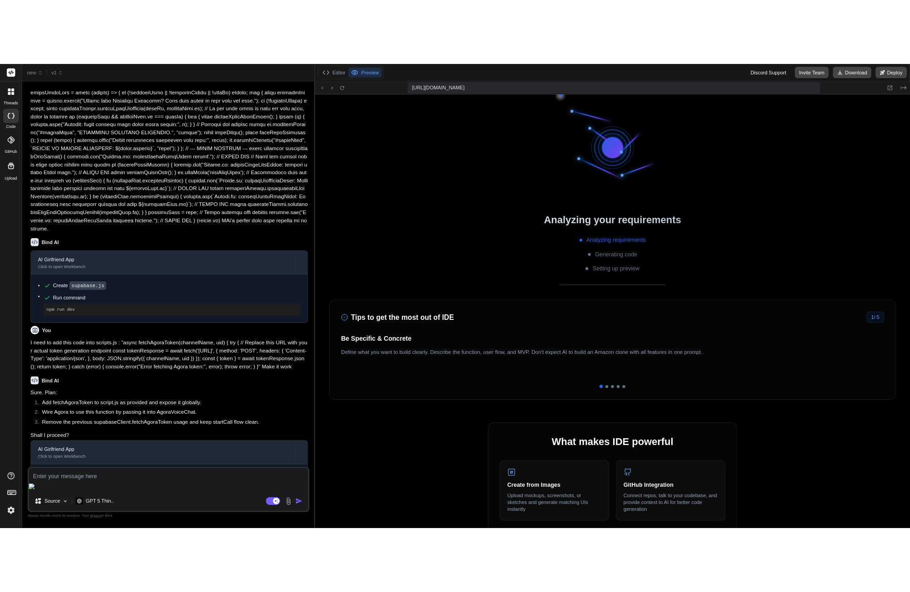
scroll to position [1854, 0]
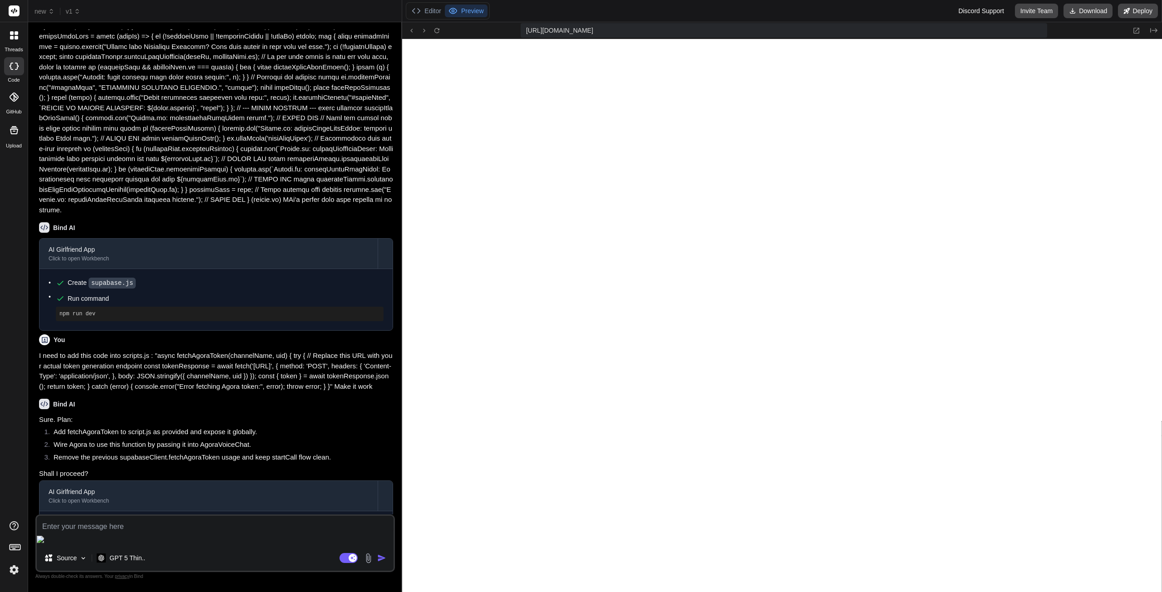
type textarea "x"
click at [138, 532] on textarea at bounding box center [215, 524] width 357 height 16
type textarea "I"
type textarea "x"
type textarea "I'"
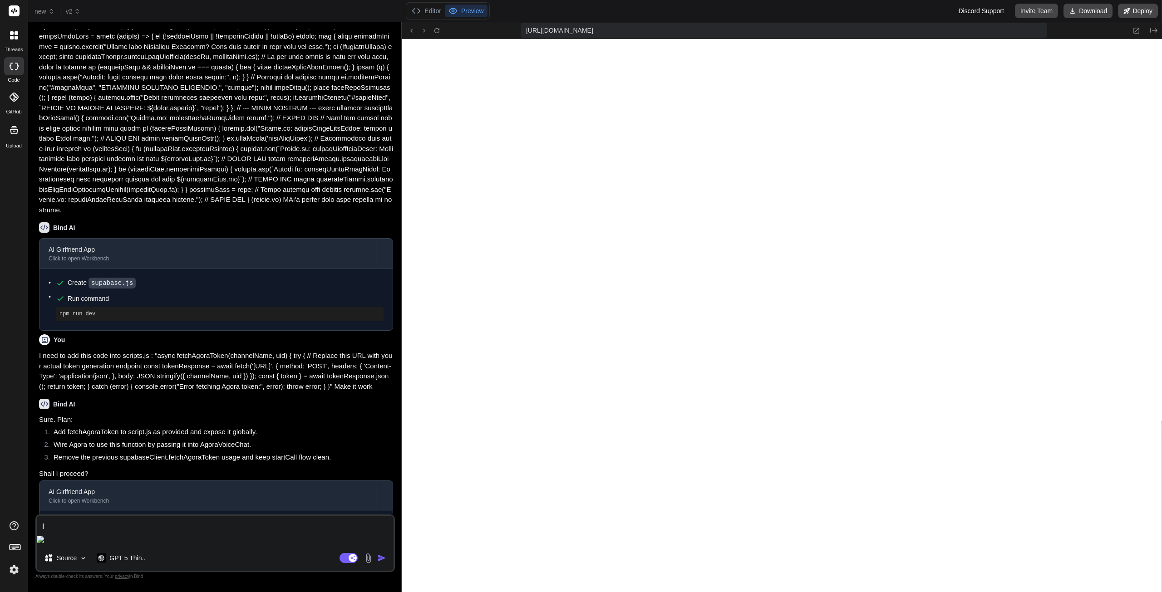
type textarea "x"
type textarea "I'm"
type textarea "x"
type textarea "I'm"
type textarea "x"
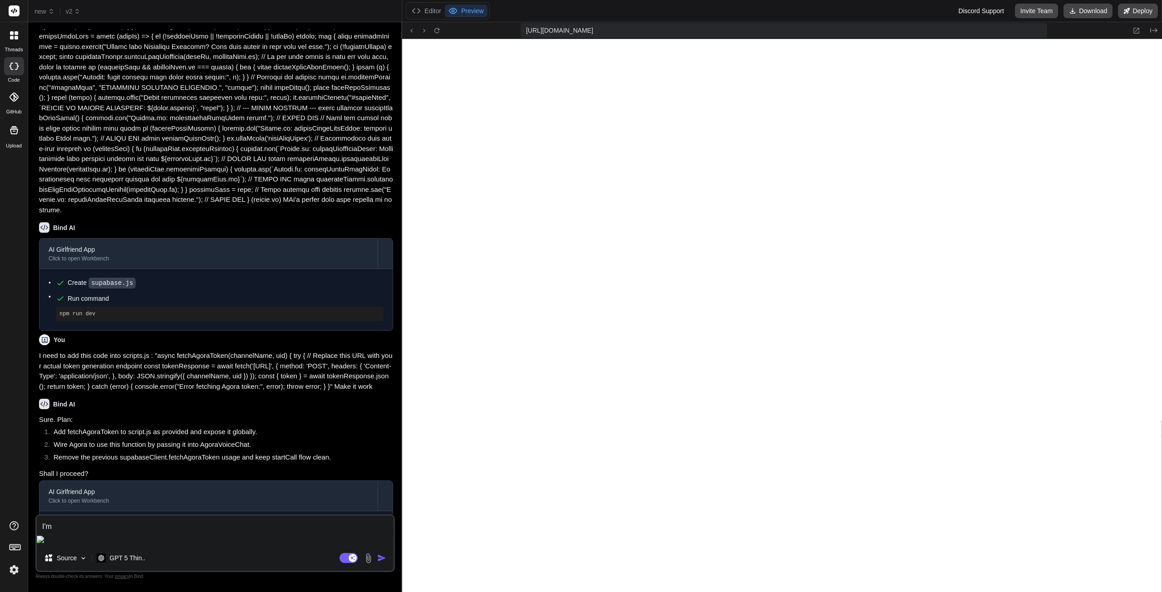
type textarea "I'm s"
type textarea "x"
type textarea "I'm st"
type textarea "x"
type textarea "I'm sti"
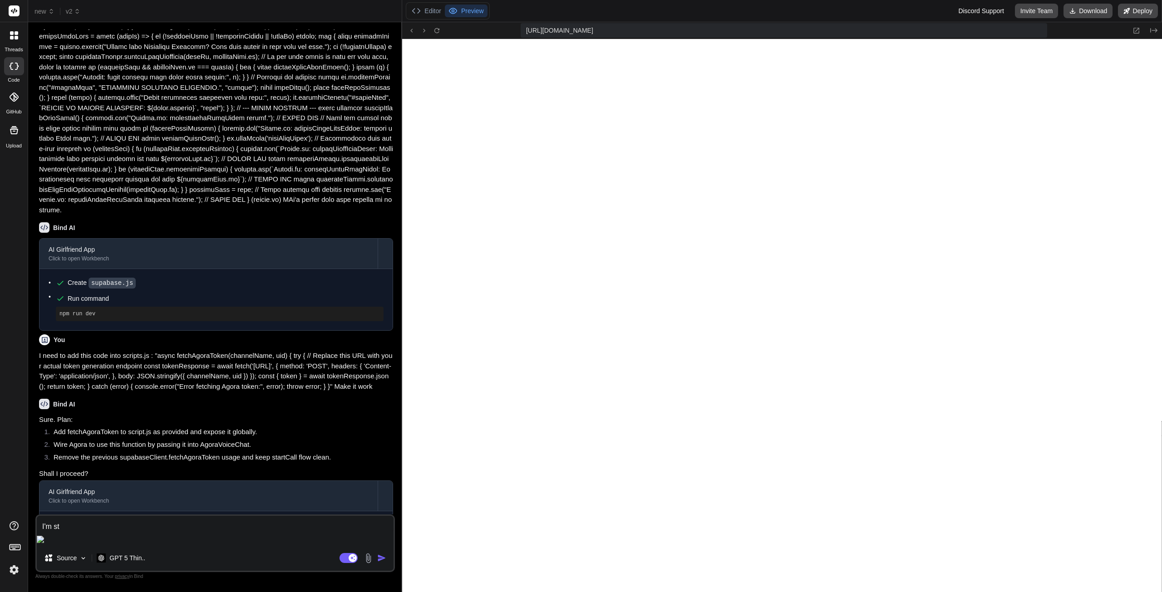
type textarea "x"
type textarea "I'm stil"
type textarea "x"
type textarea "I'm still"
type textarea "x"
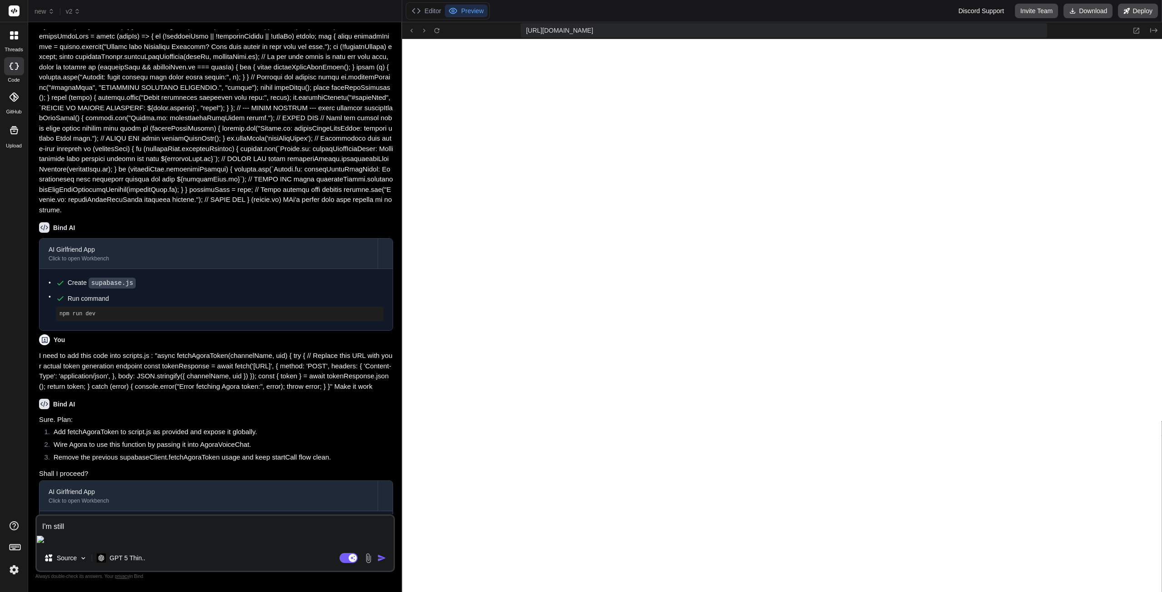
type textarea "I'm still"
type textarea "x"
type textarea "I'm still g"
type textarea "x"
type textarea "I'm still ge"
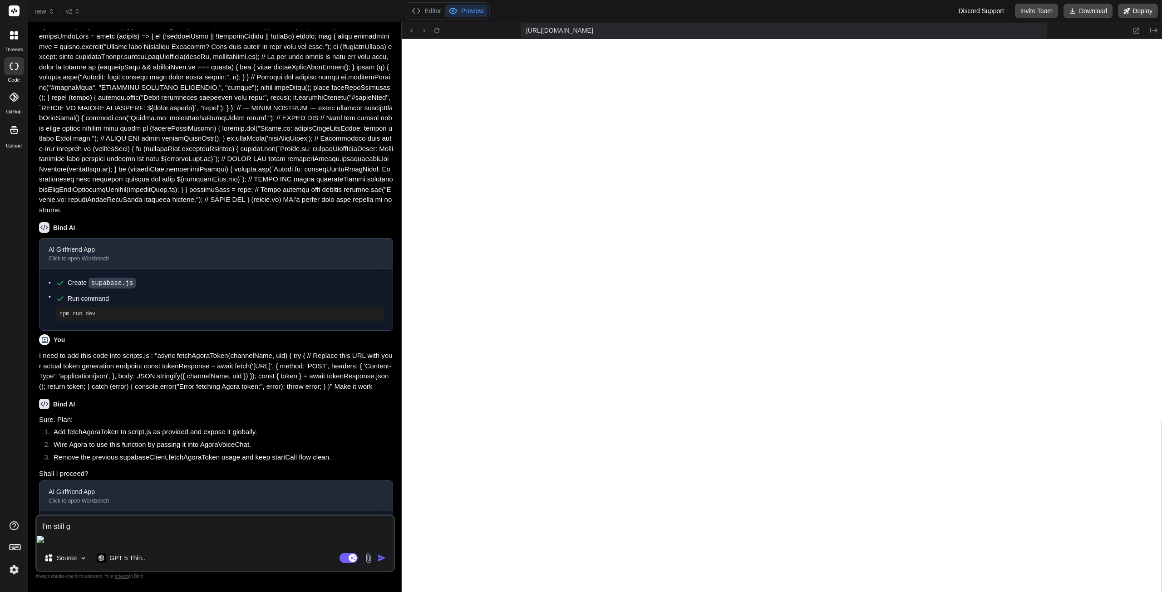
type textarea "x"
type textarea "I'm still get"
type textarea "x"
type textarea "I'm still gett"
type textarea "x"
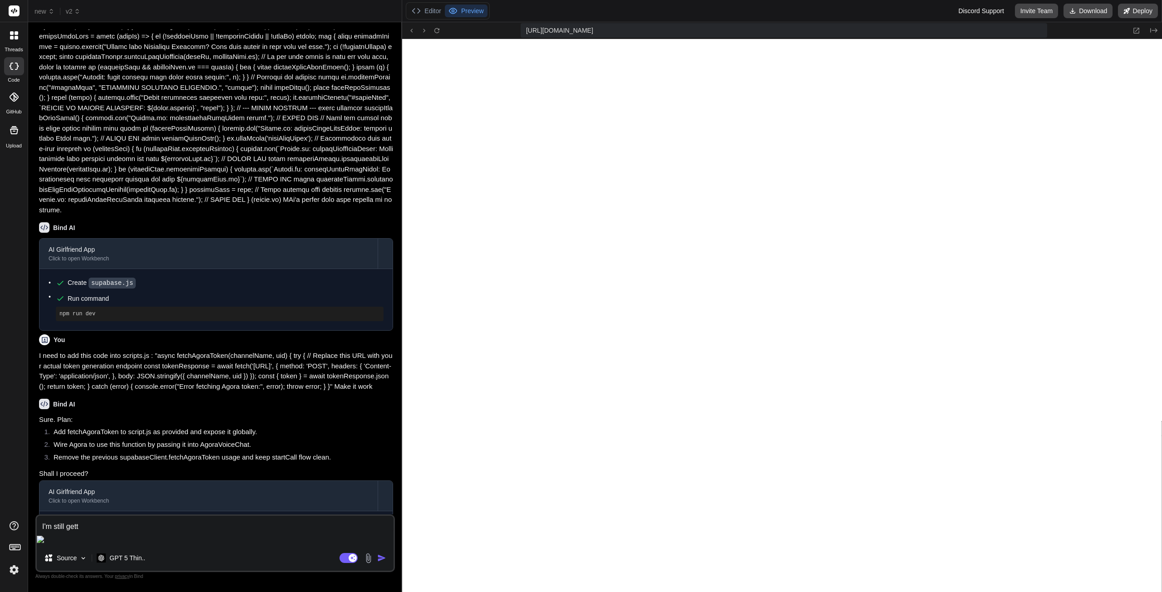
type textarea "I'm still getti"
type textarea "x"
type textarea "I'm still gettin"
type textarea "x"
type textarea "I'm still getting"
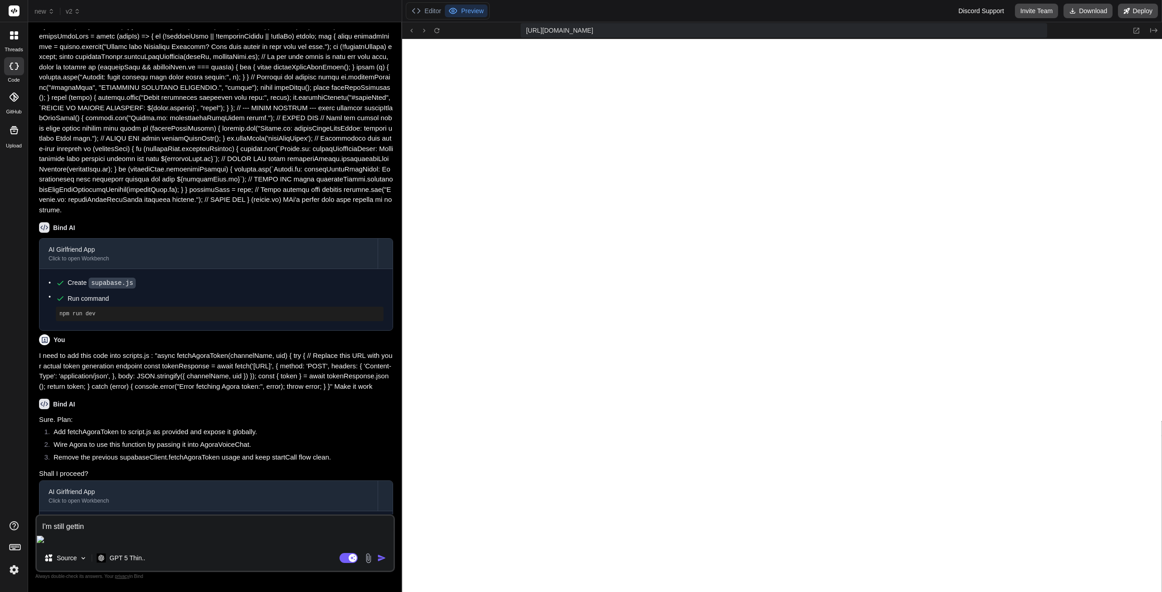
type textarea "x"
type textarea "I'm still getting"
type textarea "x"
type textarea "I'm still getting :"
type textarea "x"
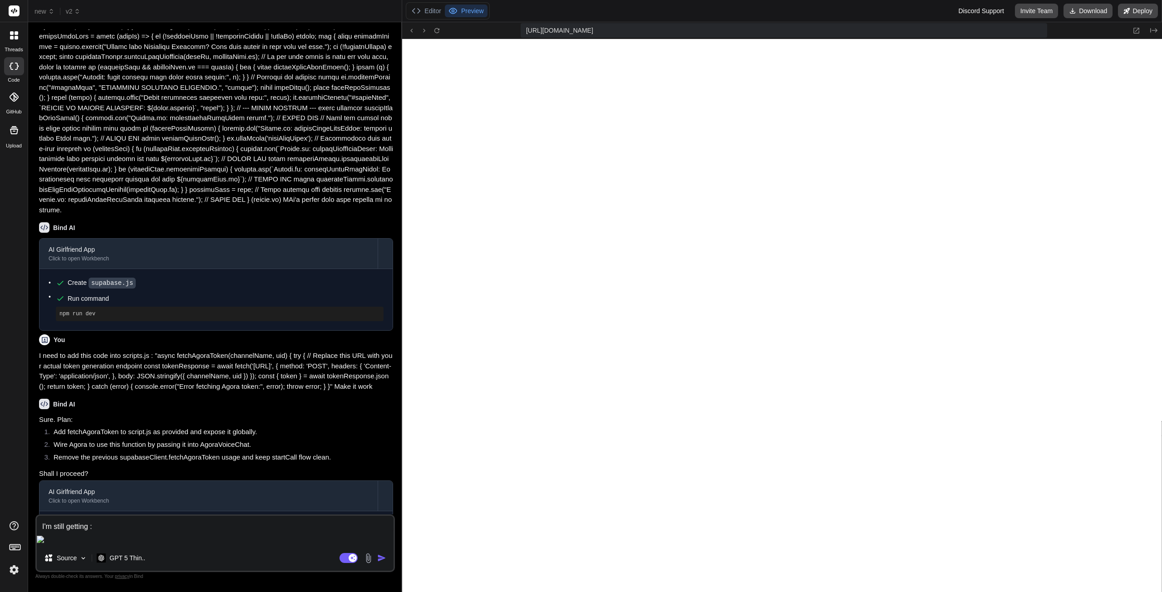
type textarea "I'm still getting :"
type textarea "x"
type textarea "I'm still getting : ""
type textarea "x"
paste textarea "ERROR: Supabase initialization failure."
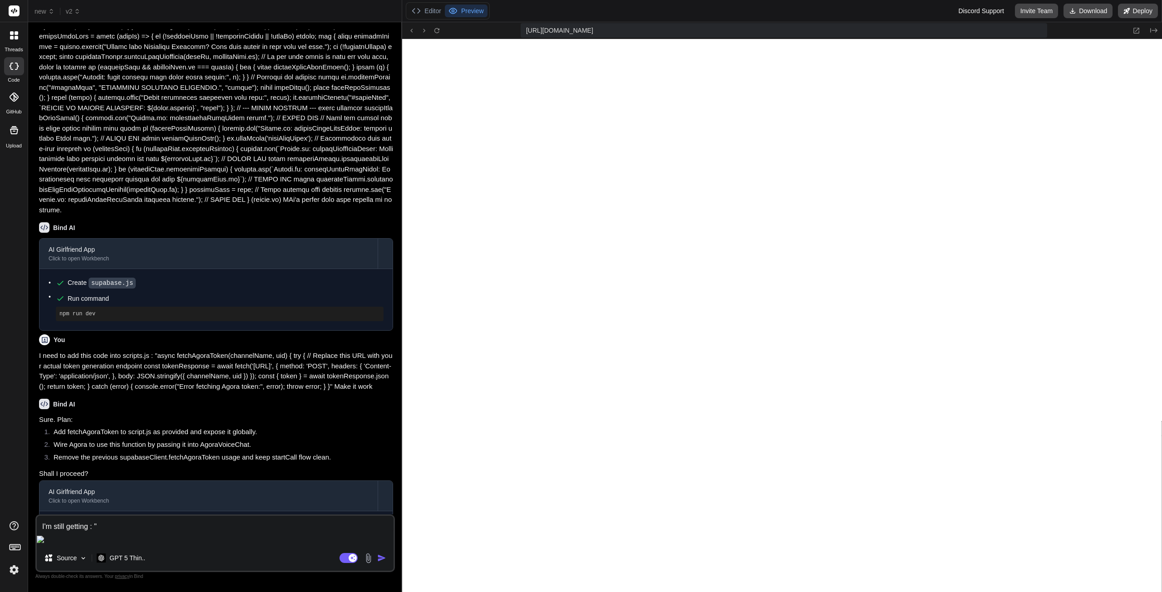
type textarea "I'm still getting : "ERROR: Supabase initialization failure."
type textarea "x"
type textarea "I'm still getting : "ERROR: Supabase initialization failure."
type textarea "x"
type textarea "} } currentCrew = null; console.log("Script.js: handleCloseChatModal finished c…"
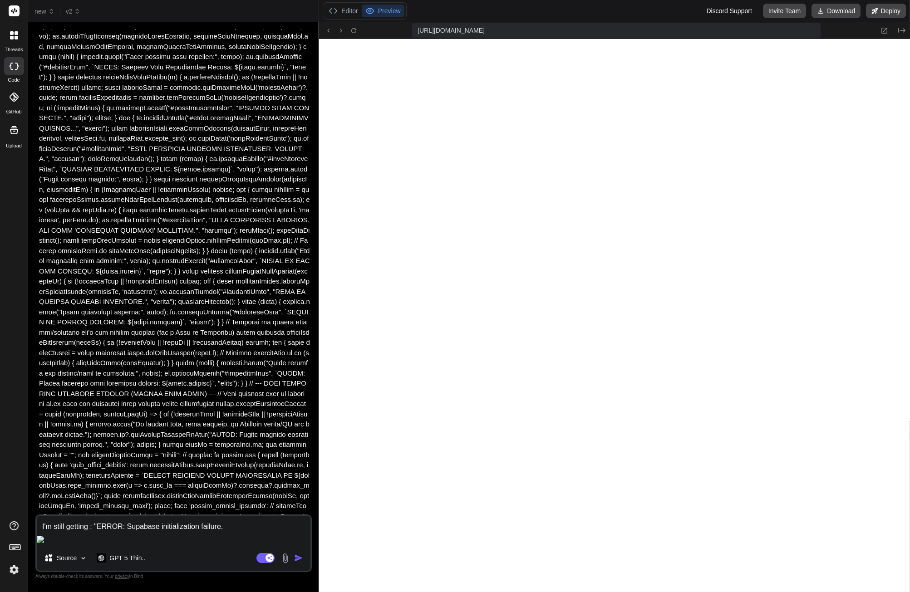
scroll to position [1975, 0]
click at [165, 555] on div "Source GPT 5 Thin.." at bounding box center [174, 560] width 274 height 22
click at [237, 532] on textarea "I'm still getting : "ERROR: Supabase initialization failure." at bounding box center [174, 524] width 274 height 16
type textarea "I'm still getting : "ERROR: Supabase initialization failure."
type textarea "x"
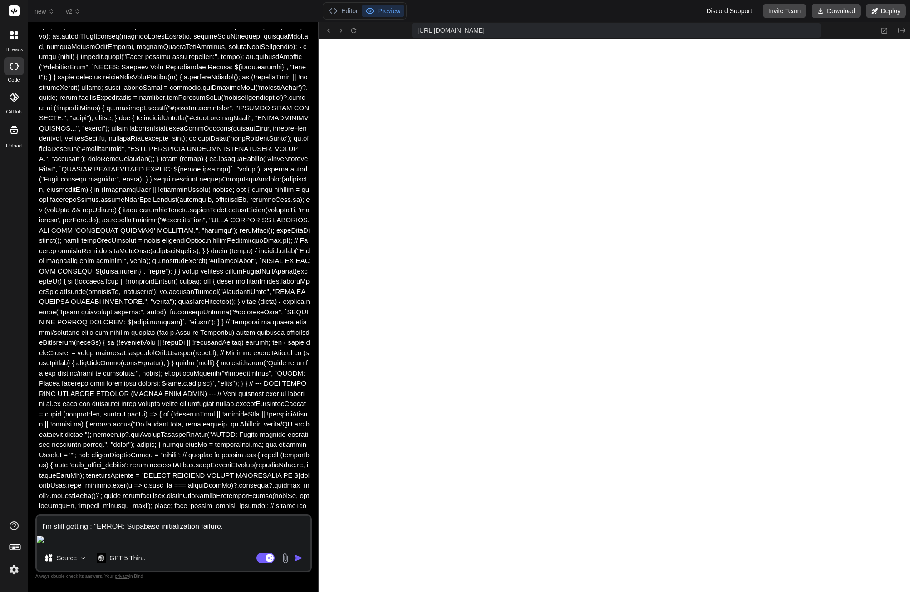
type textarea "I'm still getting : "ERROR: Supabase initialization failure. C"
type textarea "x"
type textarea "I'm still getting : "ERROR: Supabase initialization failure. CO"
type textarea "x"
type textarea "I'm still getting : "ERROR: Supabase initialization failure. COn"
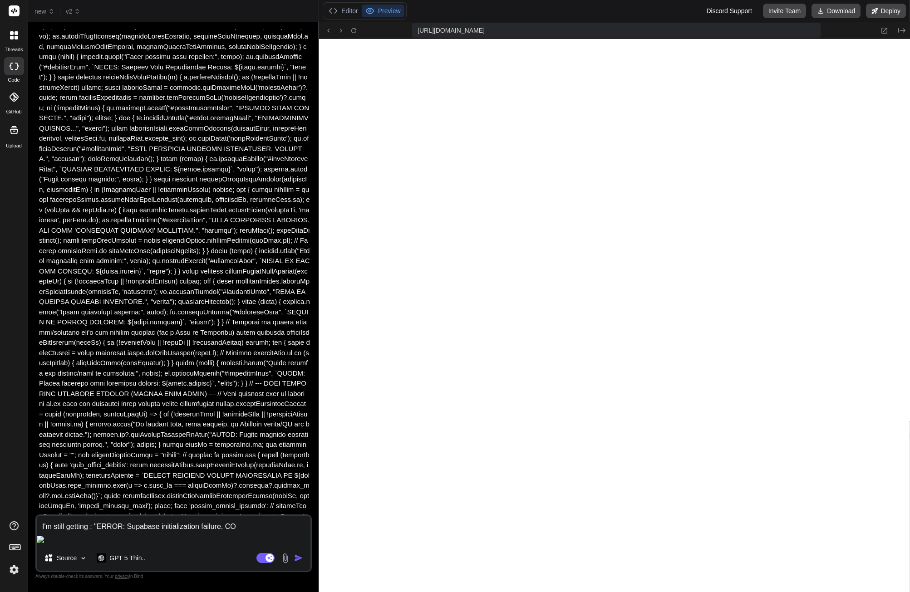
type textarea "x"
type textarea "I'm still getting : "ERROR: Supabase initialization failure. COns"
type textarea "x"
type textarea "I'm still getting : "ERROR: Supabase initialization failure. [GEOGRAPHIC_DATA]"
paste textarea ".webcontainer@runtime.96435430.js:26 Supabase client not initialized! Check sup…"
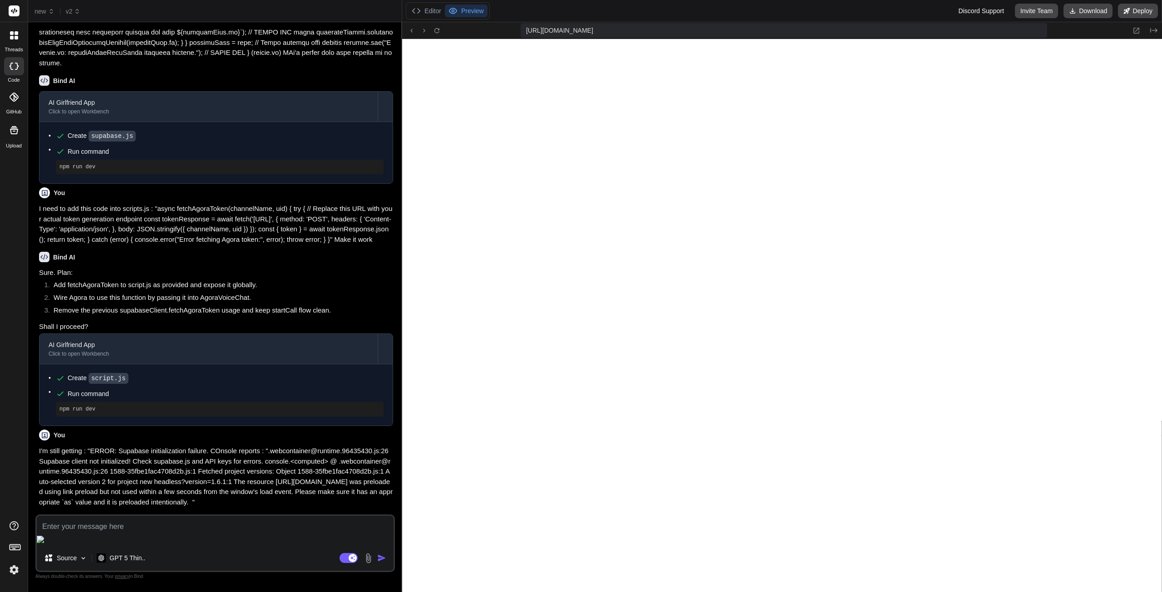
scroll to position [5025, 0]
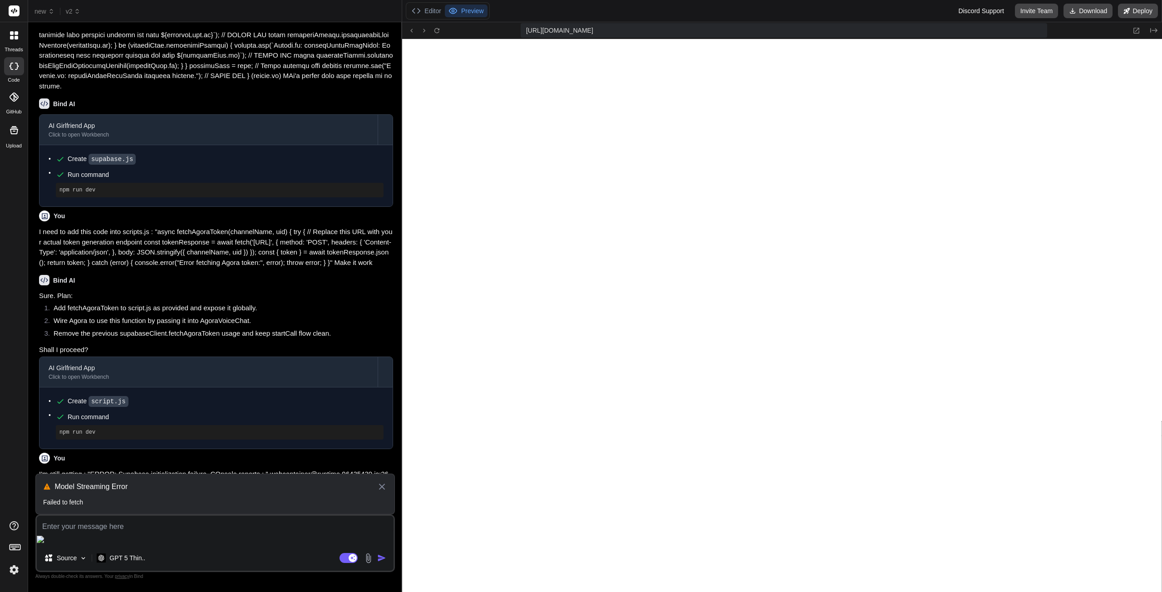
click at [383, 492] on icon at bounding box center [382, 487] width 10 height 11
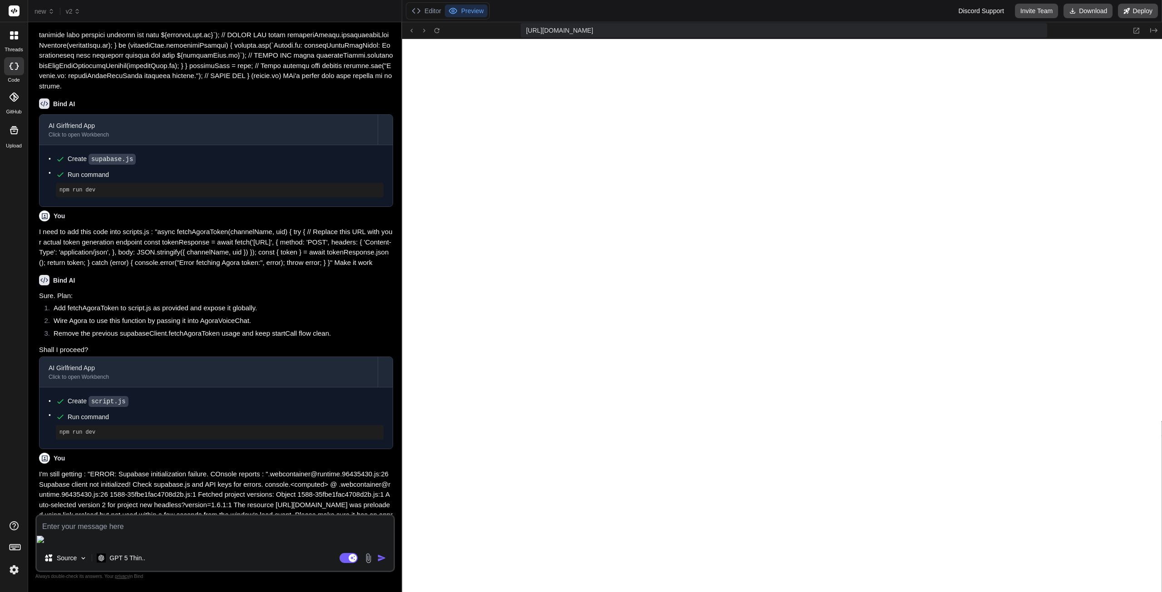
scroll to position [4984, 0]
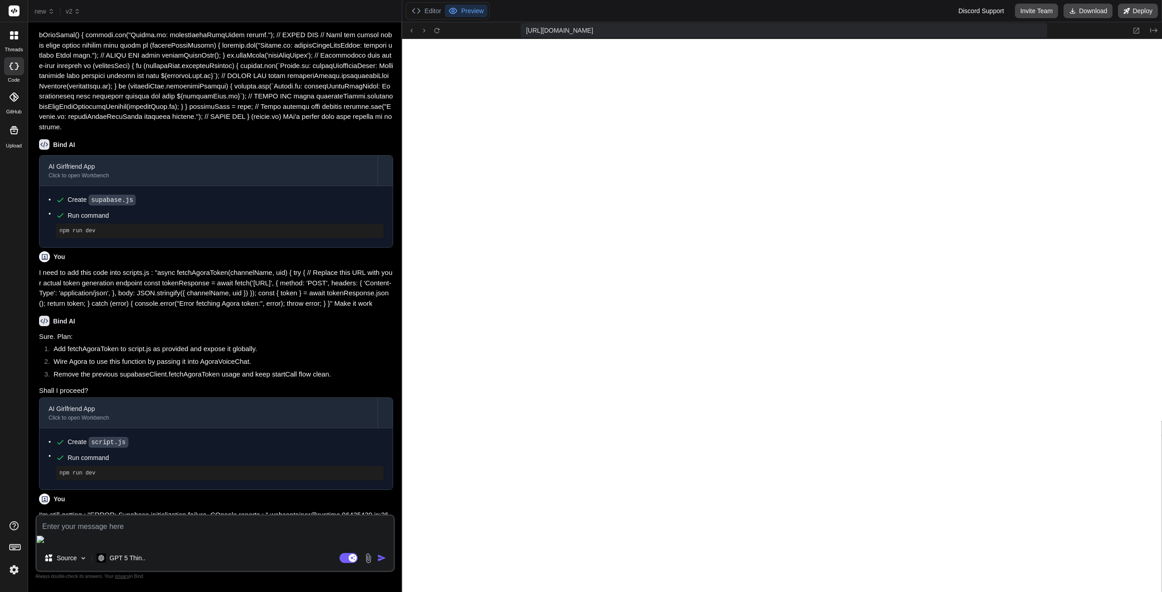
drag, startPoint x: 39, startPoint y: 471, endPoint x: 305, endPoint y: 525, distance: 272.4
click at [305, 515] on div "You Bind AI AI Girlfriend App Click to open Workbench Run command npm install C…" at bounding box center [216, 272] width 358 height 485
copy p "I'm still getting : "ERROR: Supabase initialization failure. COnsole reports : …"
click at [133, 558] on p "GPT 5 Thin.." at bounding box center [127, 558] width 36 height 9
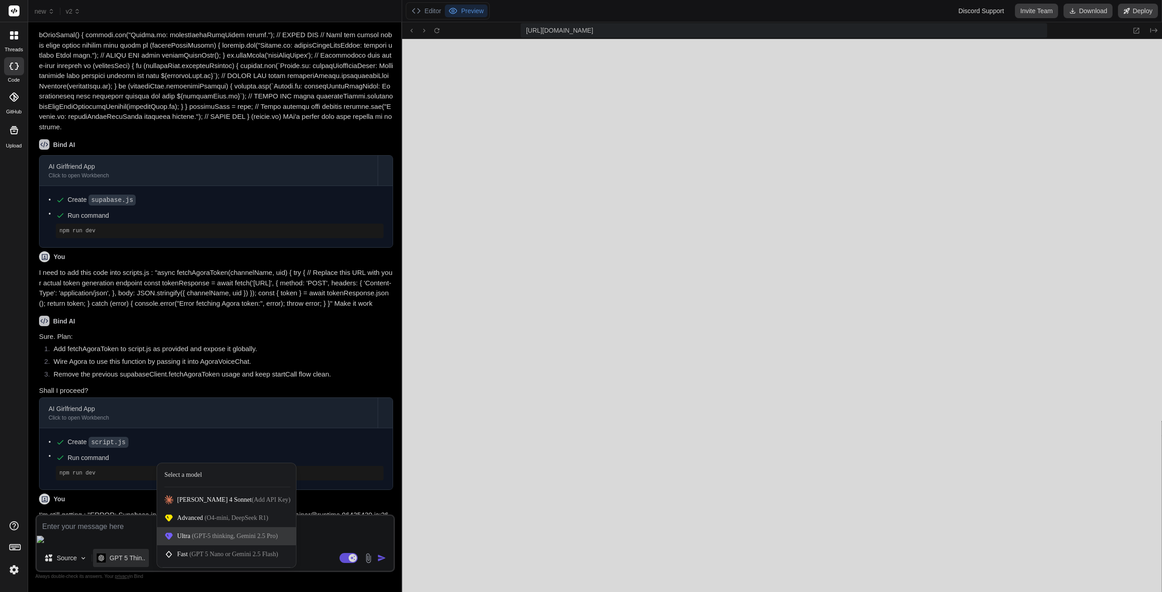
click at [220, 535] on span "(GPT-5 thinking, Gemini 2.5 Pro)" at bounding box center [234, 536] width 88 height 7
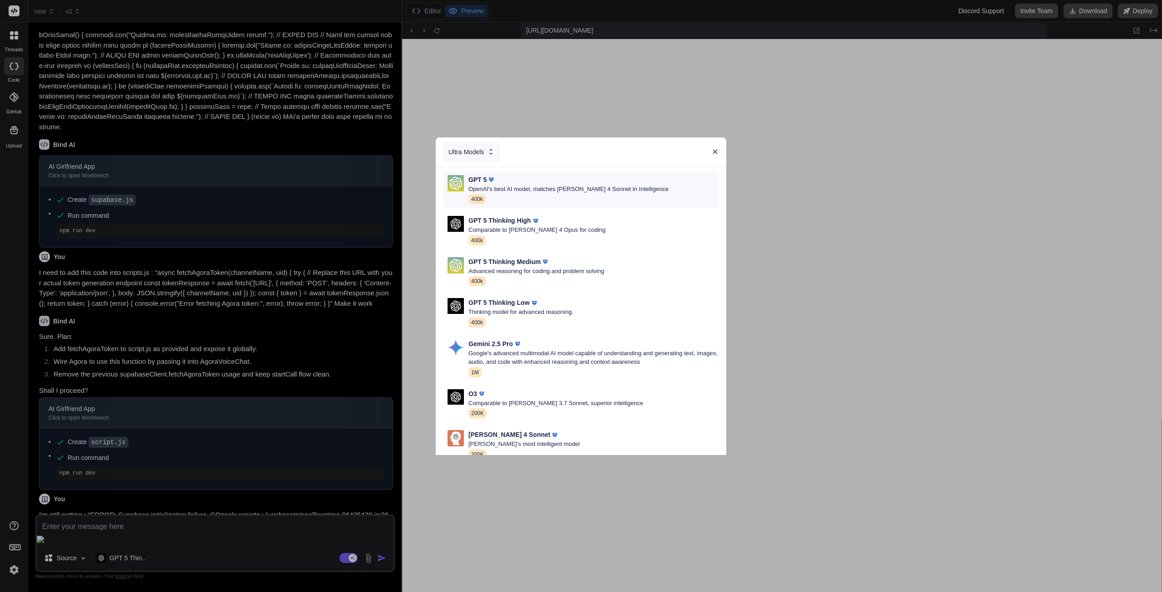
click at [511, 189] on p "OpenAI's best AI model, matches [PERSON_NAME] 4 Sonnet in Intelligence" at bounding box center [568, 189] width 200 height 9
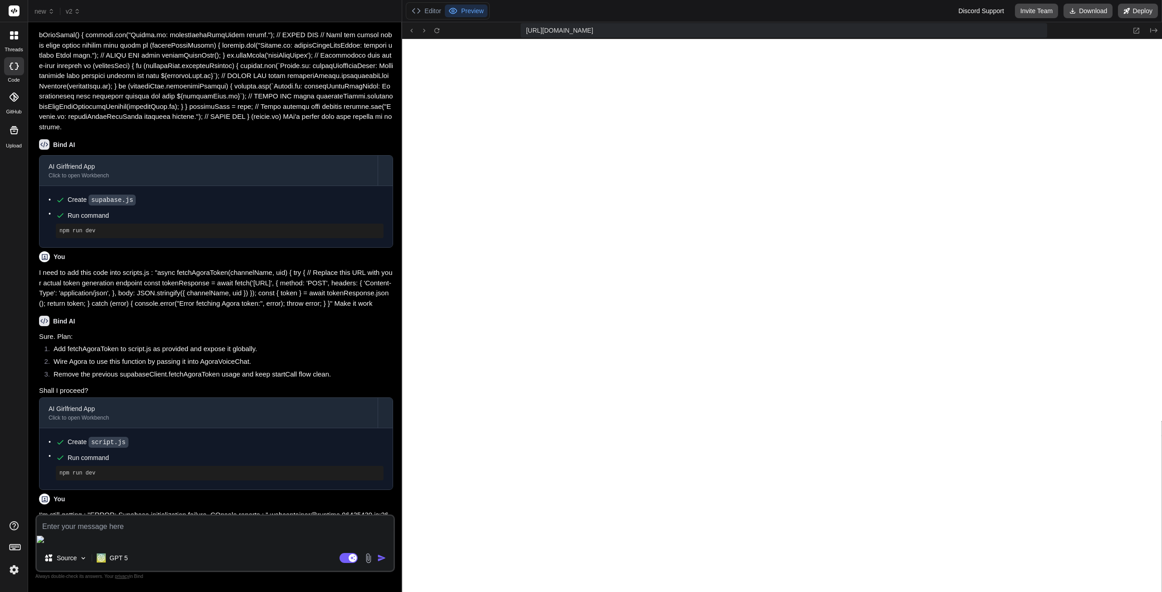
click at [140, 532] on textarea at bounding box center [215, 524] width 357 height 16
paste textarea "I'm still getting : "ERROR: Supabase initialization failure. COnsole reports : …"
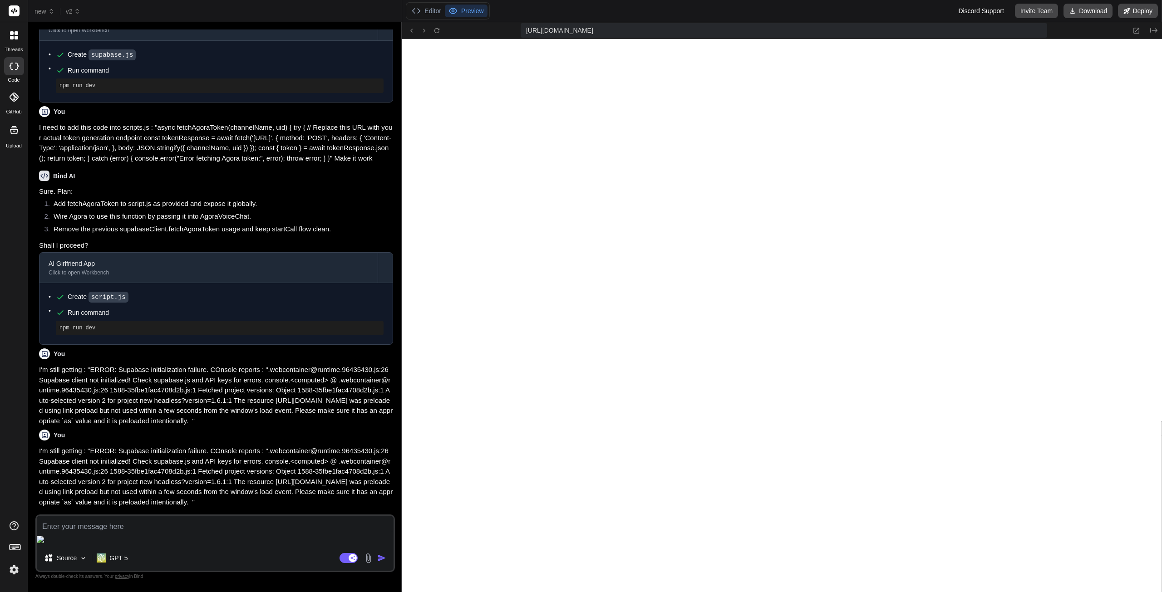
scroll to position [5168, 0]
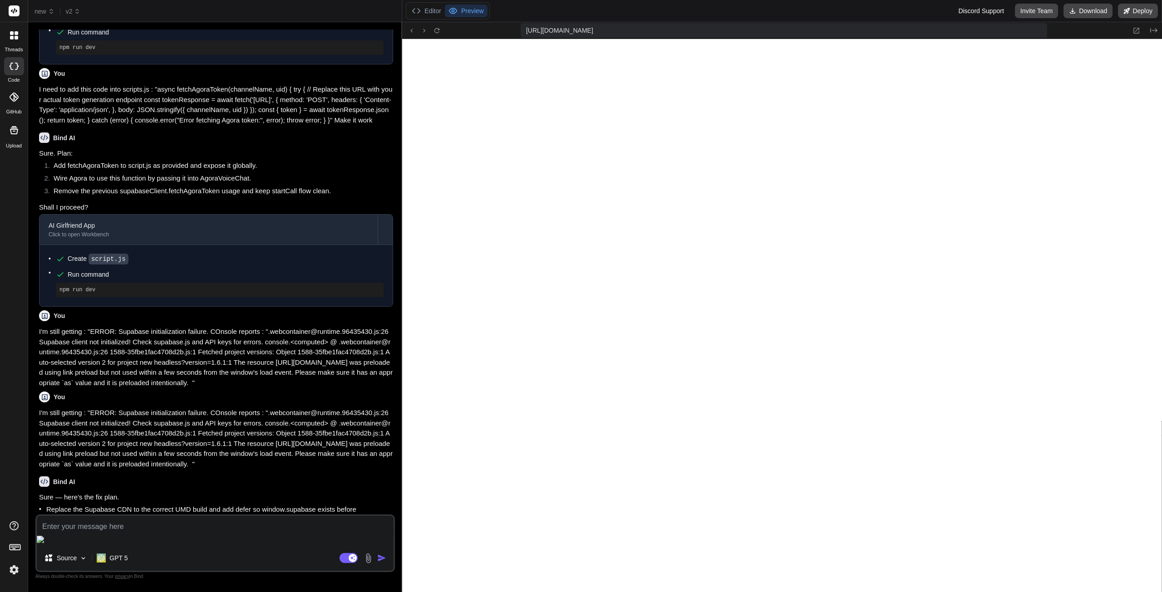
click at [120, 532] on textarea at bounding box center [215, 524] width 357 height 16
click at [116, 532] on textarea at bounding box center [215, 524] width 357 height 16
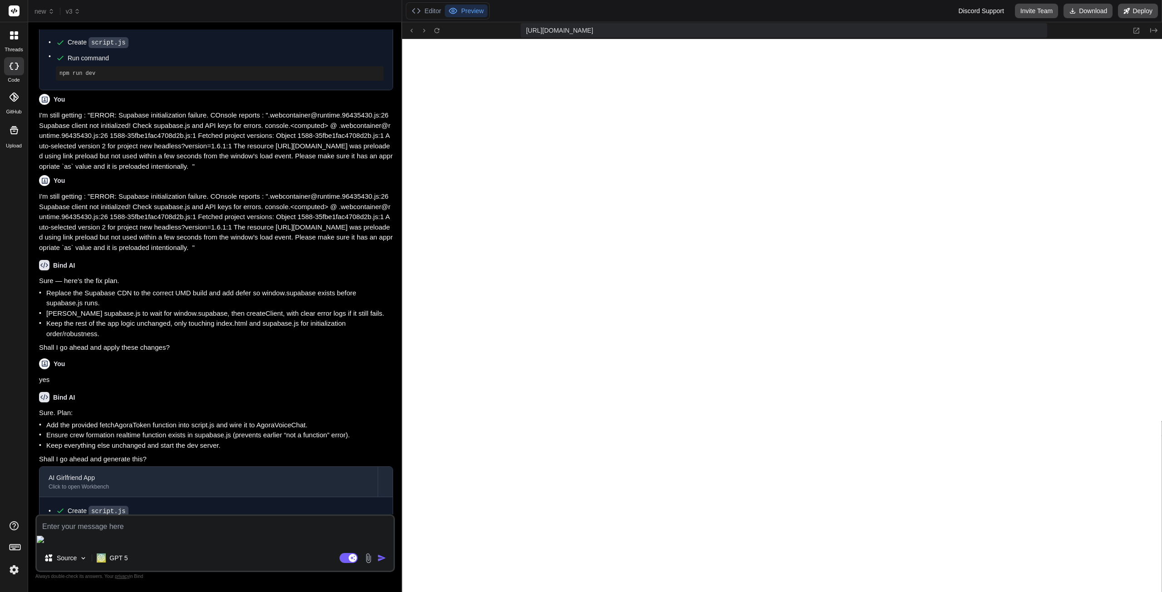
scroll to position [5420, 0]
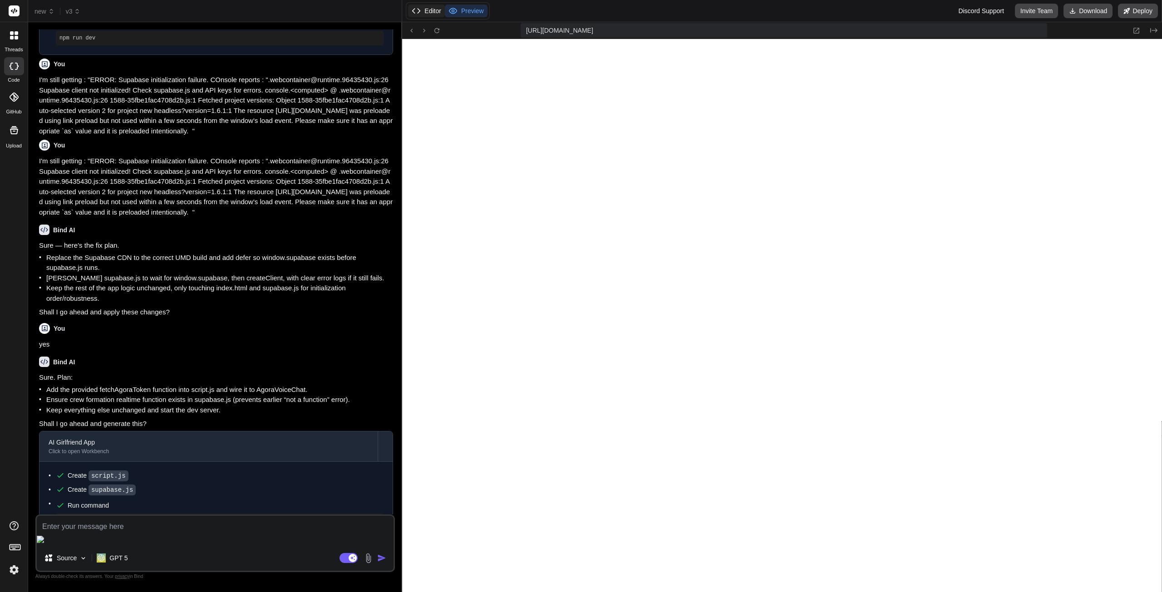
click at [434, 7] on button "Editor" at bounding box center [426, 11] width 37 height 13
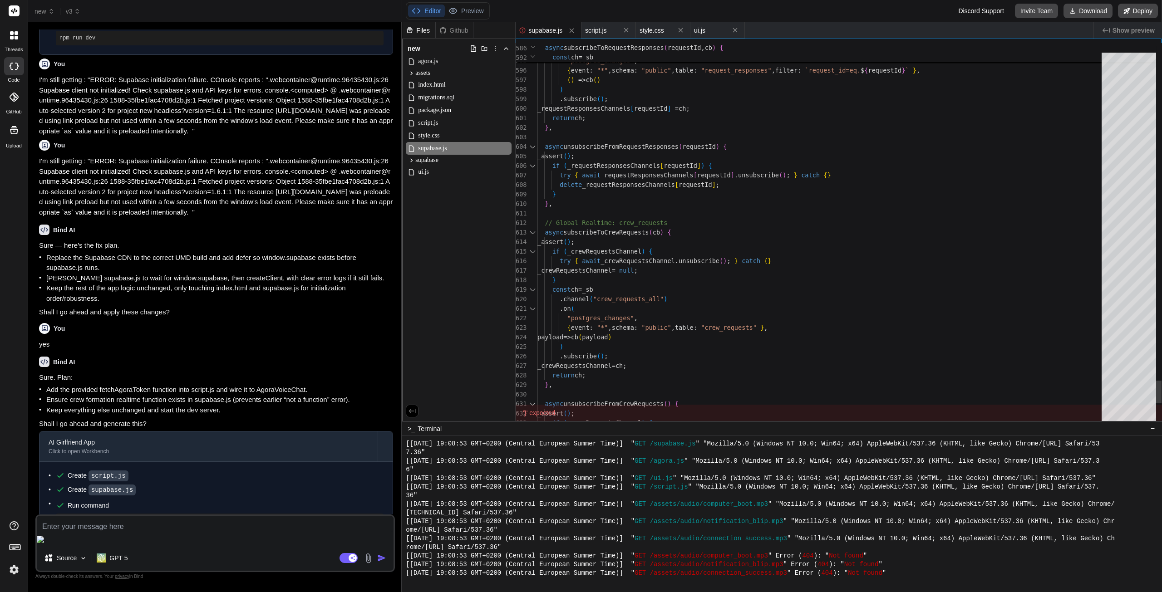
scroll to position [9, 0]
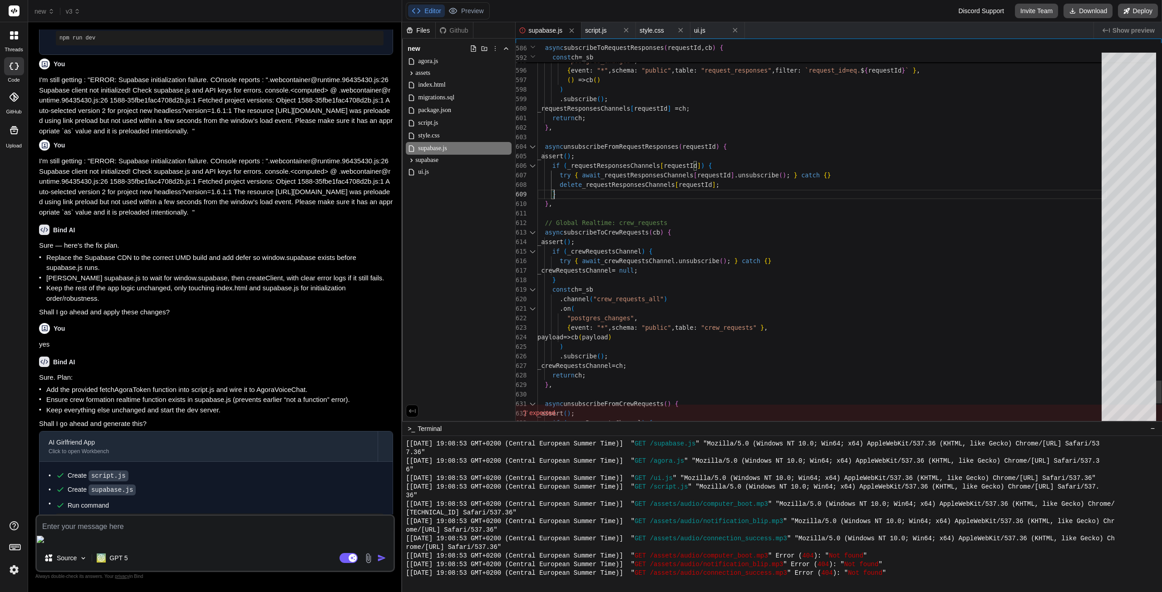
click at [602, 20] on div "Editor Preview Discord Support Invite Team Download Deploy" at bounding box center [782, 11] width 760 height 22
click at [438, 118] on span "script.js" at bounding box center [428, 123] width 22 height 11
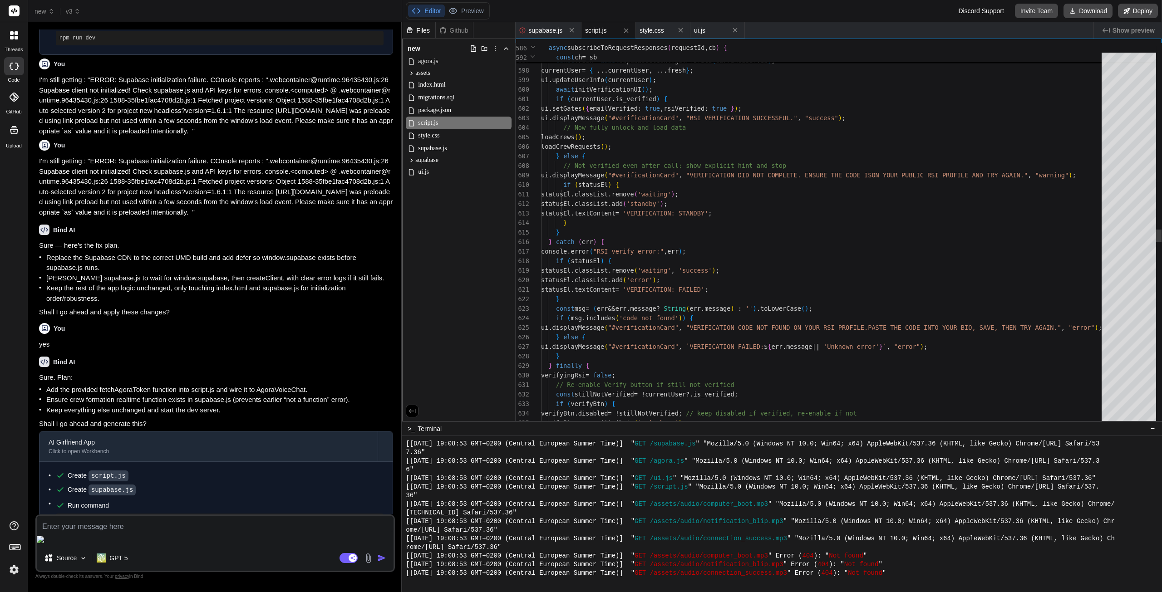
click at [738, 199] on div "// 4) Refresh profile, update UI and gates const fresh = await supabaseClient .…" at bounding box center [824, 195] width 566 height 11638
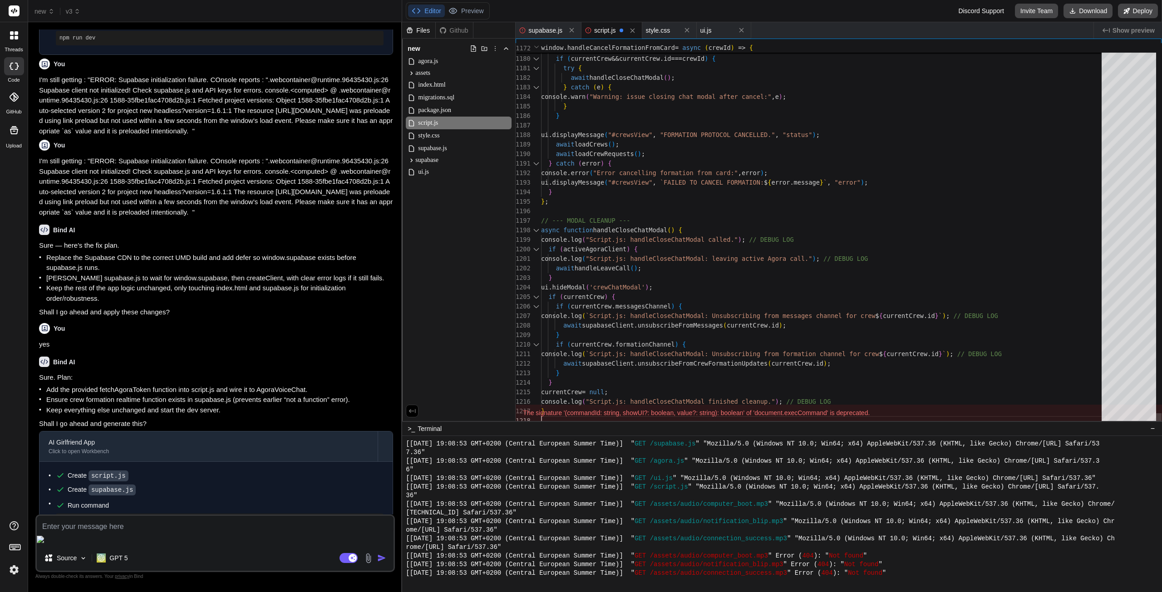
click at [440, 121] on div "script.js" at bounding box center [459, 123] width 106 height 13
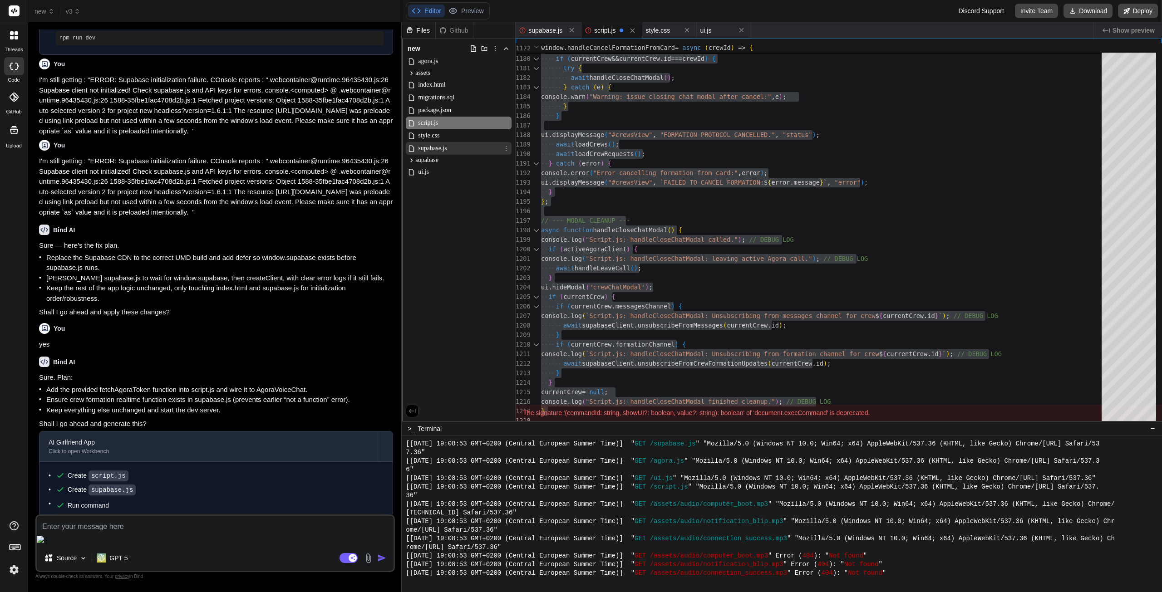
click at [448, 147] on span "supabase.js" at bounding box center [432, 148] width 30 height 11
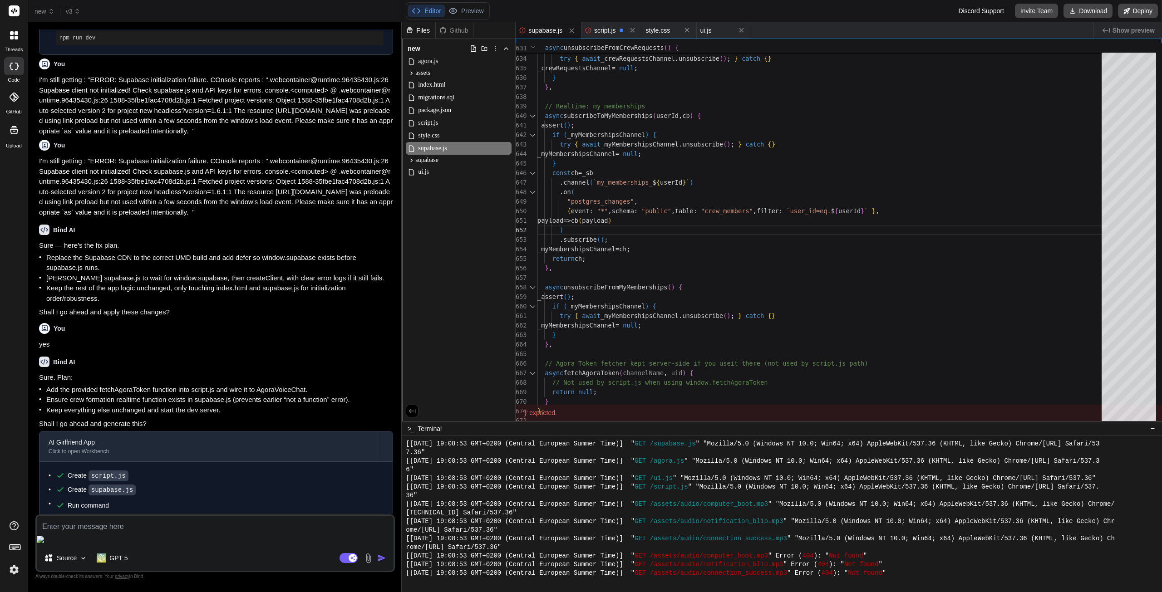
drag, startPoint x: 631, startPoint y: 415, endPoint x: 660, endPoint y: 418, distance: 29.2
click at [660, 418] on div "'}' expected." at bounding box center [839, 413] width 646 height 16
click at [72, 13] on span "v3" at bounding box center [73, 11] width 15 height 9
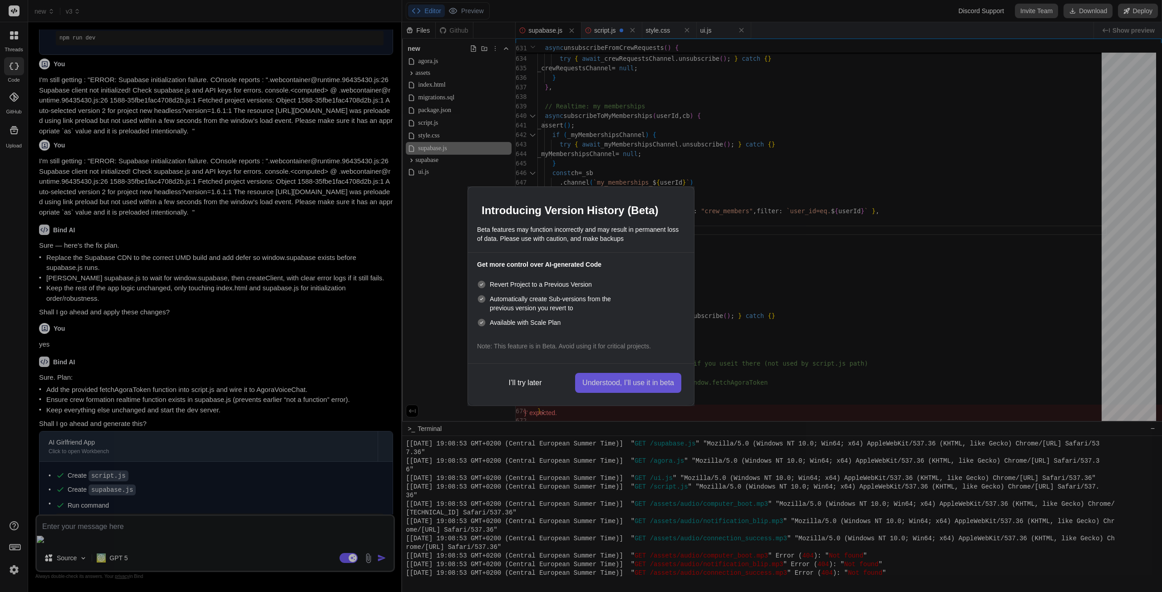
click at [626, 379] on button "Understood, I’ll use it in beta" at bounding box center [628, 383] width 106 height 20
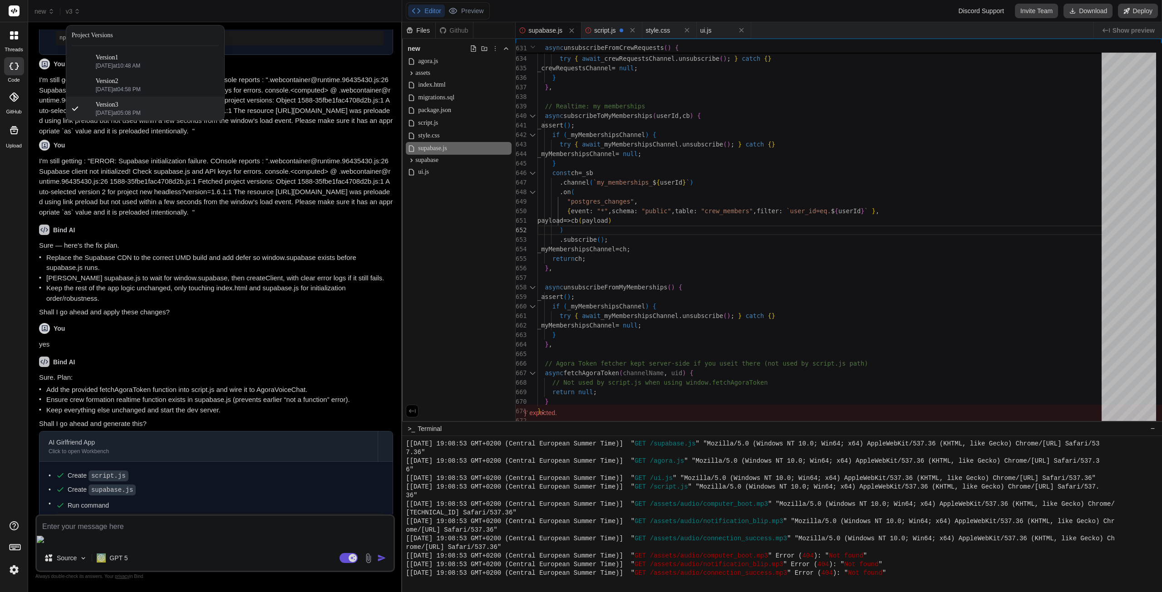
click at [227, 205] on div at bounding box center [581, 296] width 1162 height 592
